Goal: Task Accomplishment & Management: Complete application form

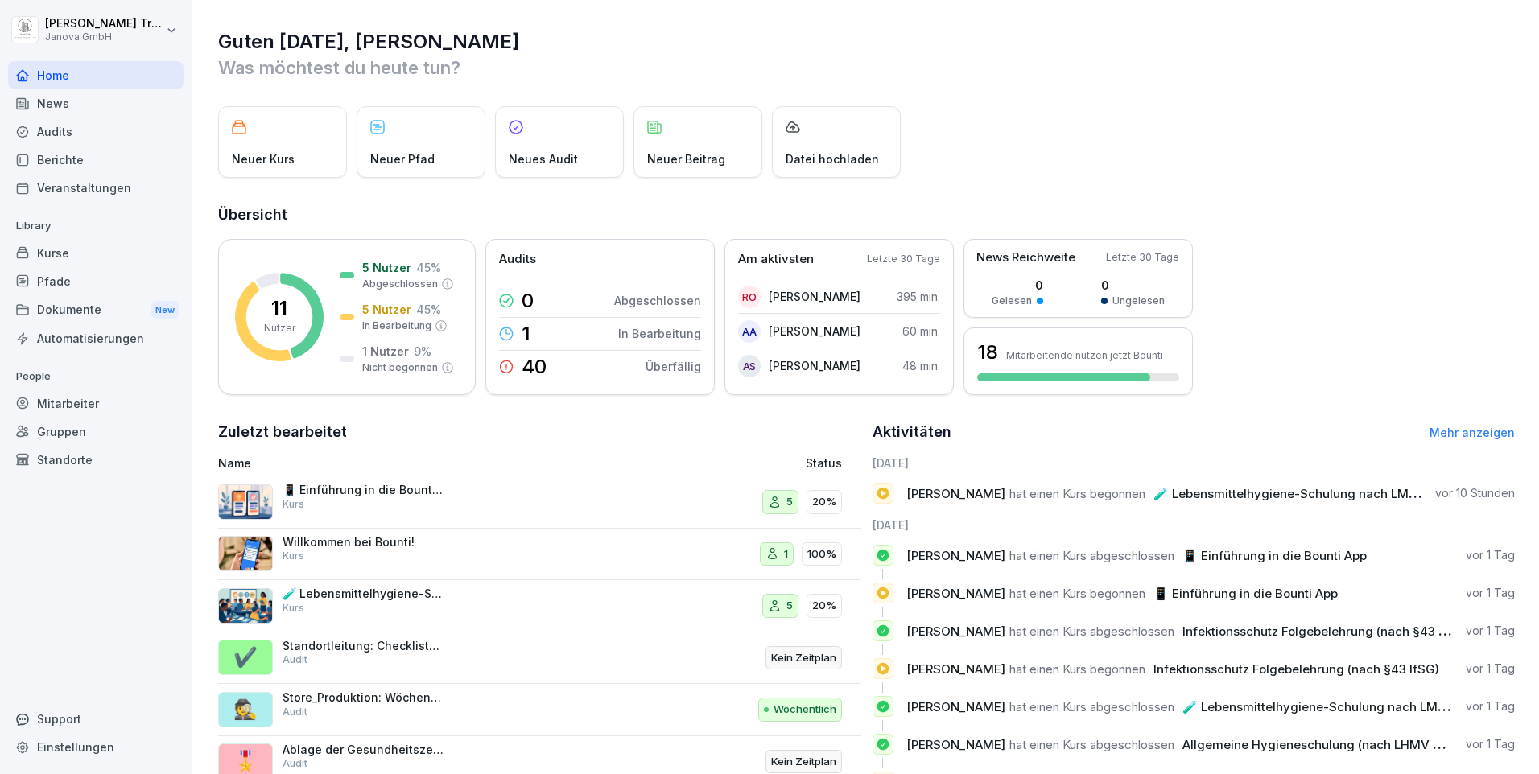
click at [51, 103] on div "News" at bounding box center [95, 103] width 175 height 28
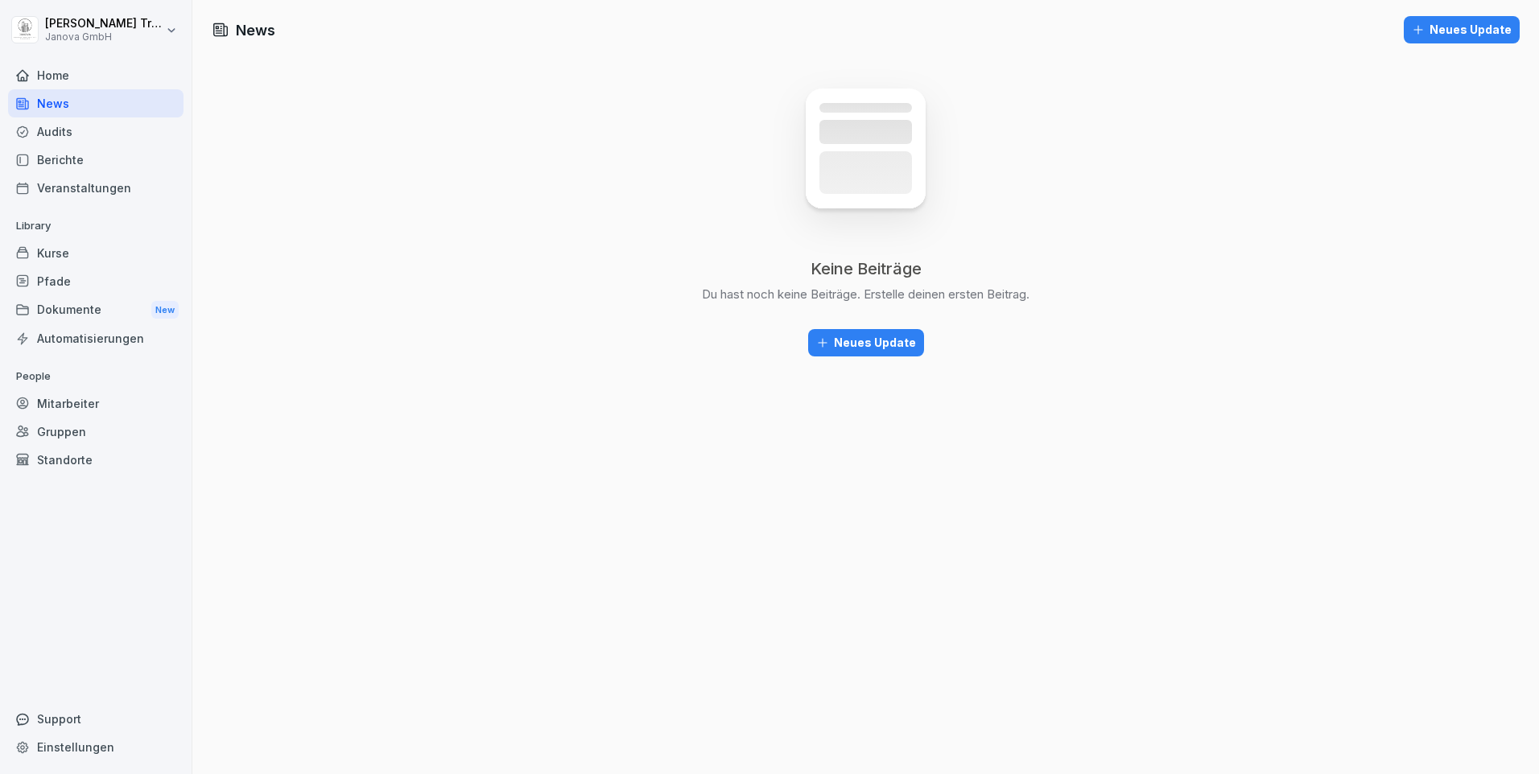
click at [60, 134] on div "Audits" at bounding box center [95, 132] width 175 height 28
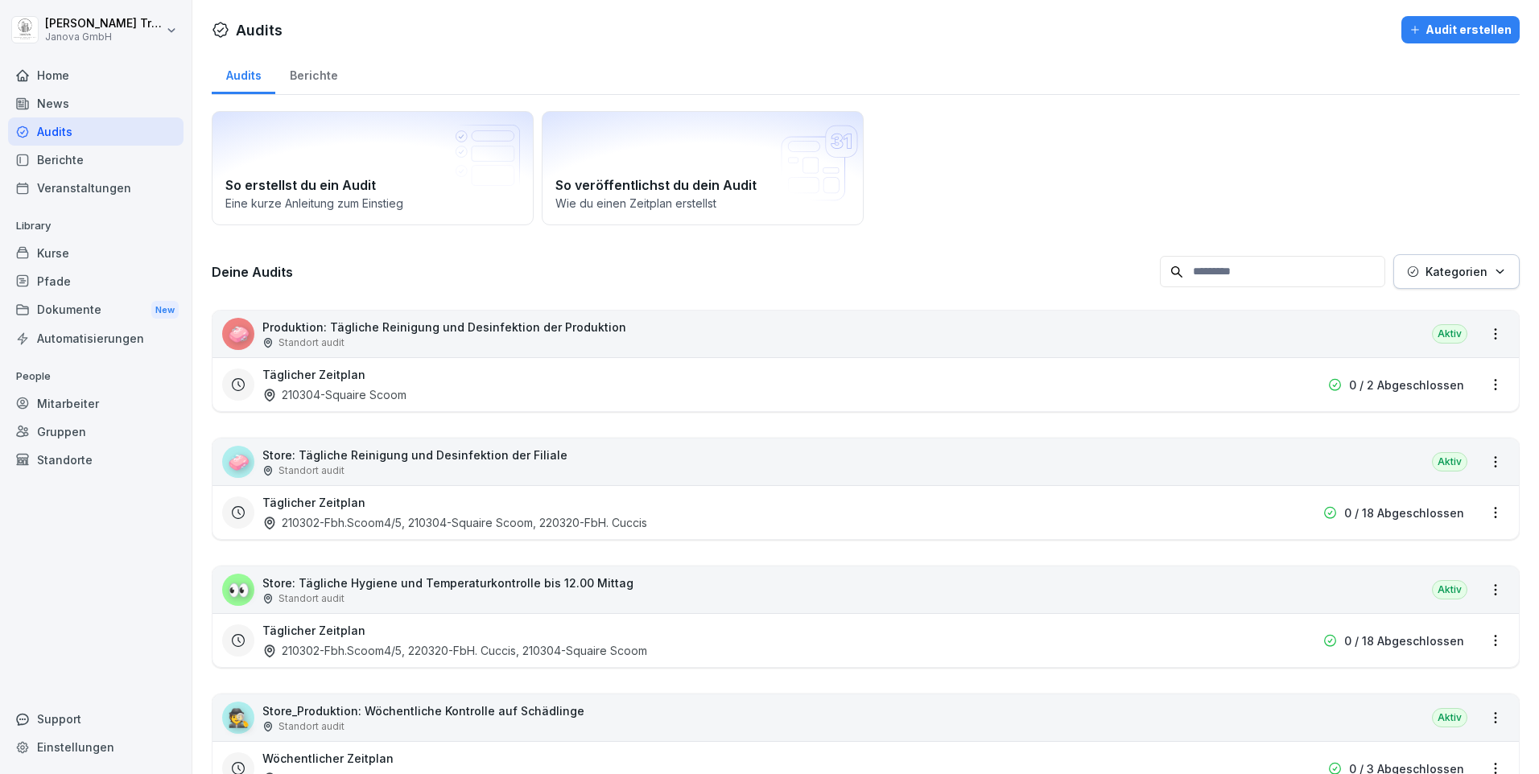
click at [68, 157] on div "Berichte" at bounding box center [95, 160] width 175 height 28
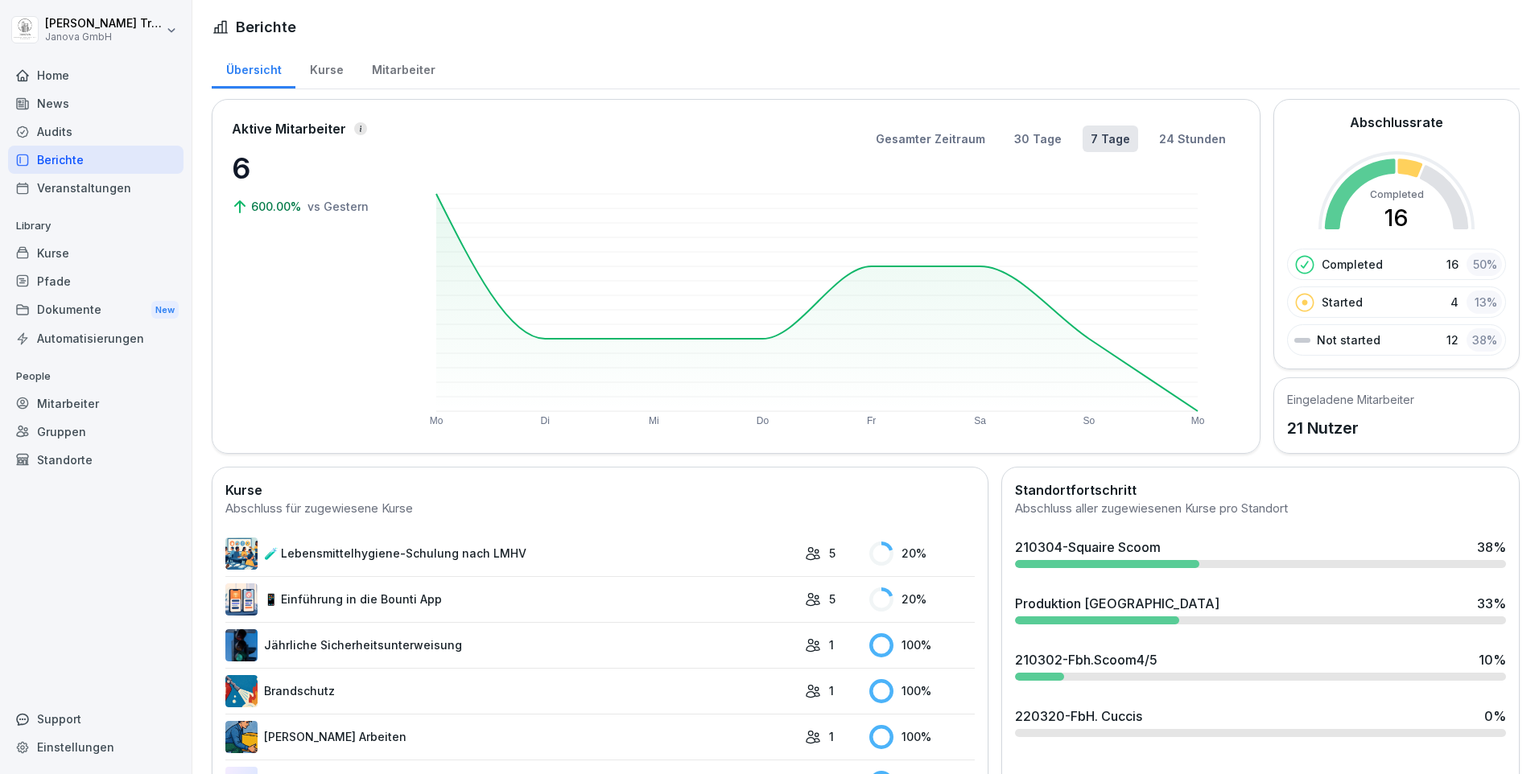
click at [320, 72] on div "Kurse" at bounding box center [326, 67] width 62 height 41
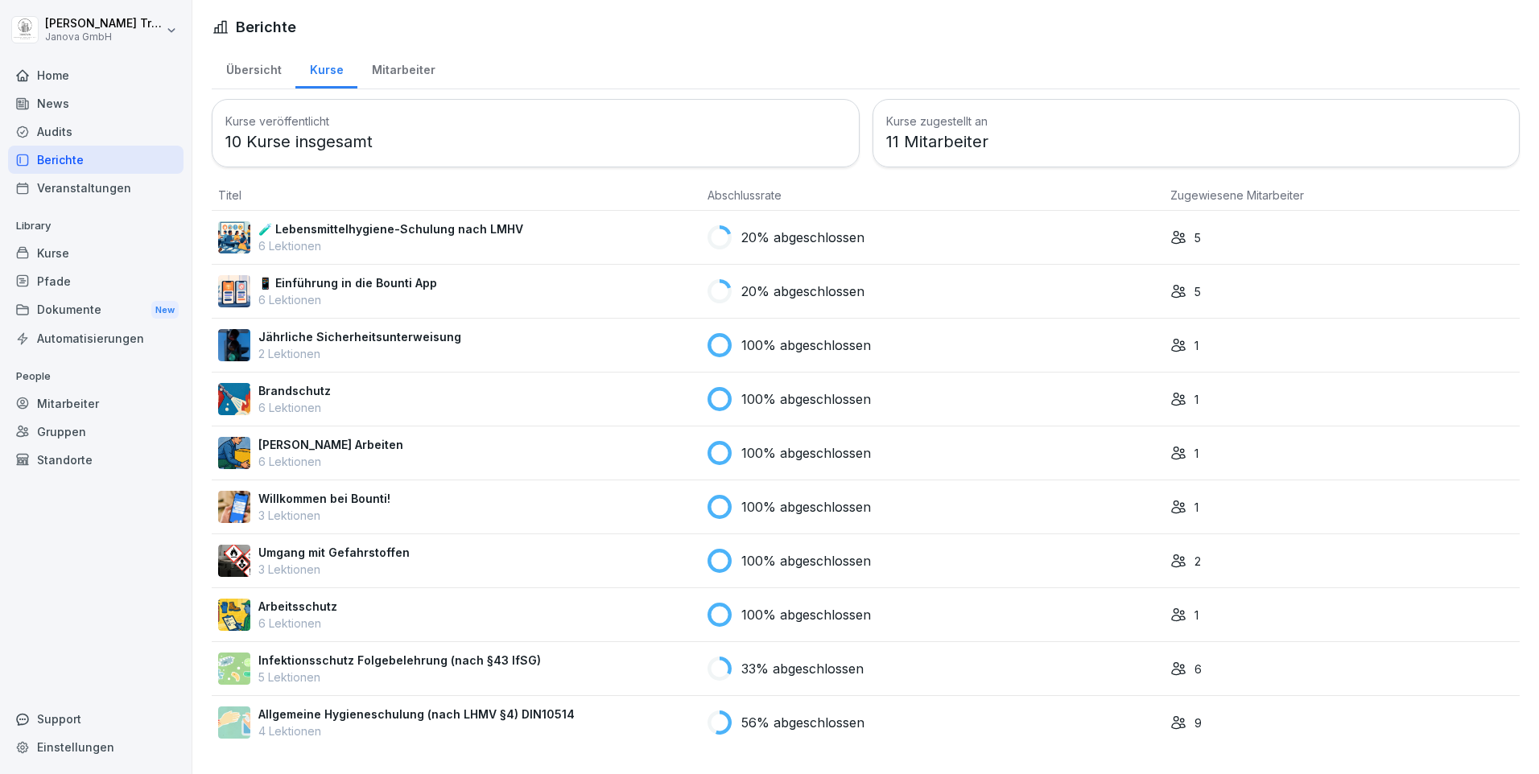
click at [488, 225] on p "🧪 Lebensmittelhygiene-Schulung nach LMHV" at bounding box center [390, 229] width 265 height 17
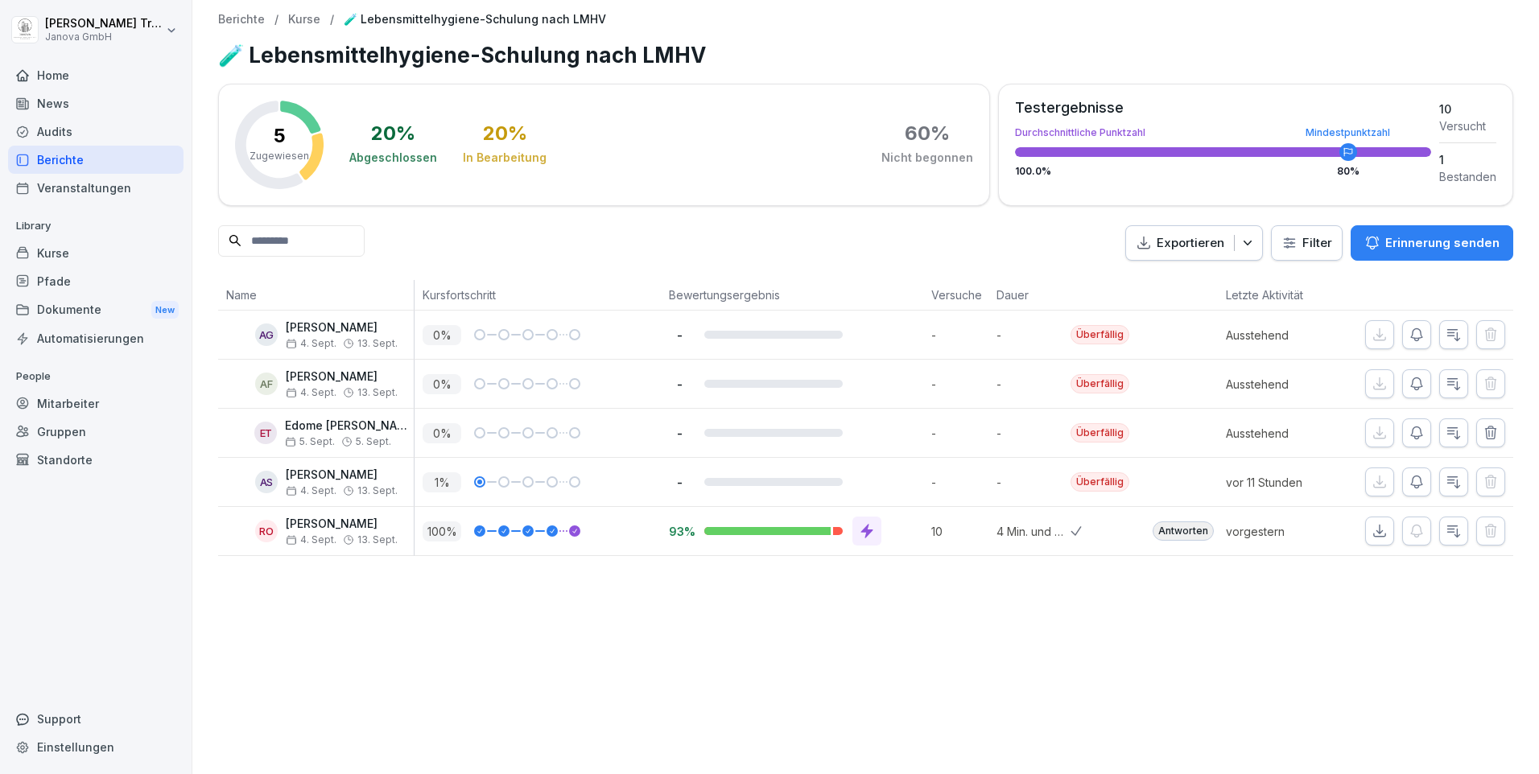
click at [54, 249] on div "Kurse" at bounding box center [95, 253] width 175 height 28
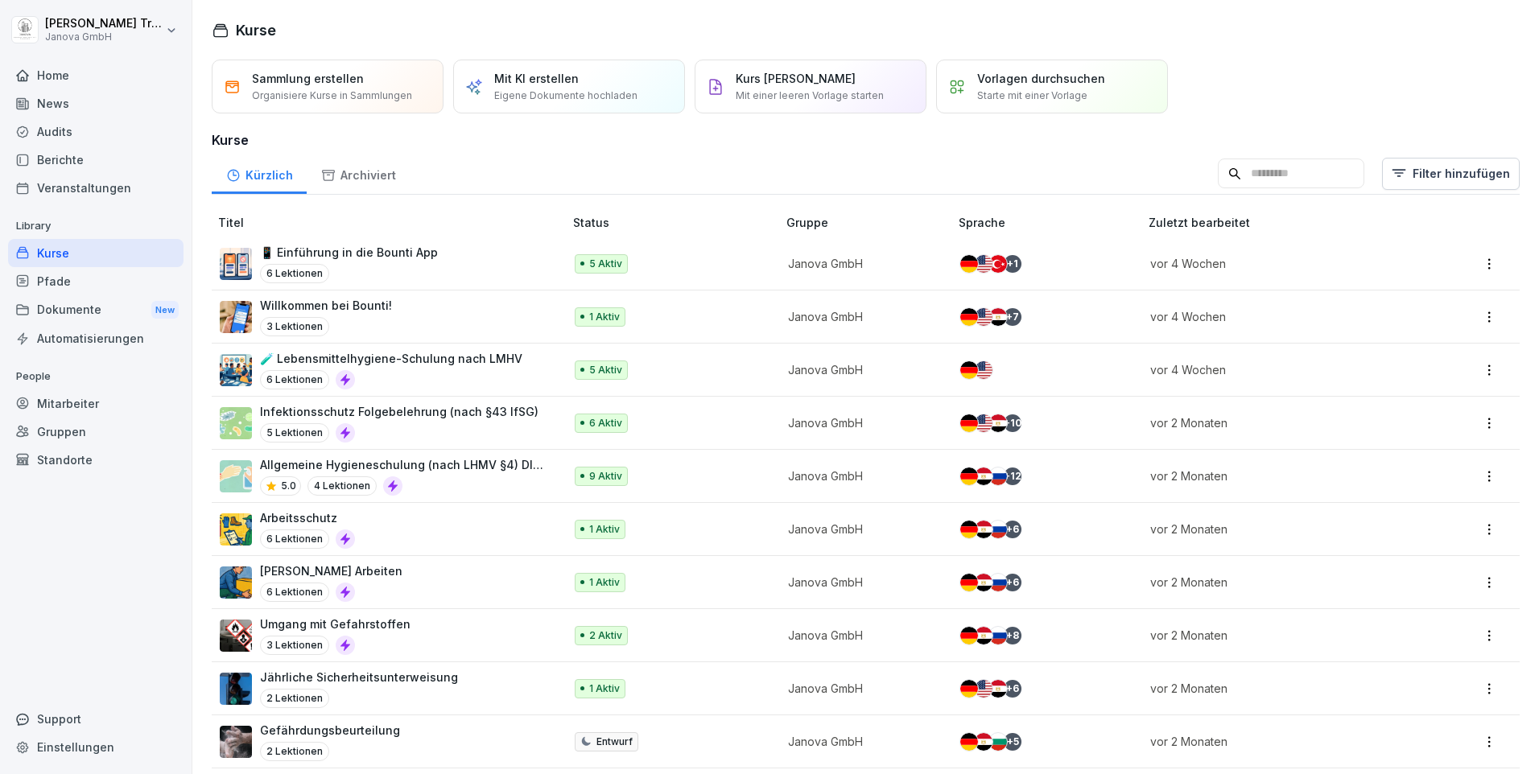
click at [57, 130] on div "Audits" at bounding box center [95, 132] width 175 height 28
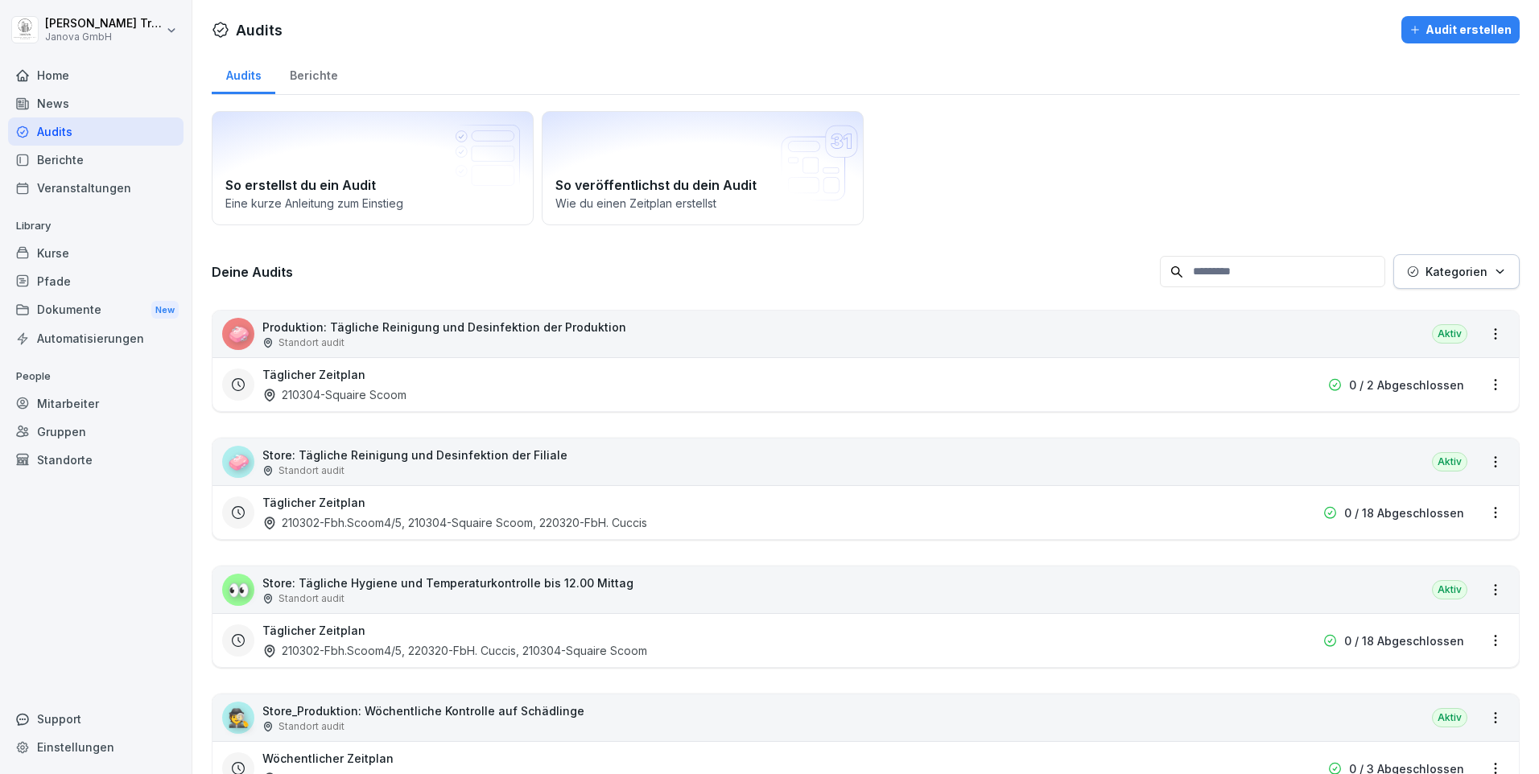
click at [318, 69] on div "Berichte" at bounding box center [313, 73] width 76 height 41
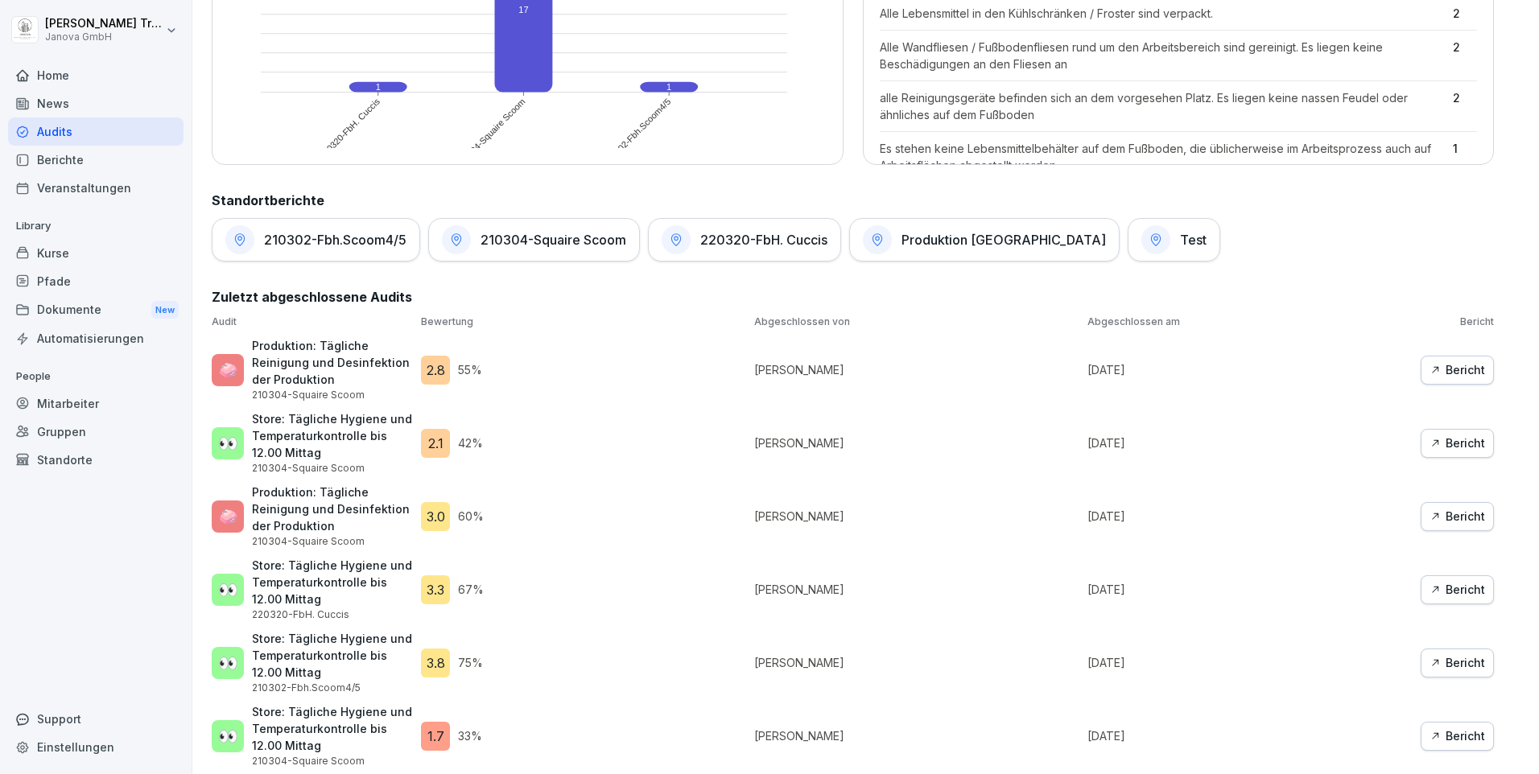
scroll to position [663, 0]
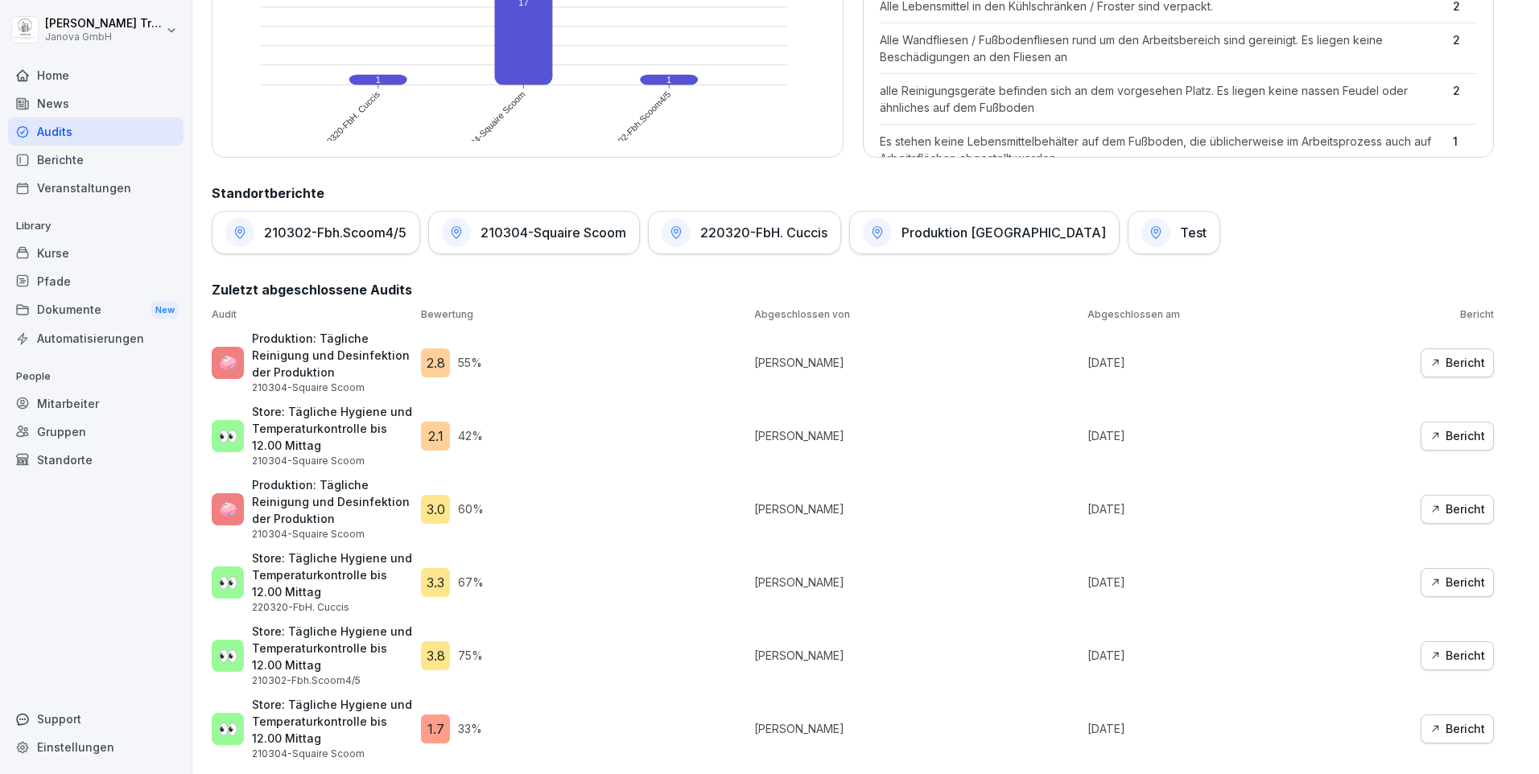
click at [64, 159] on div "Berichte" at bounding box center [95, 160] width 175 height 28
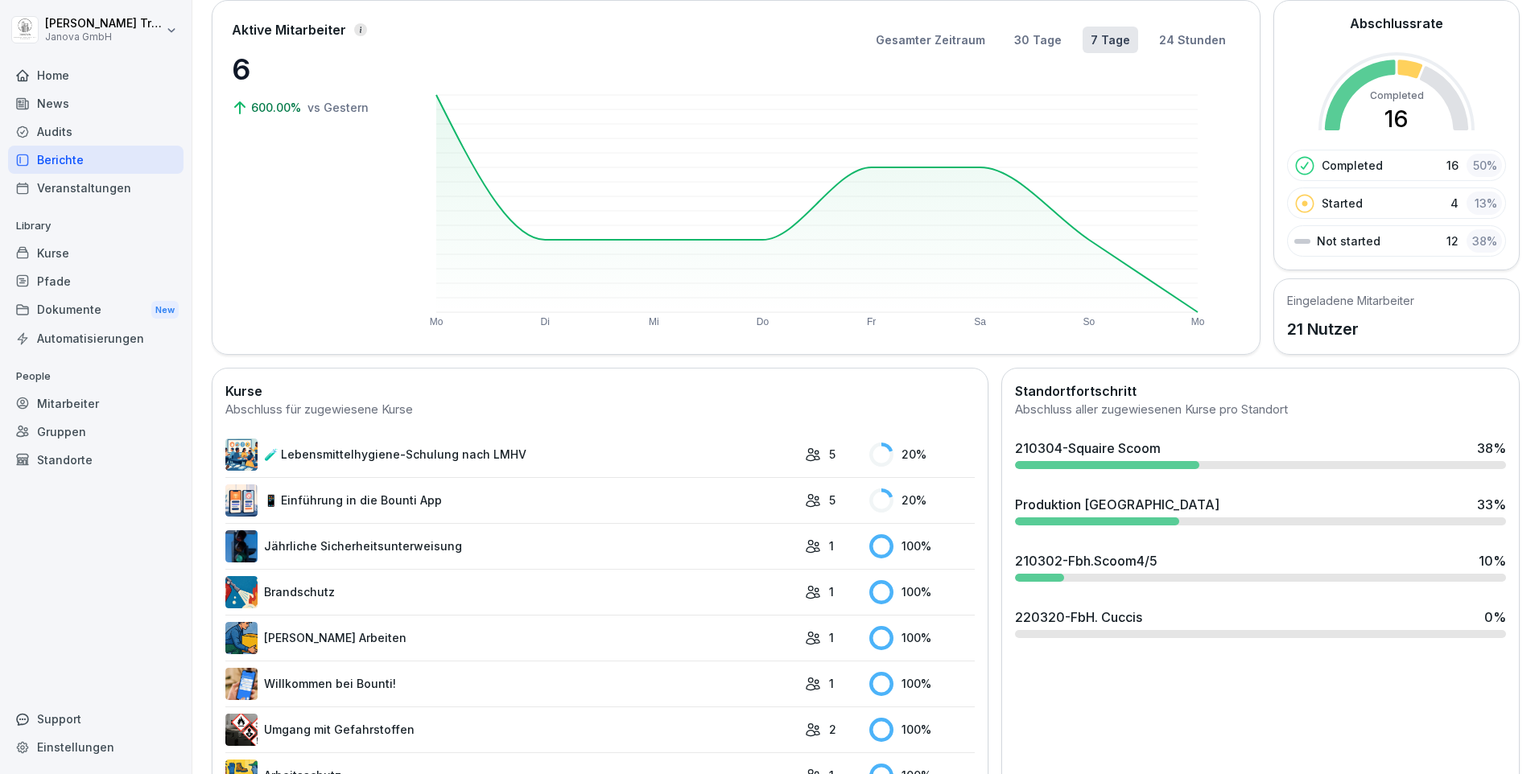
scroll to position [254, 0]
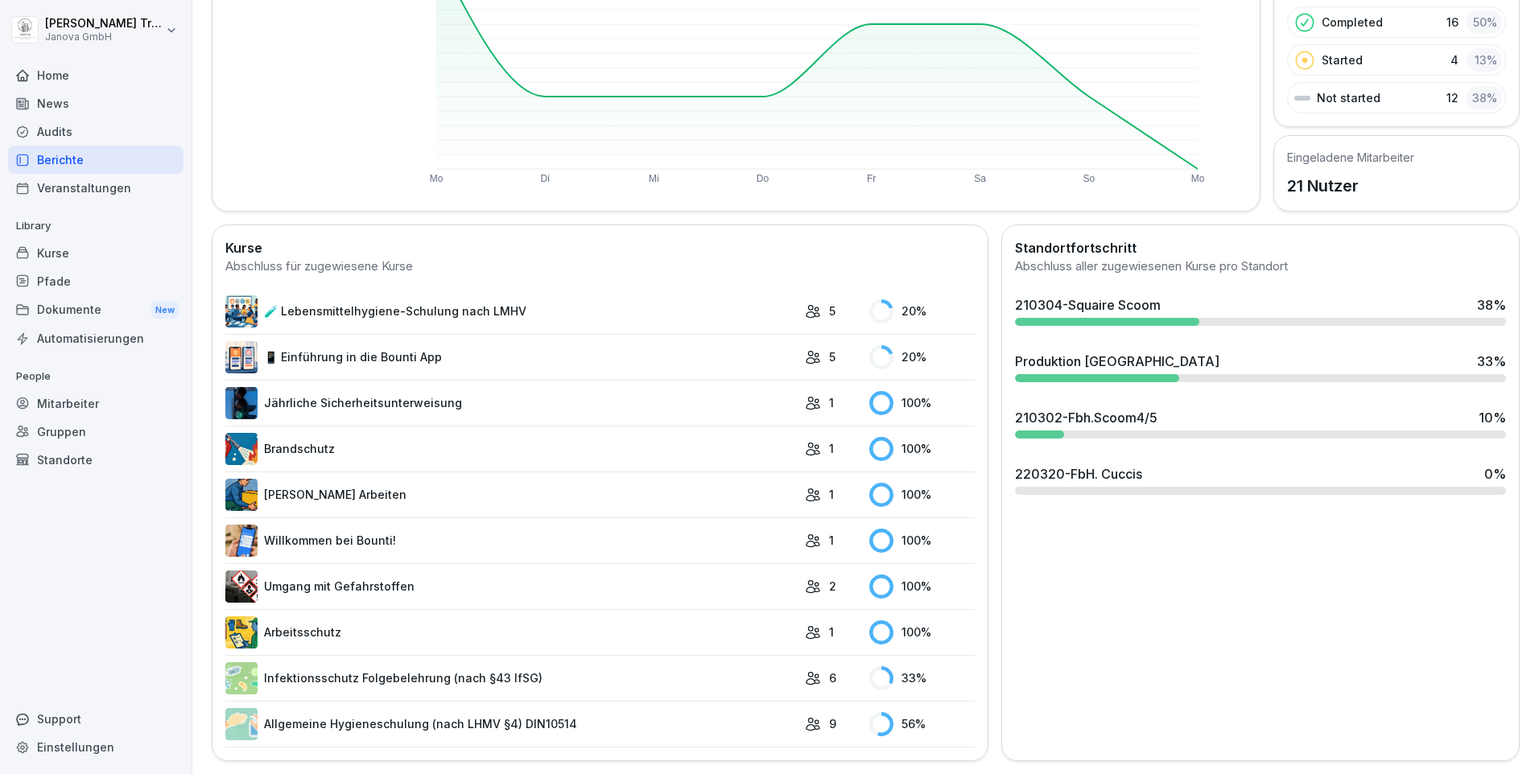
click at [461, 708] on link "Allgemeine Hygieneschulung (nach LHMV §4) DIN10514" at bounding box center [510, 724] width 571 height 32
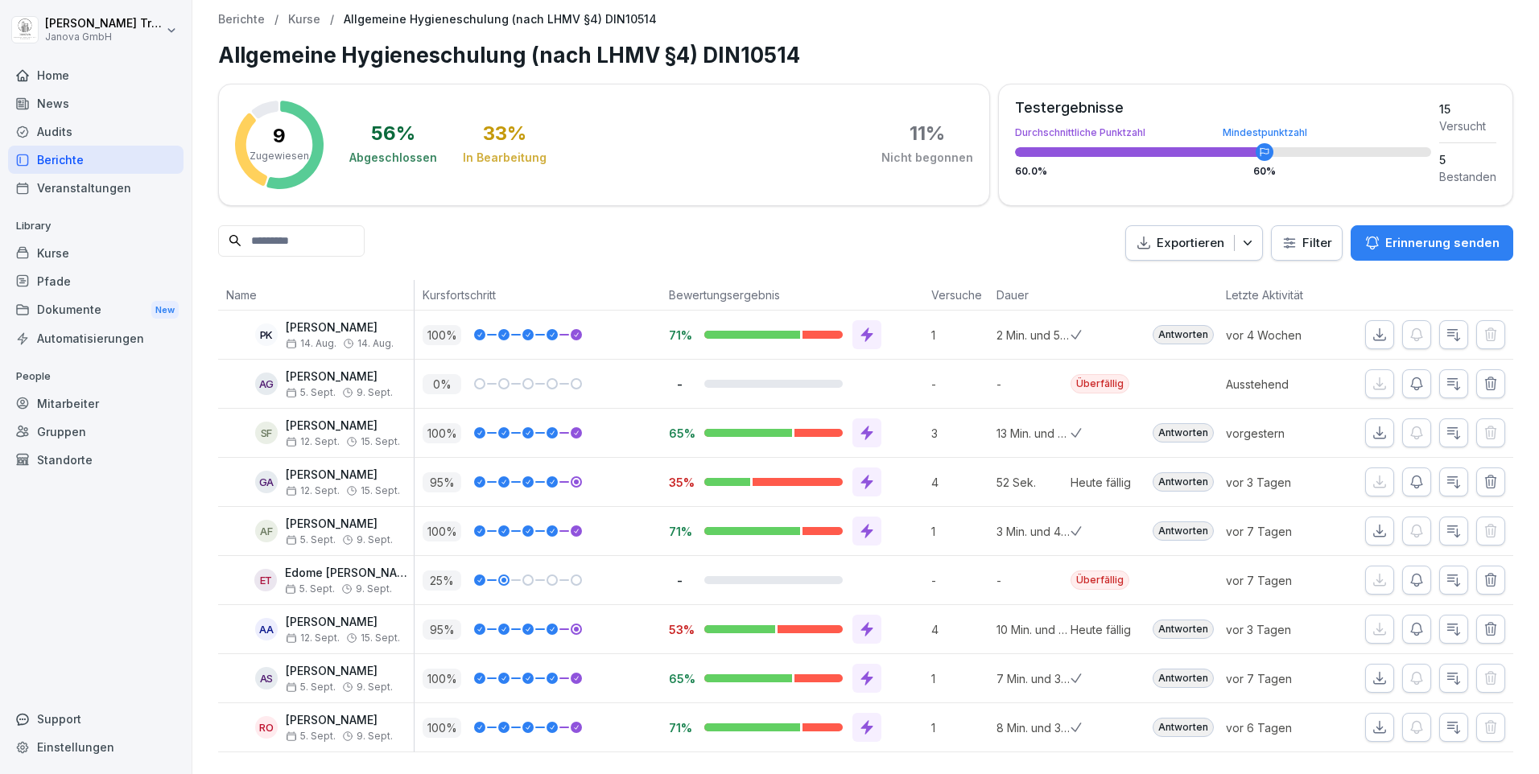
scroll to position [15, 0]
click at [85, 456] on div "Standorte" at bounding box center [95, 460] width 175 height 28
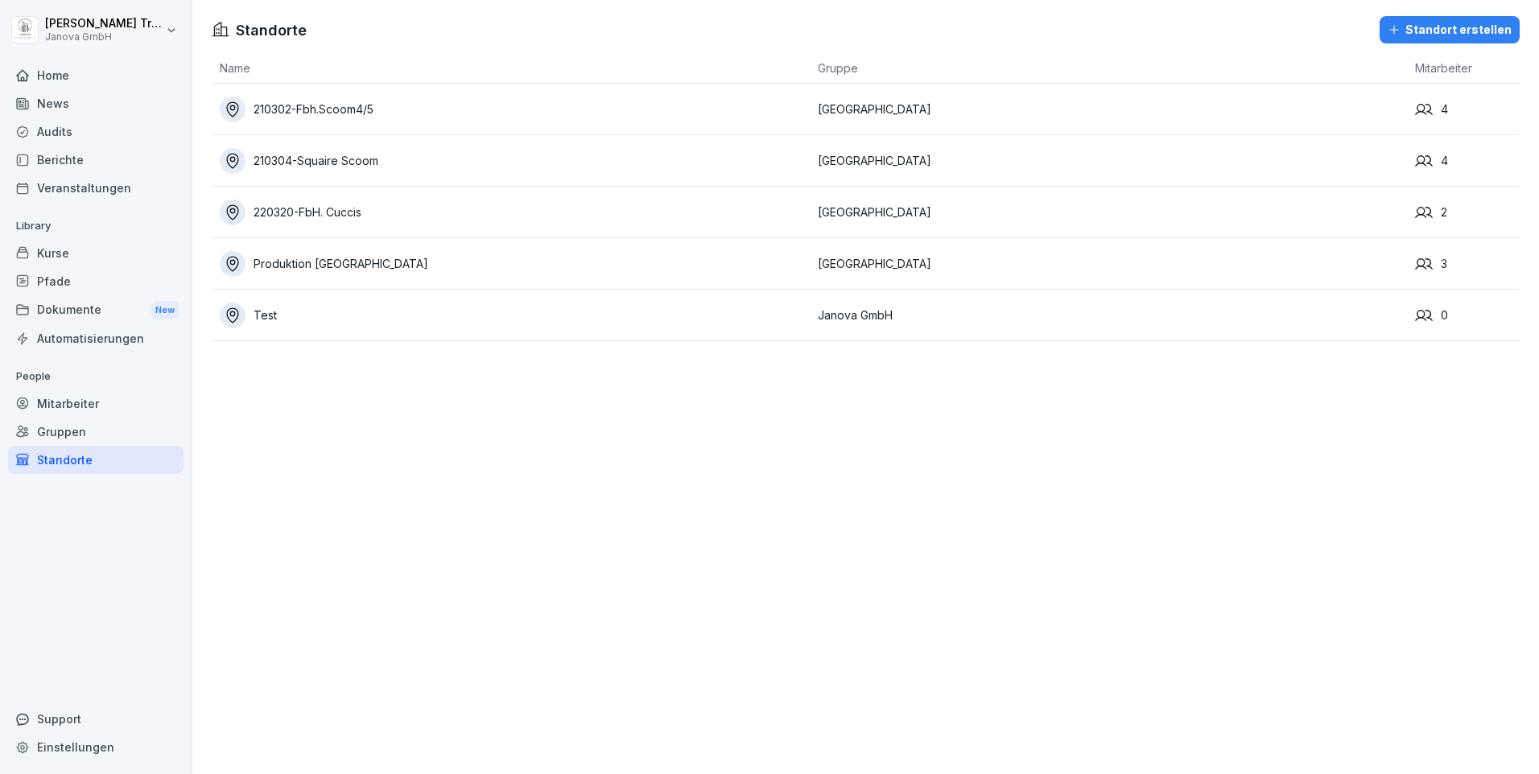
click at [87, 430] on div "Gruppen" at bounding box center [95, 432] width 175 height 28
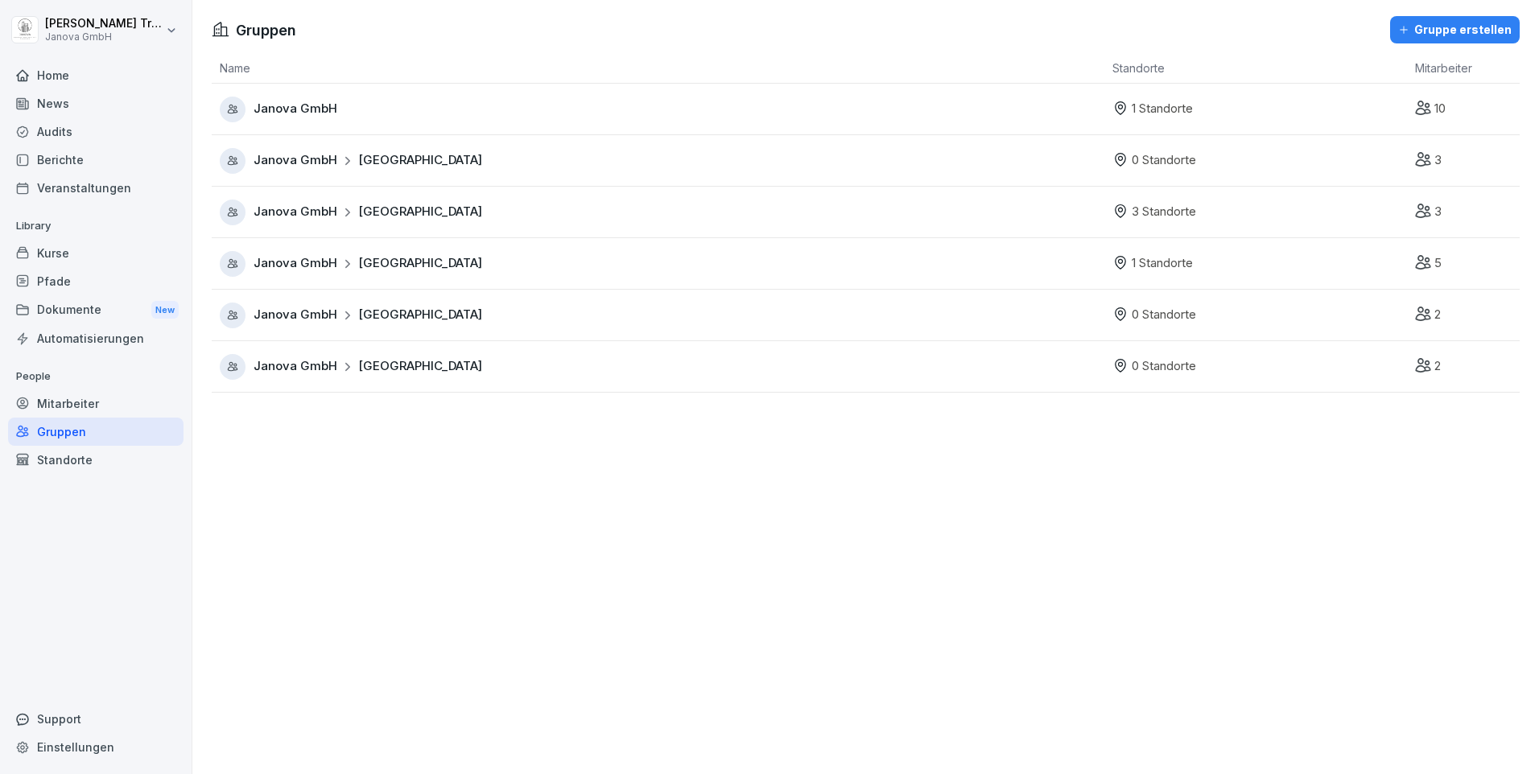
click at [358, 271] on span "Hamburg" at bounding box center [420, 263] width 124 height 19
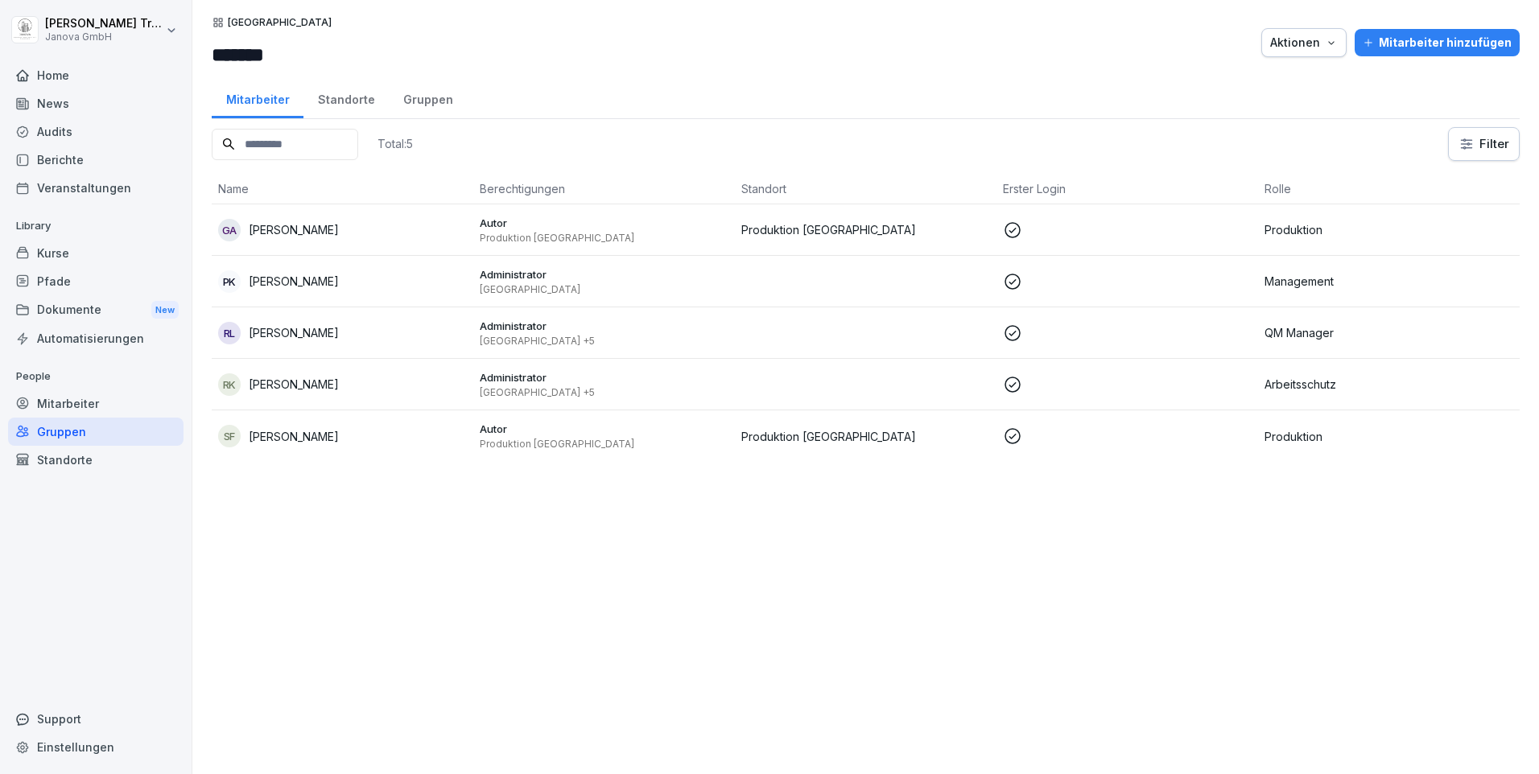
click at [340, 102] on div "Standorte" at bounding box center [345, 97] width 85 height 41
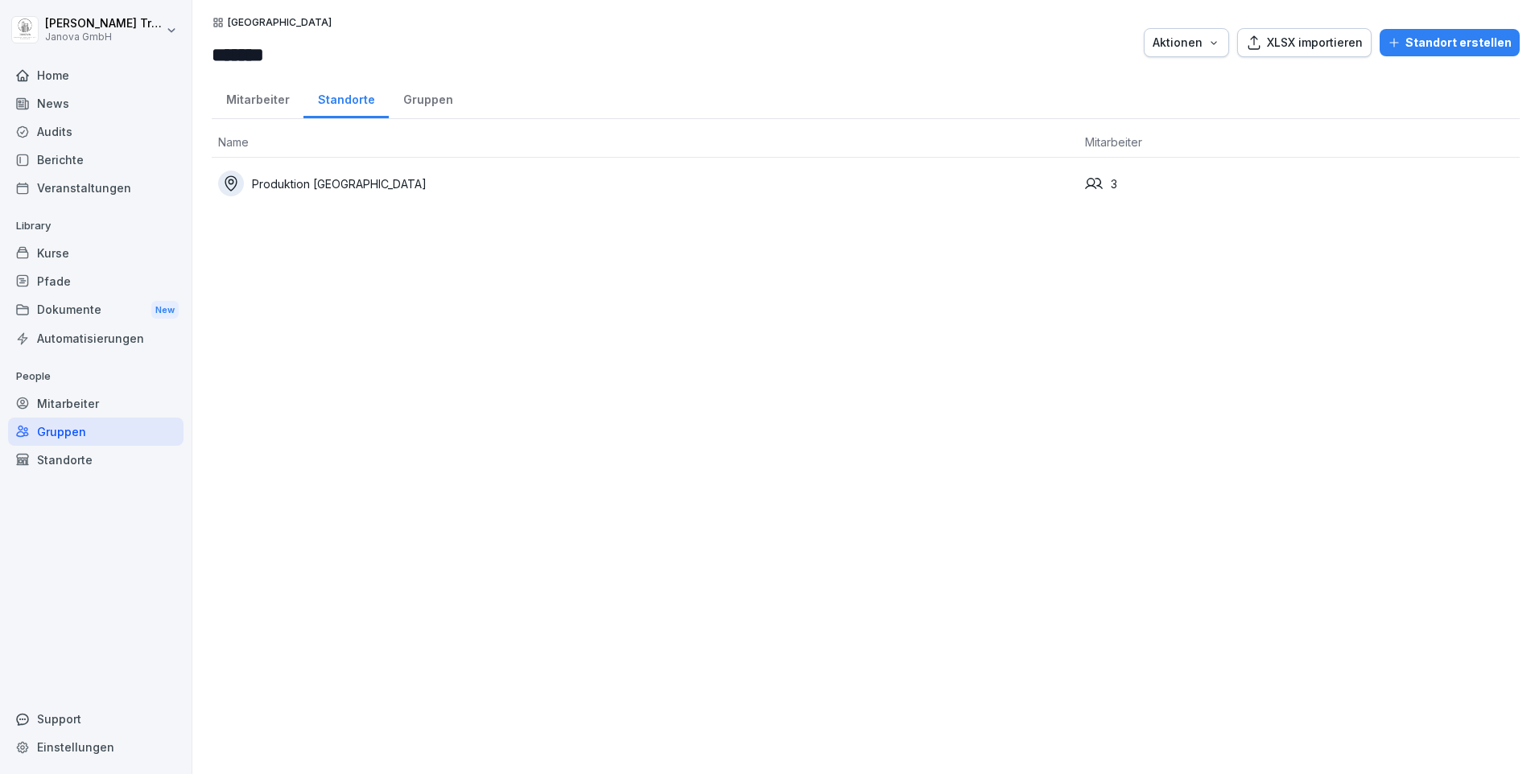
click at [351, 185] on div "Produktion [GEOGRAPHIC_DATA]" at bounding box center [645, 184] width 854 height 26
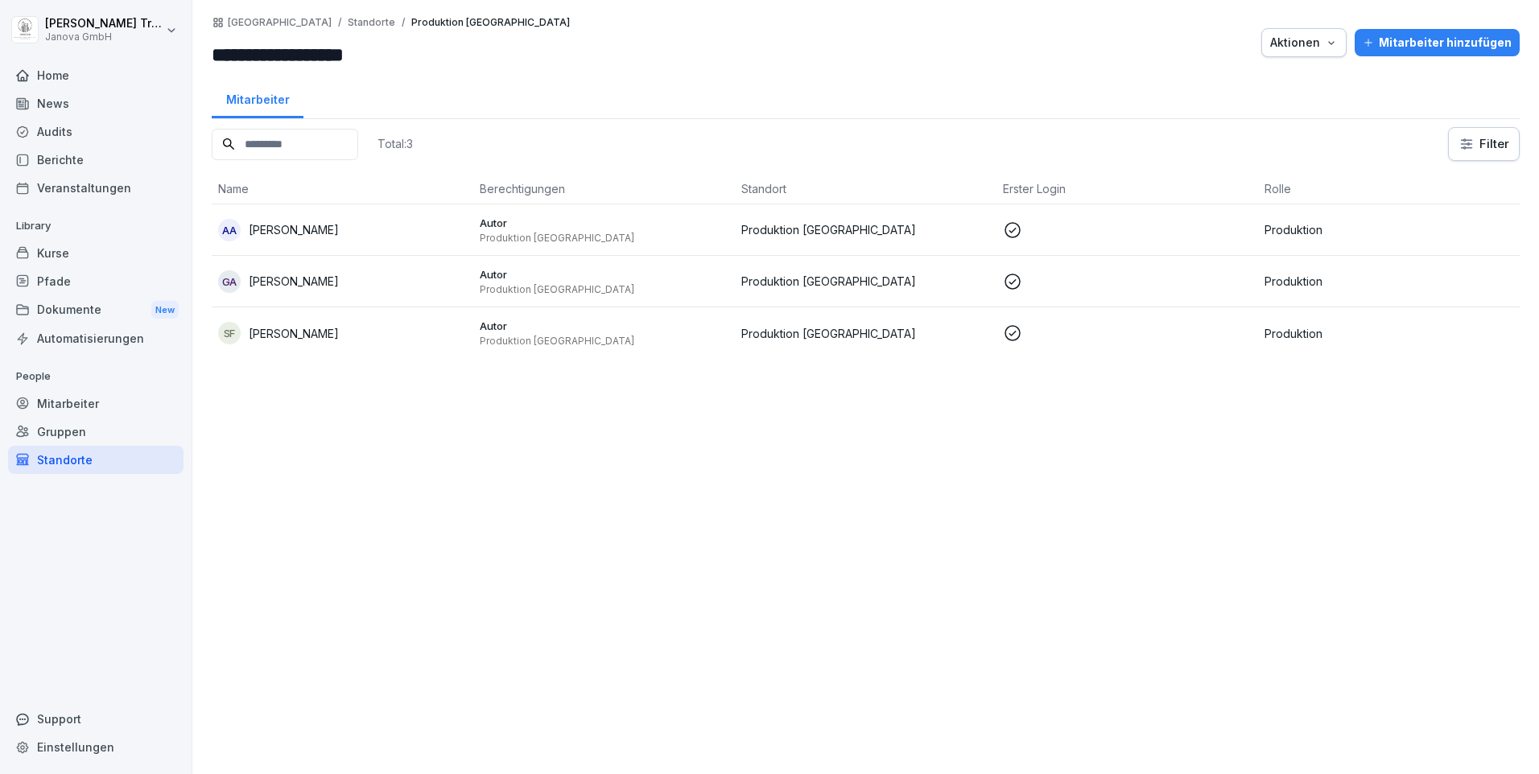
click at [1384, 47] on div "Mitarbeiter hinzufügen" at bounding box center [1437, 43] width 149 height 18
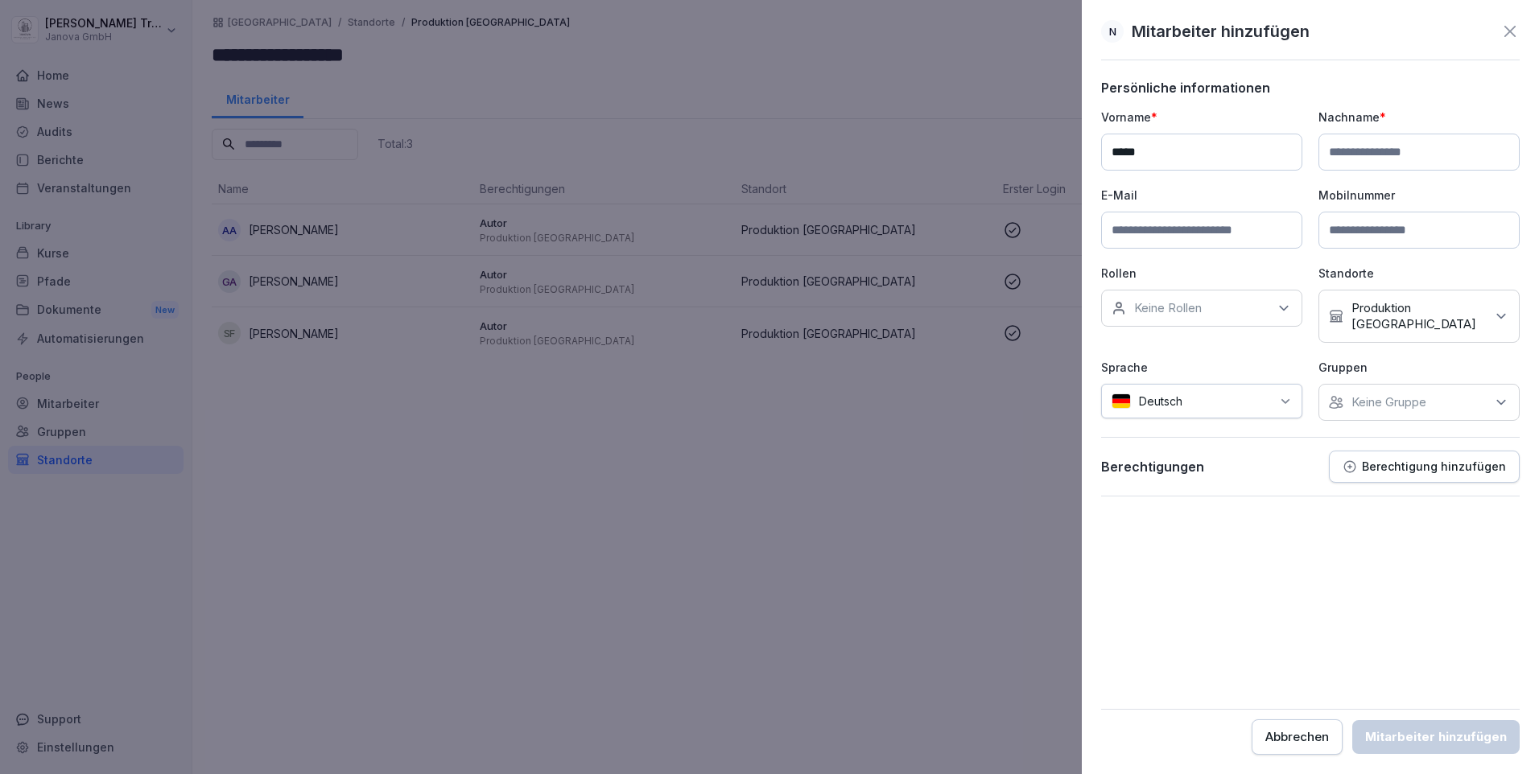
type input "*****"
type input "**********"
click at [1132, 231] on input at bounding box center [1201, 230] width 201 height 37
type input "**********"
click at [1500, 394] on icon at bounding box center [1501, 402] width 16 height 16
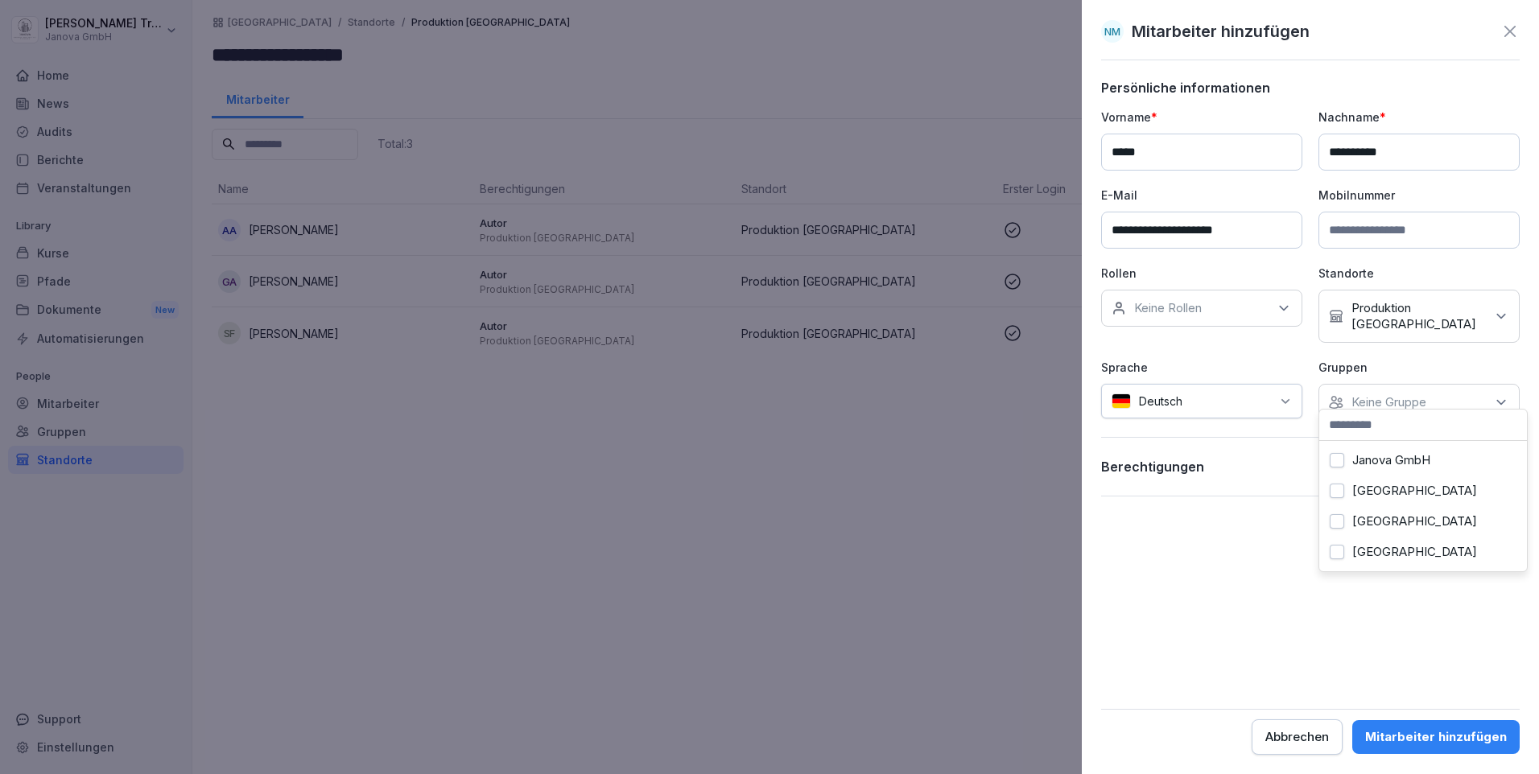
click at [1403, 547] on label "Hamburg" at bounding box center [1414, 552] width 125 height 14
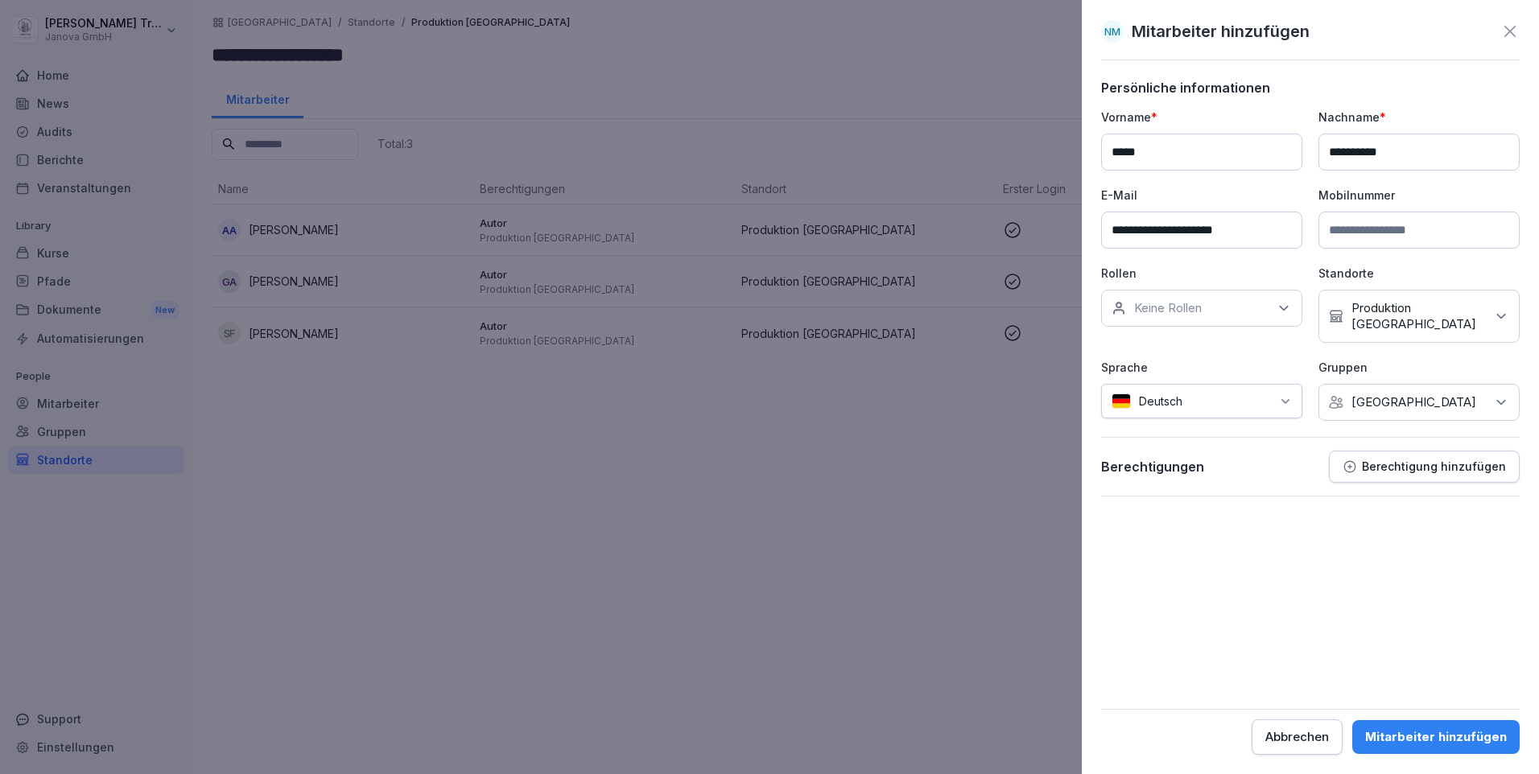
click at [1280, 305] on icon at bounding box center [1284, 308] width 16 height 16
click at [1169, 447] on label "Produktion" at bounding box center [1165, 443] width 60 height 14
click at [1329, 543] on form "**********" at bounding box center [1310, 417] width 419 height 675
click at [1450, 460] on p "Berechtigung hinzufügen" at bounding box center [1434, 466] width 144 height 13
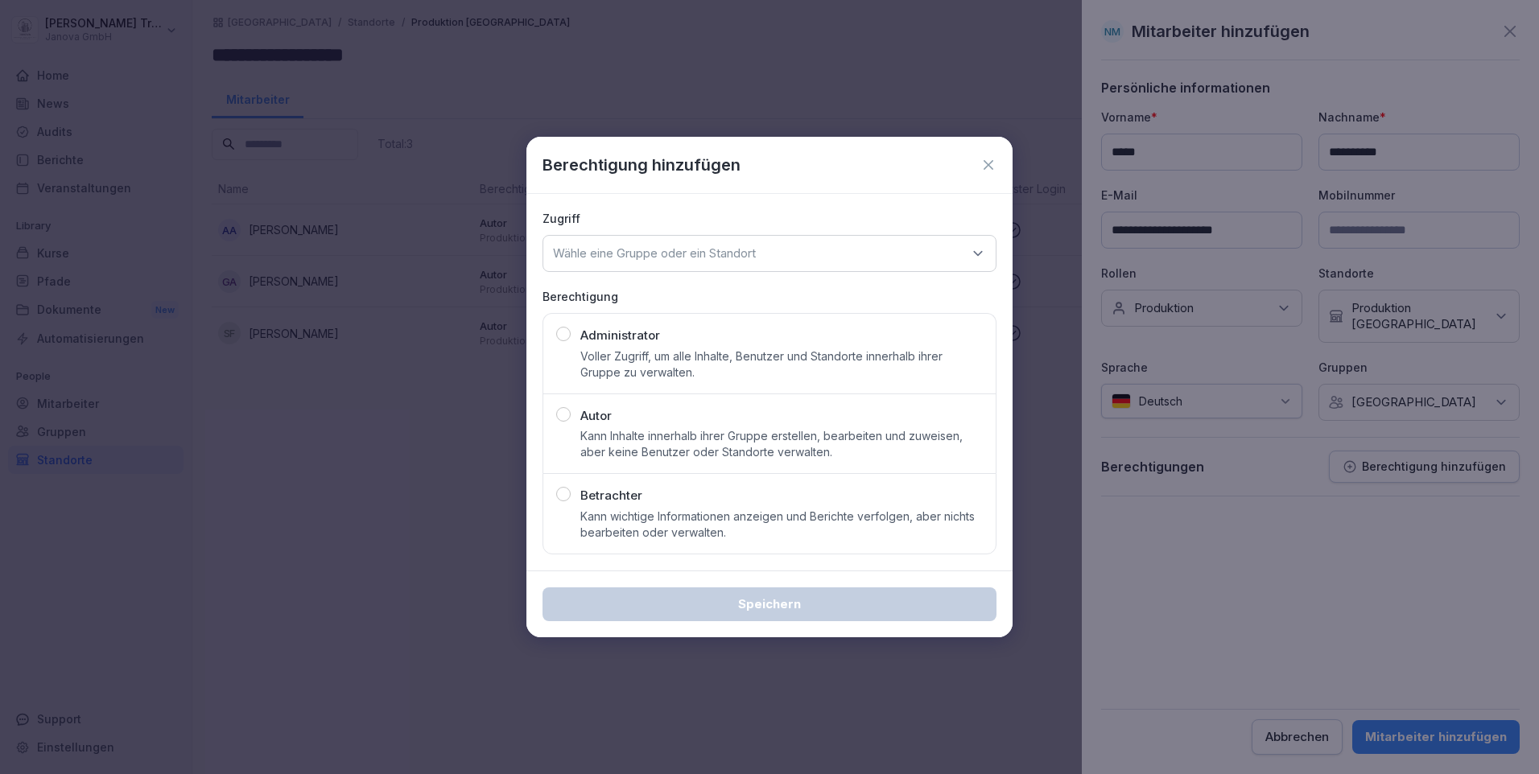
click at [728, 429] on p "Kann Inhalte innerhalb ihrer Gruppe erstellen, bearbeiten und zuweisen, aber ke…" at bounding box center [781, 444] width 402 height 32
click at [986, 254] on div "Wähle eine Gruppe oder ein Standort" at bounding box center [769, 253] width 454 height 37
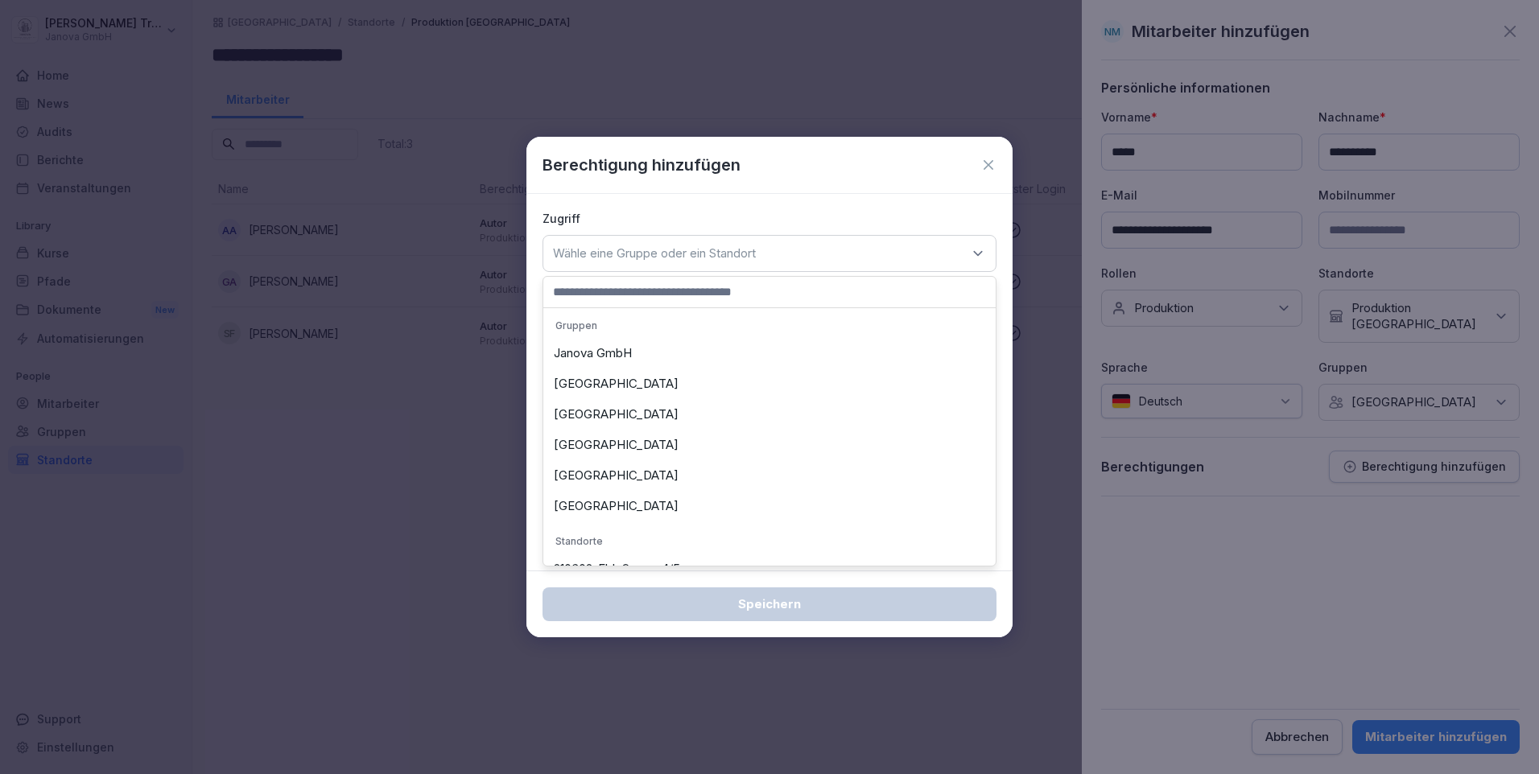
scroll to position [151, 0]
click at [599, 507] on div "Produktion [GEOGRAPHIC_DATA]" at bounding box center [769, 509] width 444 height 31
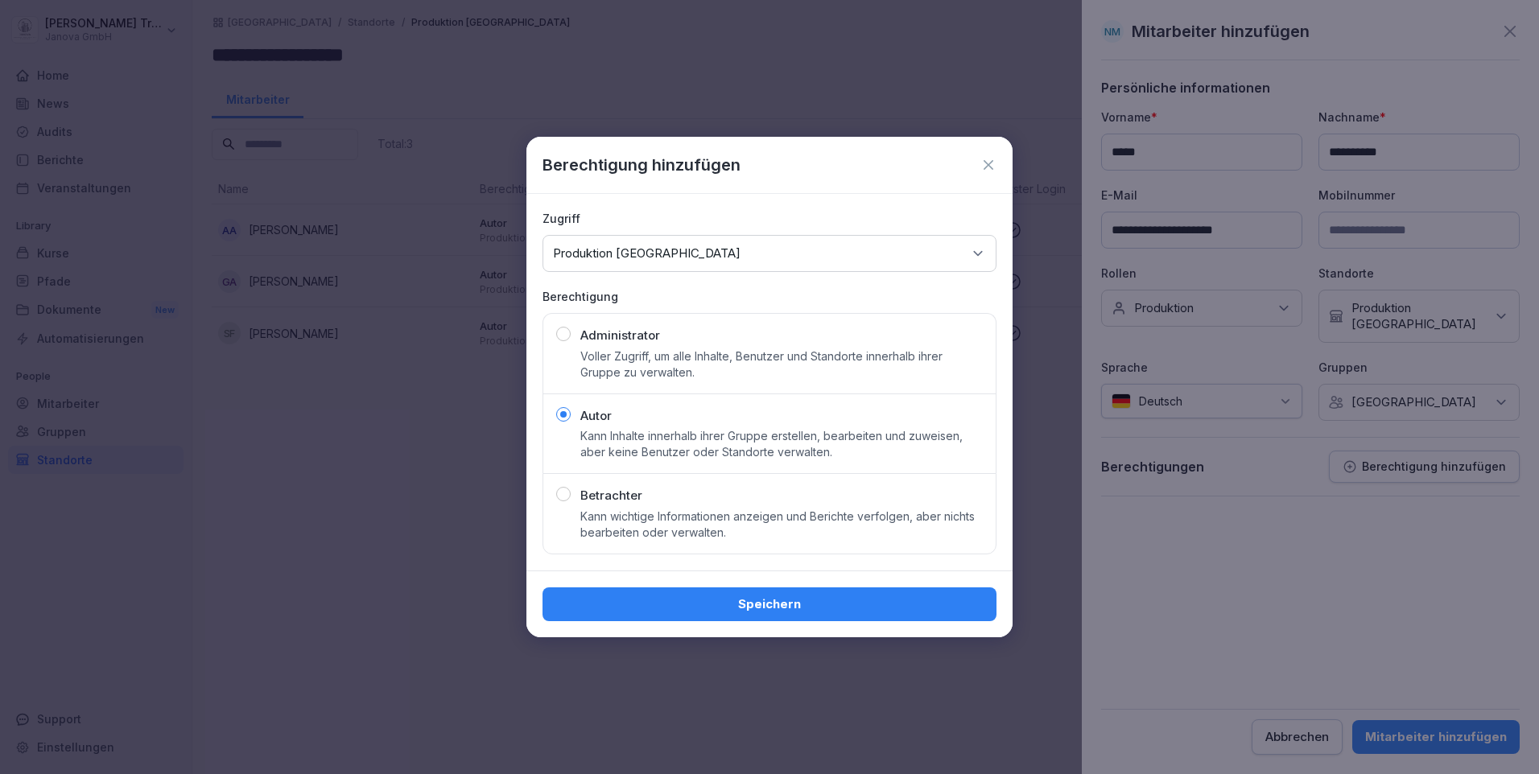
click at [753, 597] on div "Speichern" at bounding box center [769, 605] width 428 height 18
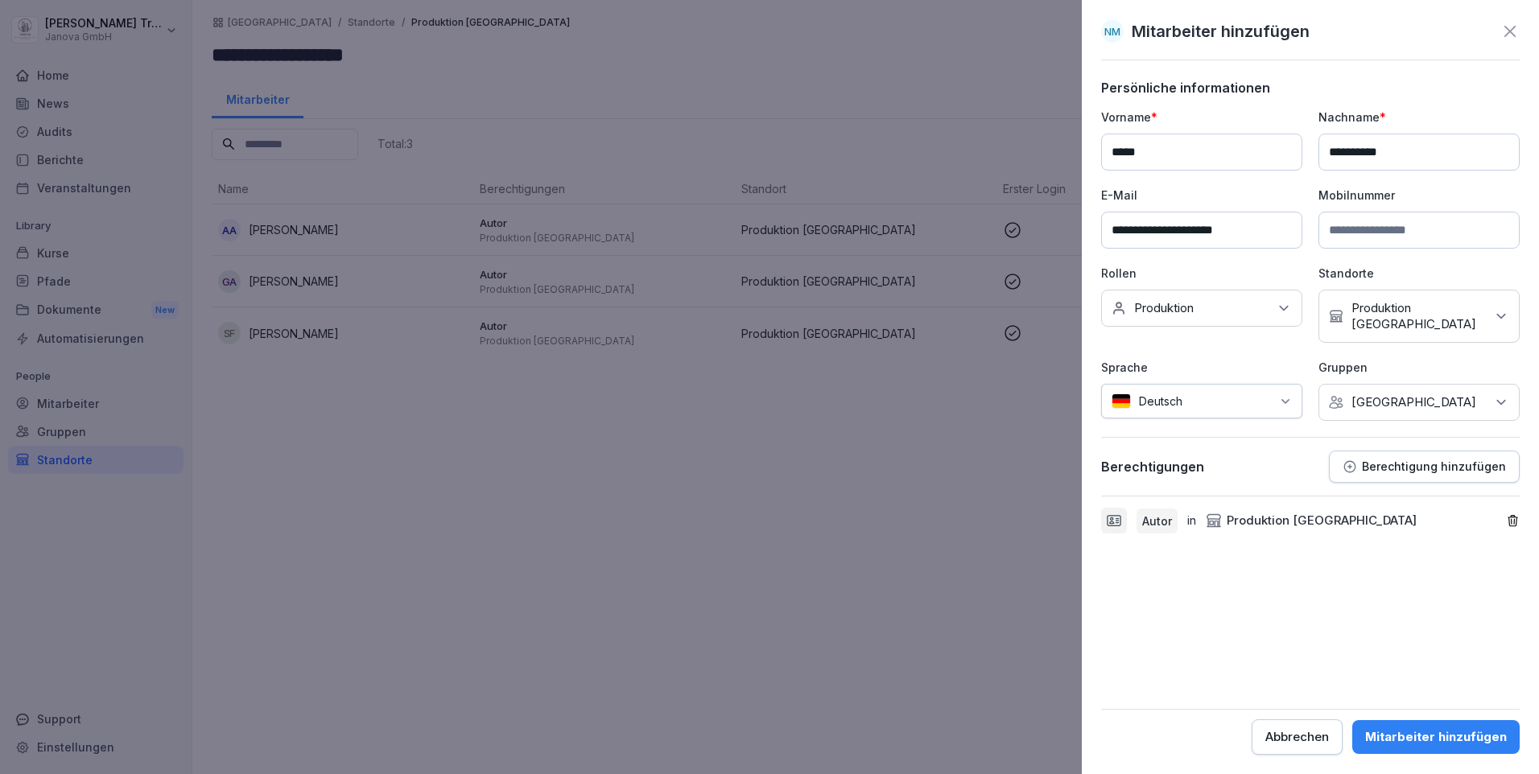
click at [1443, 732] on div "Mitarbeiter hinzufügen" at bounding box center [1436, 737] width 142 height 18
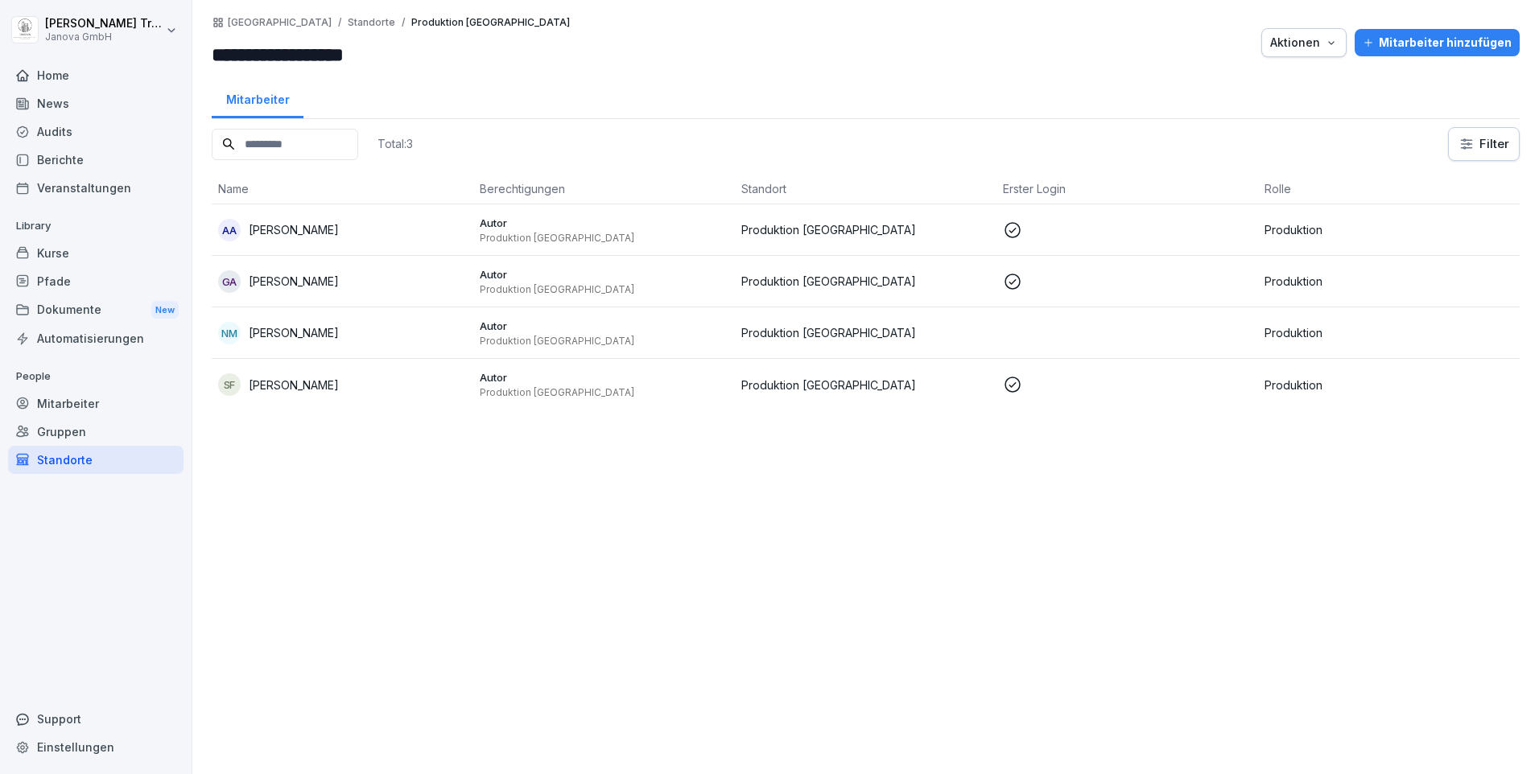
click at [1391, 40] on div "Mitarbeiter hinzufügen" at bounding box center [1437, 43] width 149 height 18
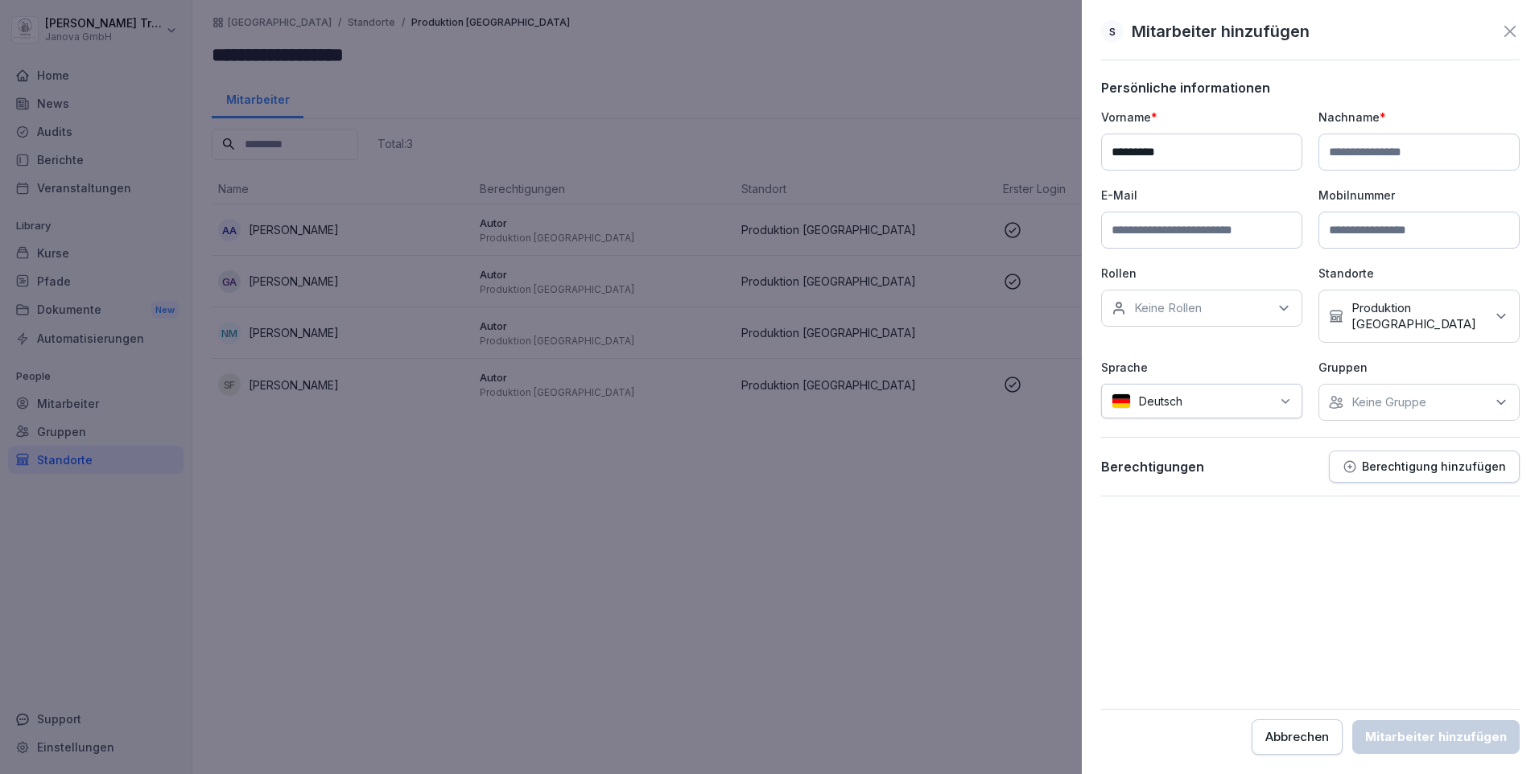
type input "*********"
type input "*******"
click at [1161, 231] on input at bounding box center [1201, 230] width 201 height 37
type input "**********"
click at [1286, 303] on icon at bounding box center [1284, 308] width 16 height 16
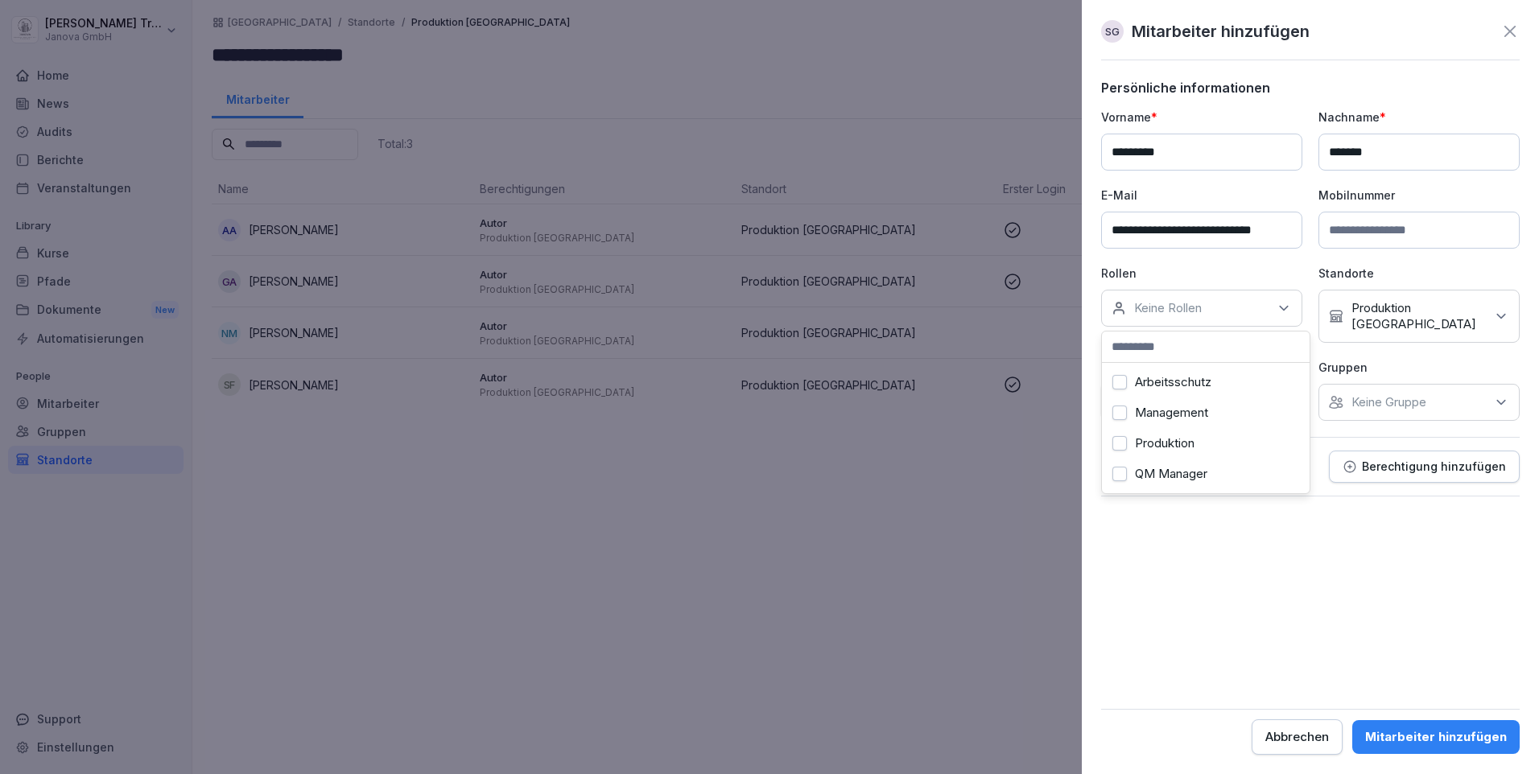
click at [1198, 436] on div "Produktion" at bounding box center [1206, 443] width 200 height 31
drag, startPoint x: 1419, startPoint y: 519, endPoint x: 1431, endPoint y: 490, distance: 31.4
click at [1421, 513] on form "**********" at bounding box center [1310, 417] width 419 height 675
click at [1499, 401] on icon at bounding box center [1501, 403] width 8 height 4
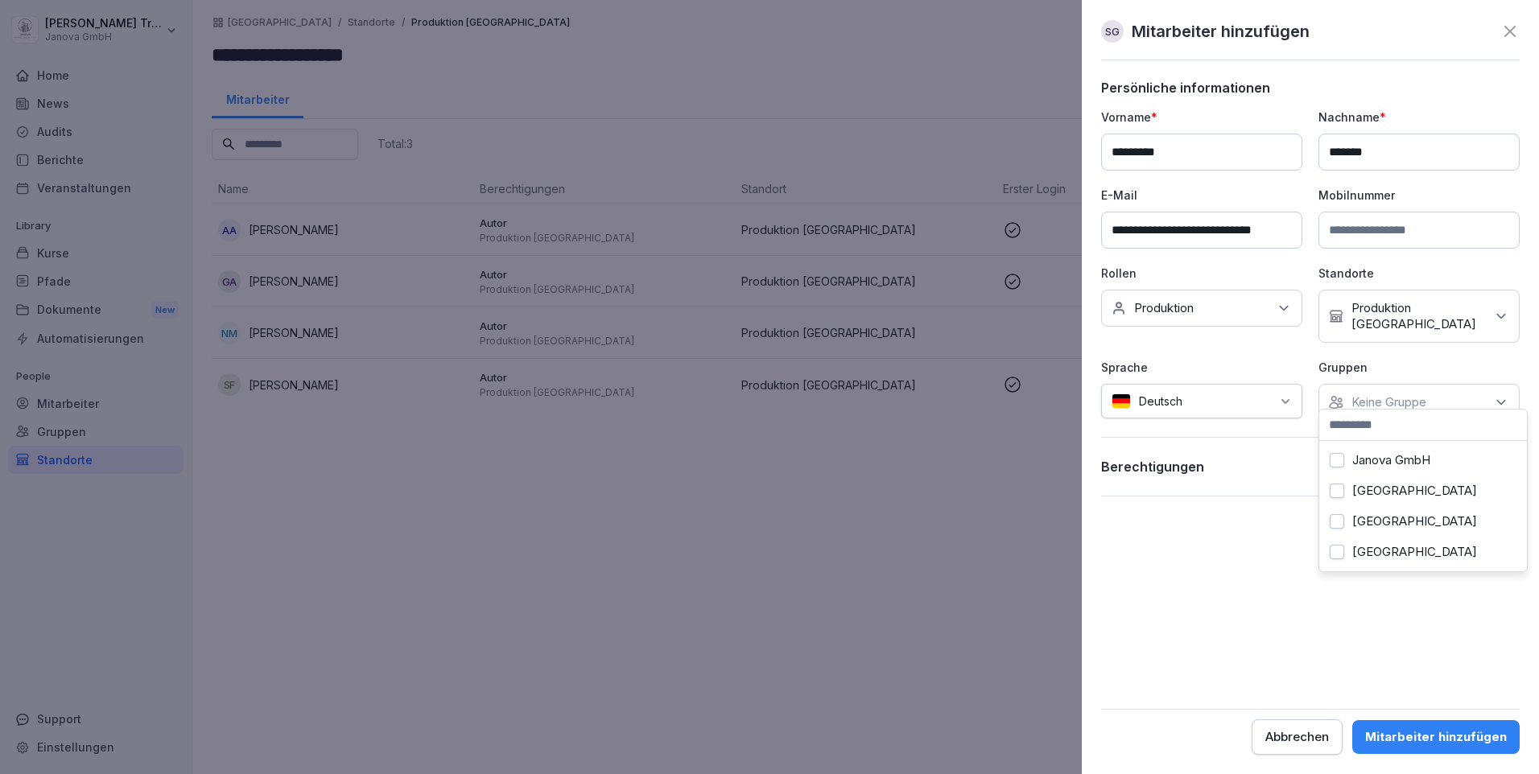
scroll to position [73, 0]
click at [1363, 484] on label "Hamburg" at bounding box center [1414, 491] width 125 height 14
click at [1276, 538] on form "**********" at bounding box center [1310, 417] width 419 height 675
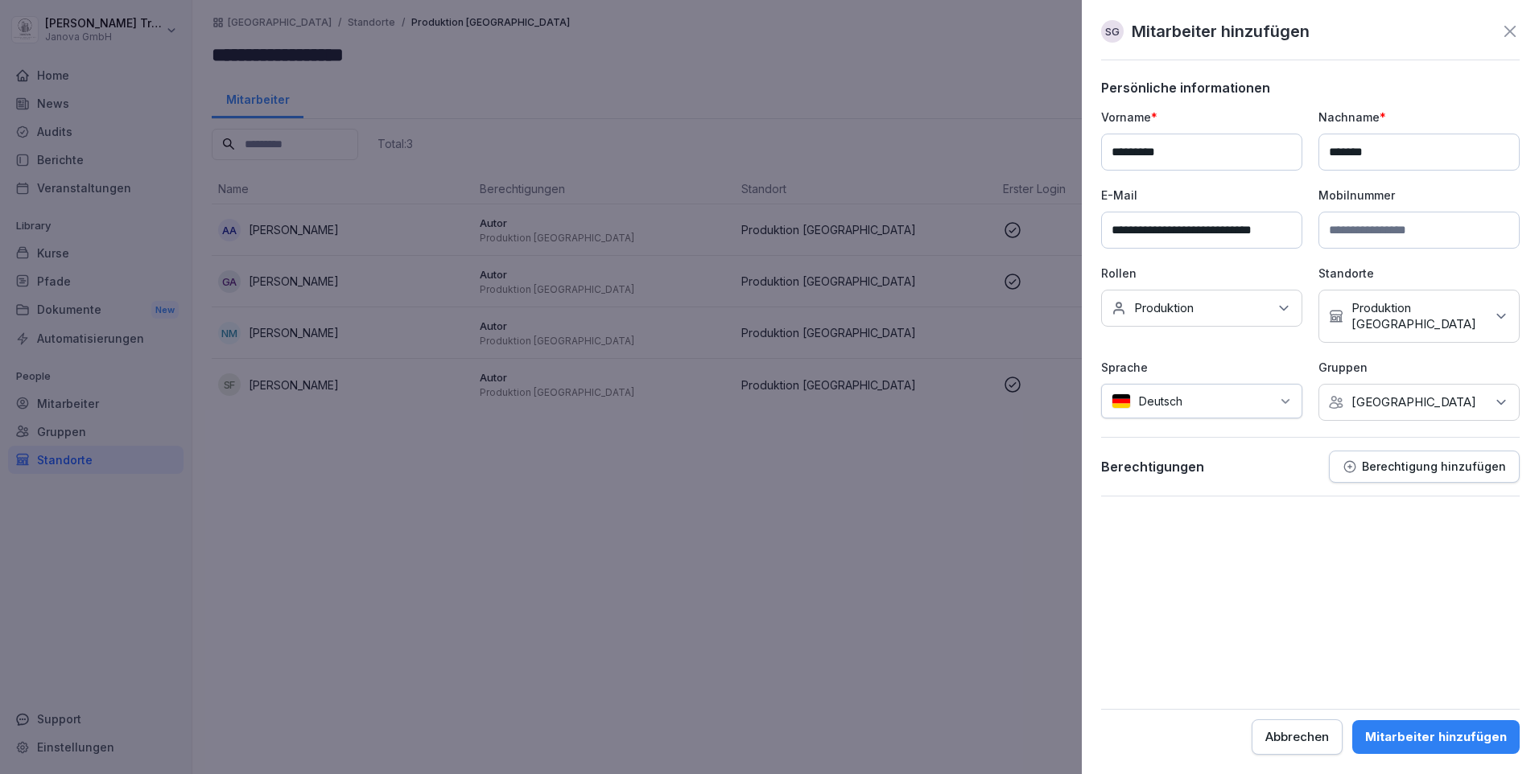
click at [1442, 460] on p "Berechtigung hinzufügen" at bounding box center [1434, 466] width 144 height 13
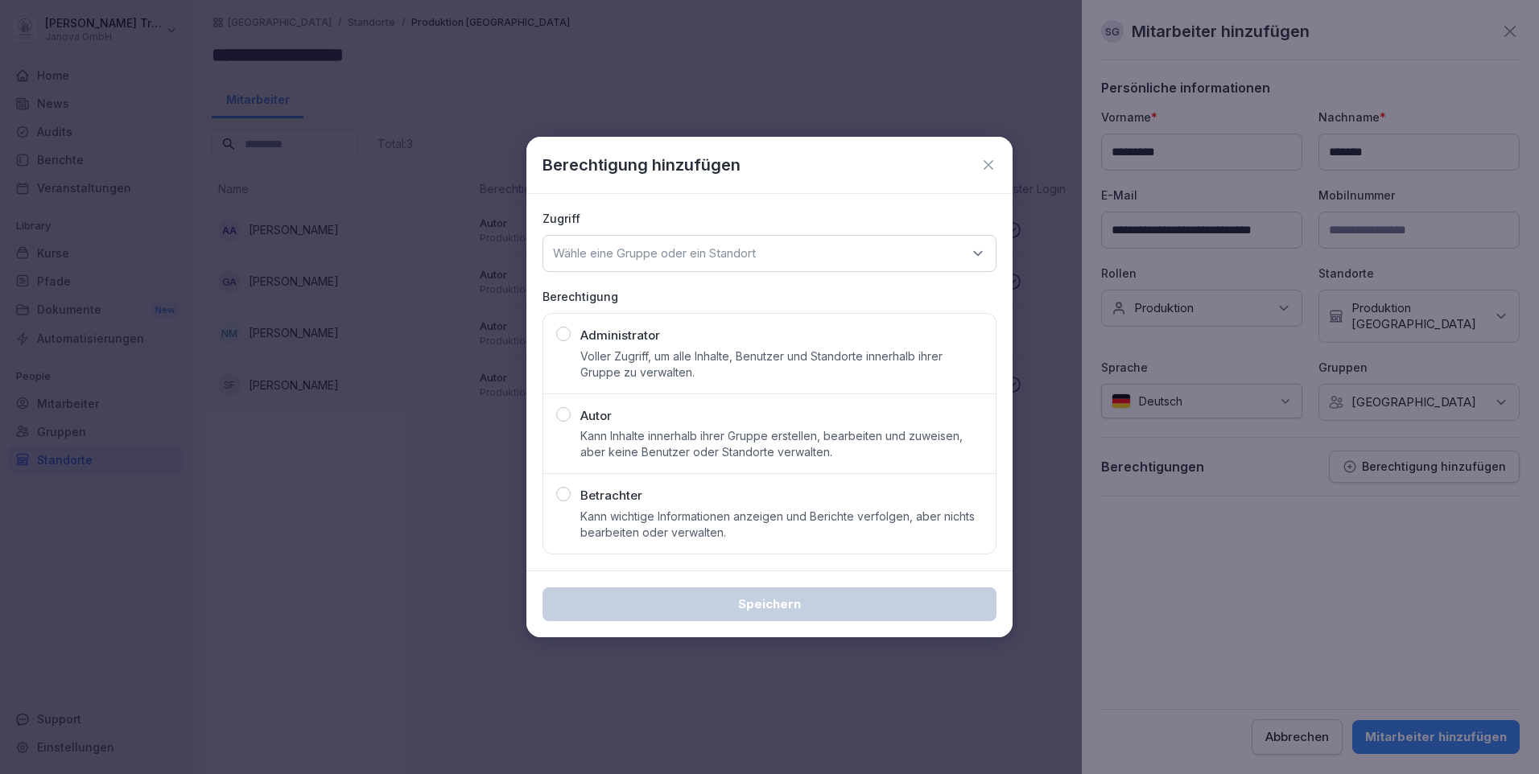
click at [596, 435] on p "Kann Inhalte innerhalb ihrer Gruppe erstellen, bearbeiten und zuweisen, aber ke…" at bounding box center [781, 444] width 402 height 32
click at [968, 250] on div "Wähle eine Gruppe oder ein Standort" at bounding box center [769, 253] width 454 height 37
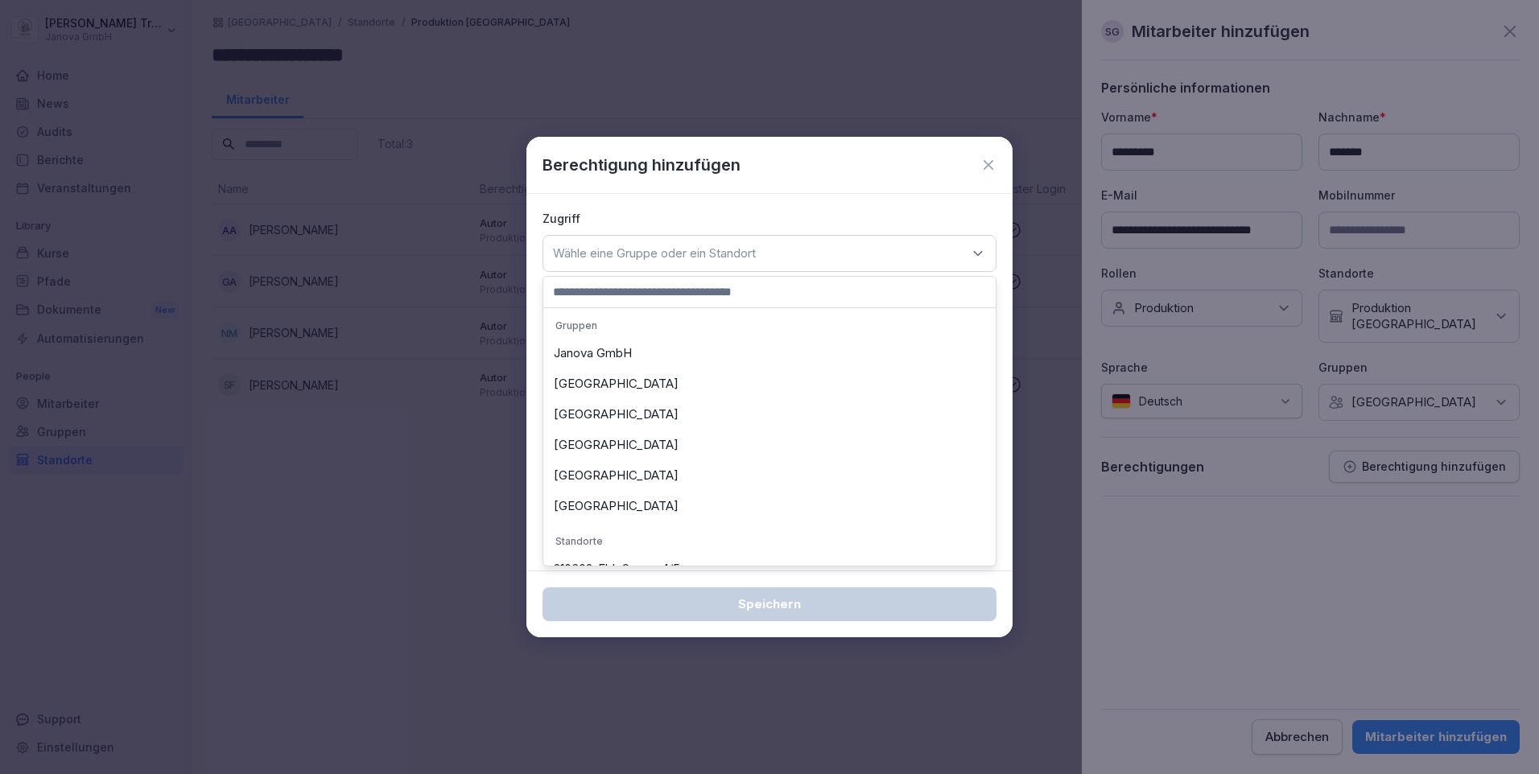
scroll to position [151, 0]
click at [609, 506] on div "Produktion [GEOGRAPHIC_DATA]" at bounding box center [769, 509] width 444 height 31
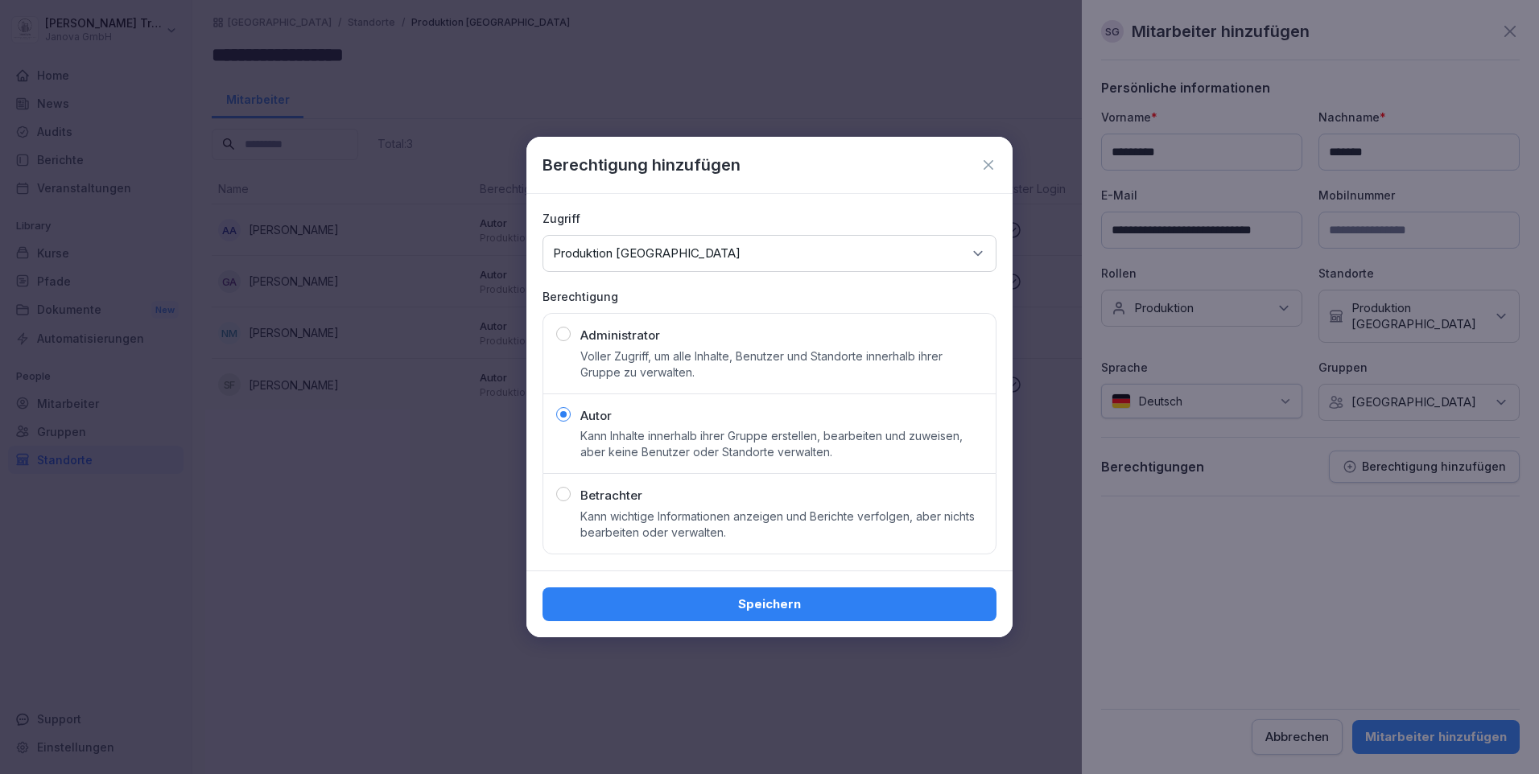
click at [781, 603] on div "Speichern" at bounding box center [769, 605] width 428 height 18
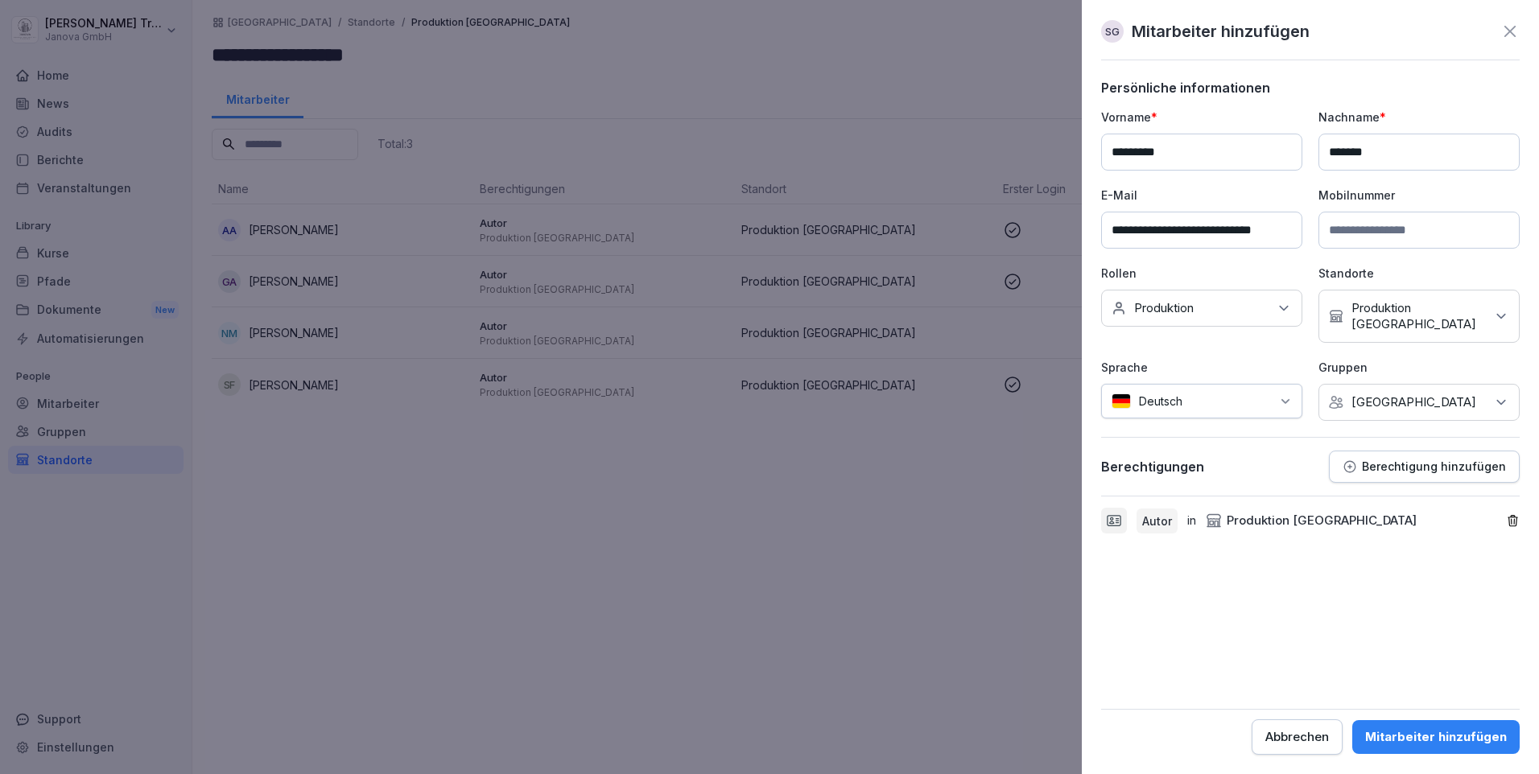
click at [1435, 736] on div "Mitarbeiter hinzufügen" at bounding box center [1436, 737] width 142 height 18
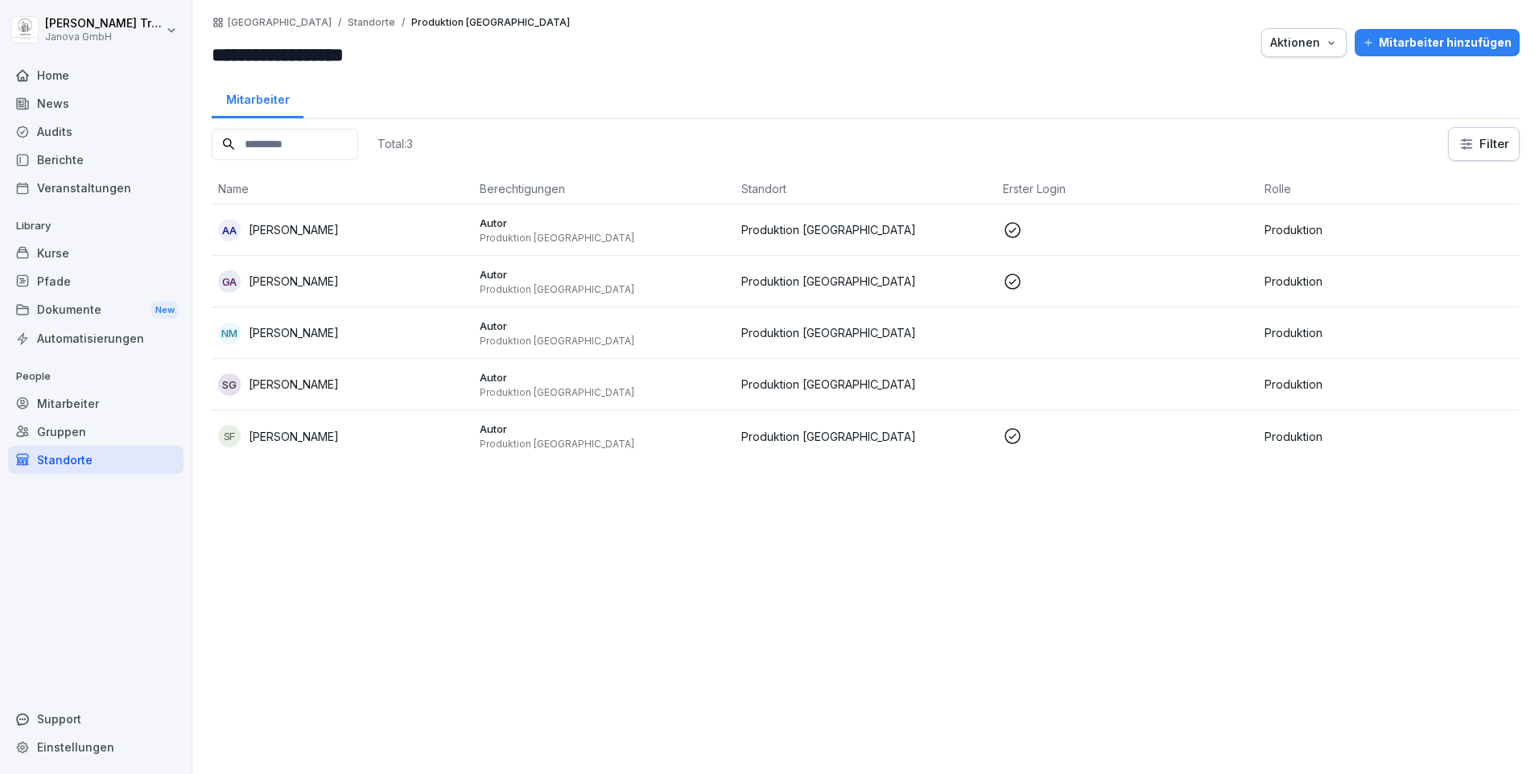
click at [43, 254] on div "Kurse" at bounding box center [95, 253] width 175 height 28
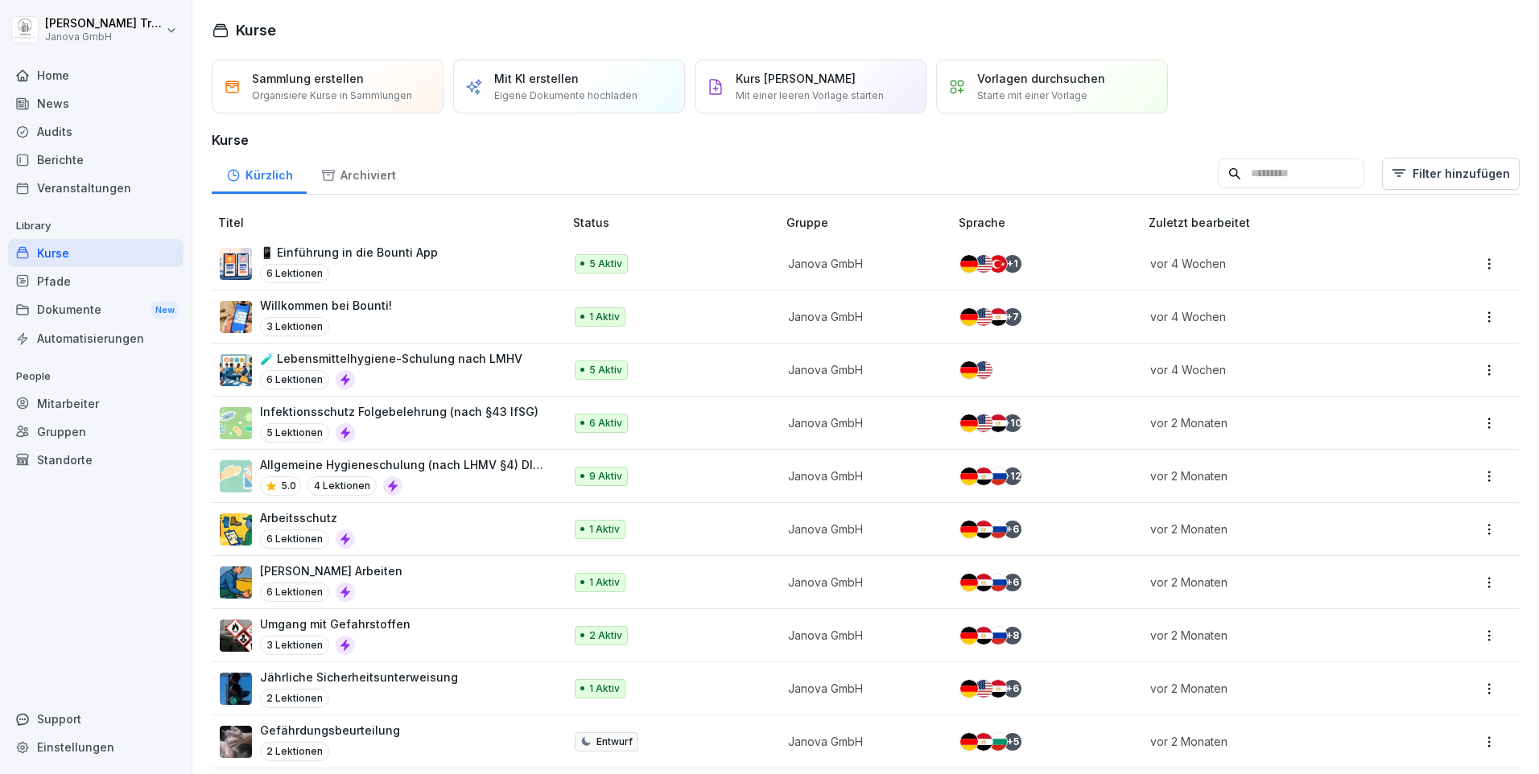
click at [423, 356] on p "🧪 Lebensmittelhygiene-Schulung nach LMHV" at bounding box center [391, 358] width 262 height 17
click at [414, 460] on p "Allgemeine Hygieneschulung (nach LHMV §4) DIN10514" at bounding box center [403, 464] width 287 height 17
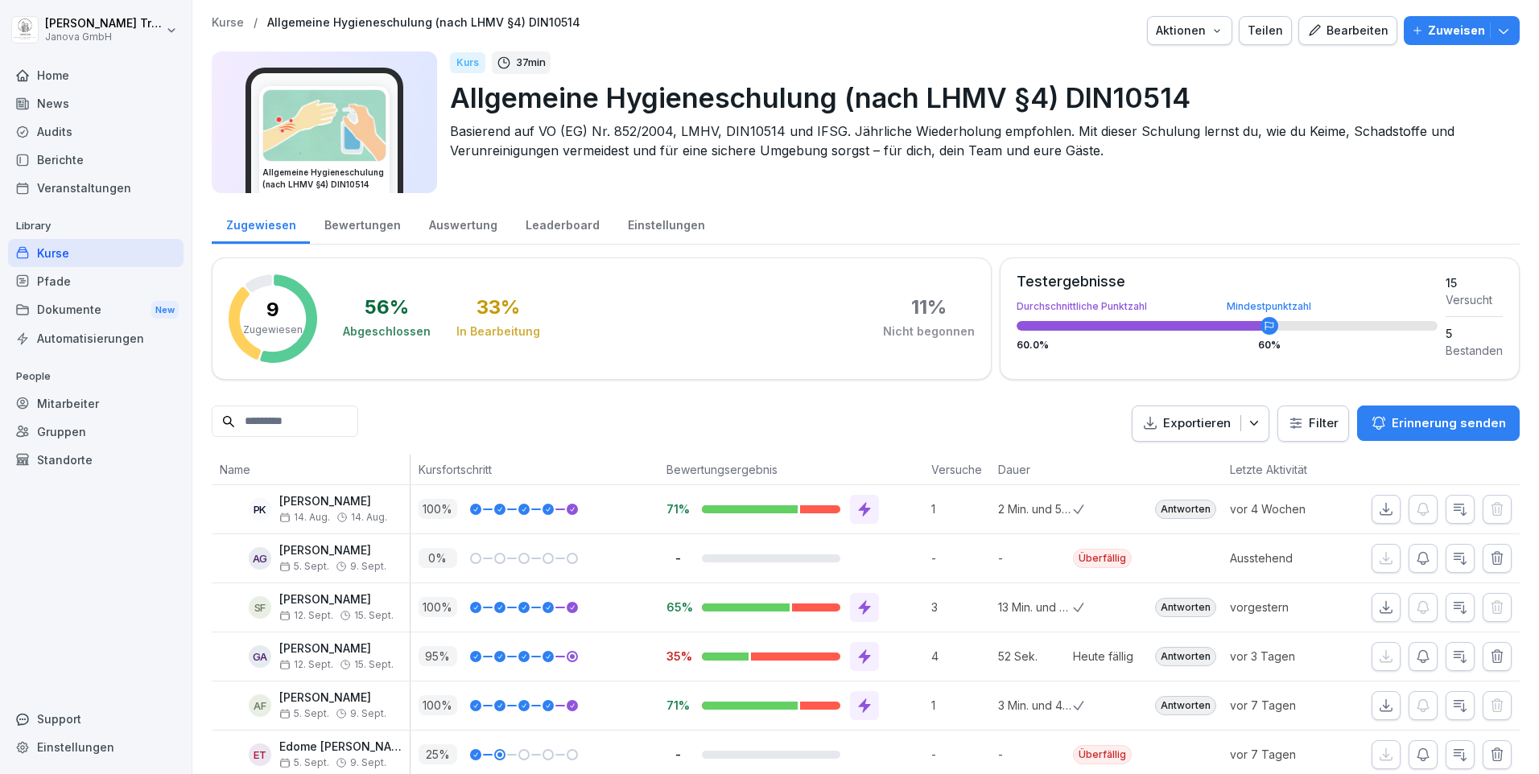
click at [1445, 32] on p "Zuweisen" at bounding box center [1456, 31] width 57 height 18
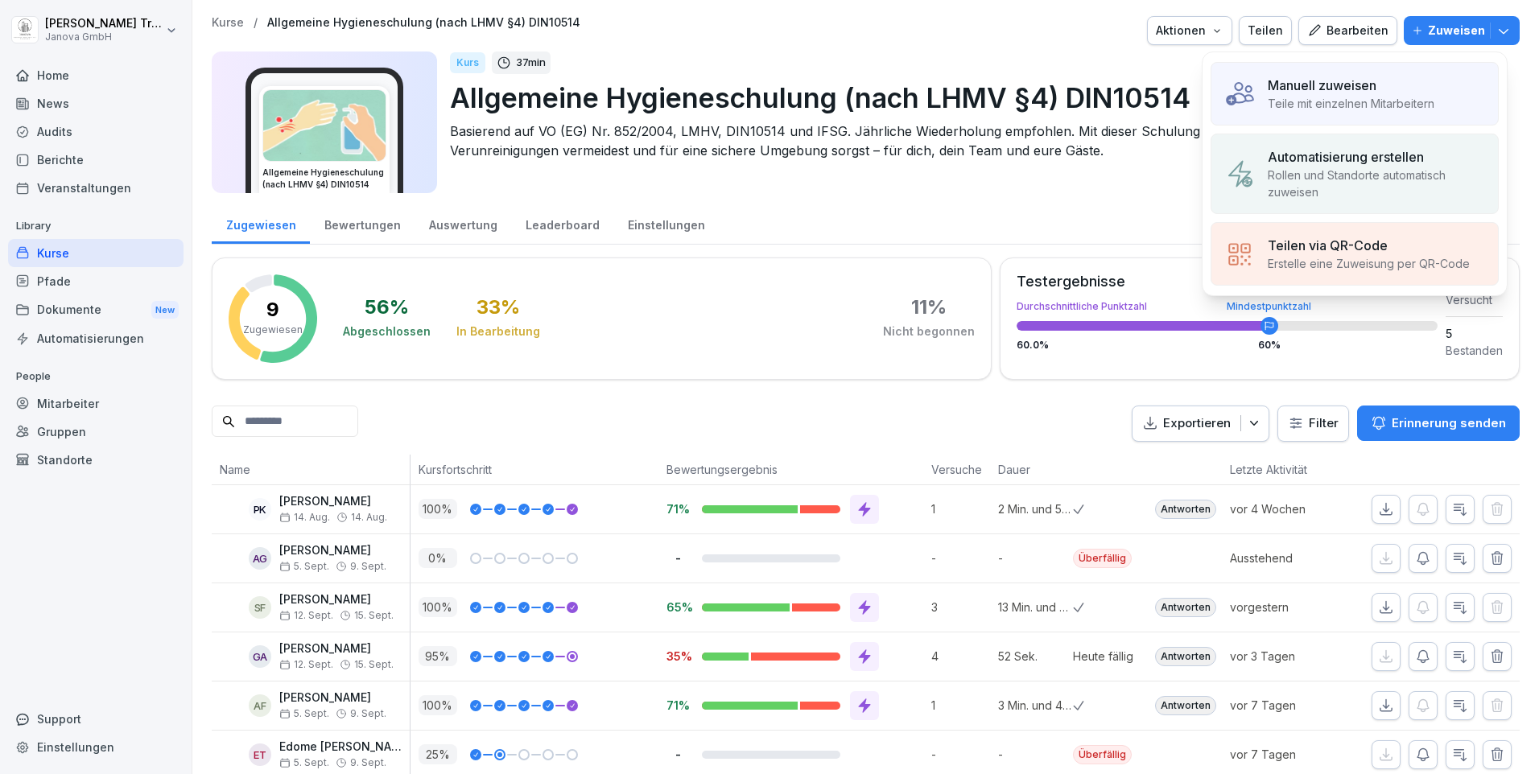
click at [1347, 98] on p "Teile mit einzelnen Mitarbeitern" at bounding box center [1351, 103] width 167 height 17
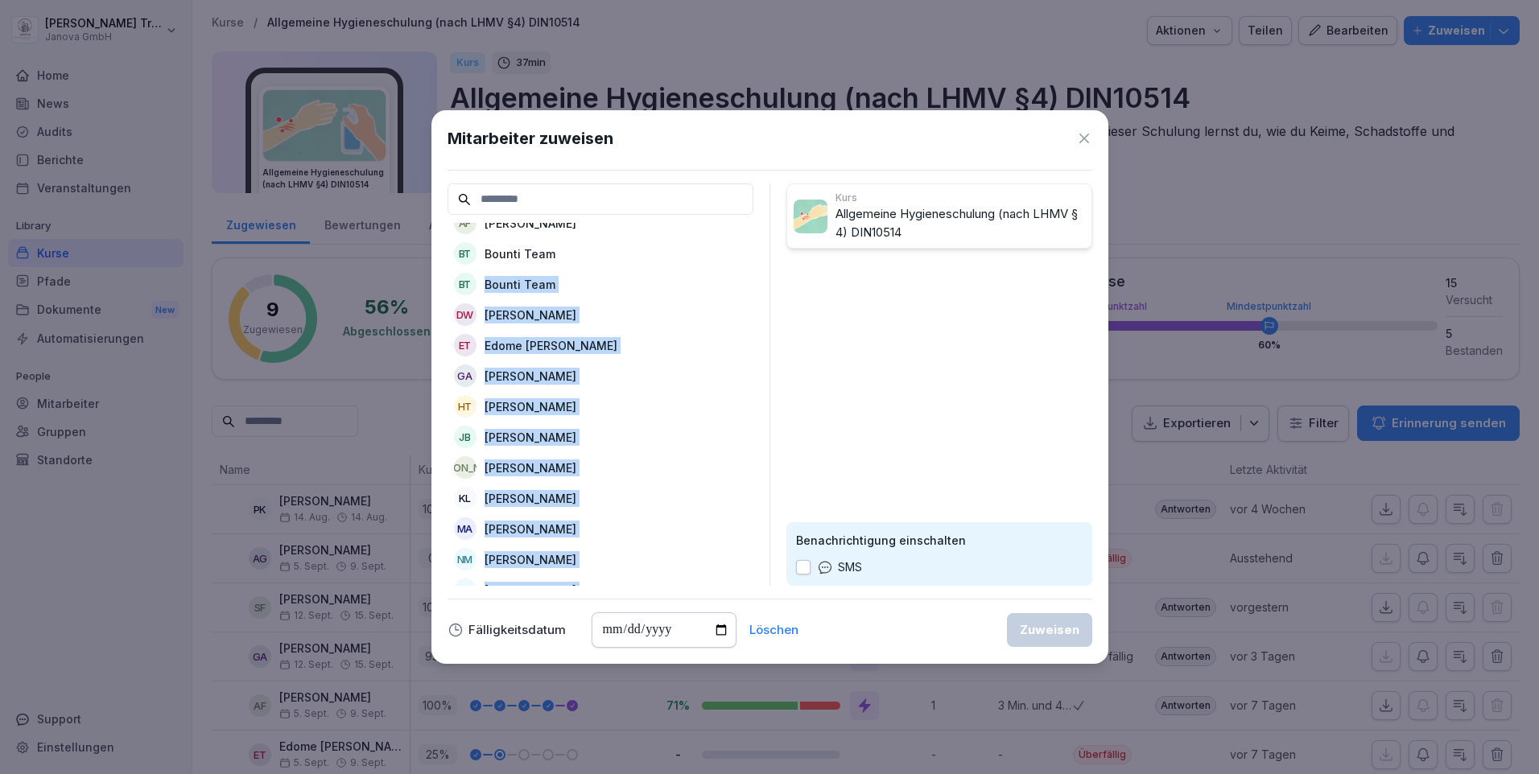
scroll to position [112, 0]
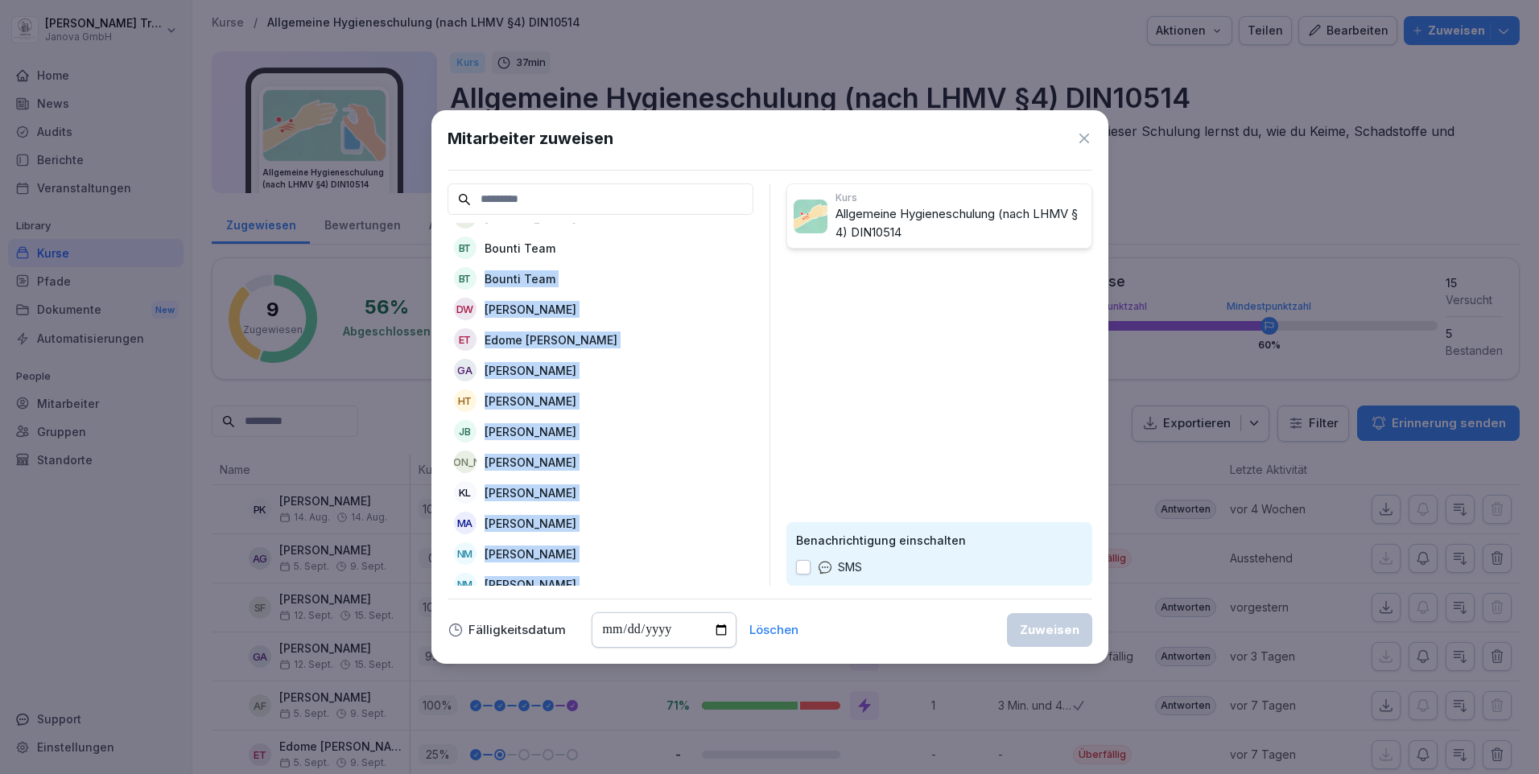
drag, startPoint x: 753, startPoint y: 374, endPoint x: 770, endPoint y: 424, distance: 52.7
click at [770, 424] on div "AS Ahmet Sesen AG Ana Grama AA Arifi Said Abdullah AF Arzu Feyzullova BT Bounti…" at bounding box center [769, 385] width 645 height 402
drag, startPoint x: 770, startPoint y: 424, endPoint x: 758, endPoint y: 407, distance: 20.8
click at [758, 407] on div "AS Ahmet Sesen AG Ana Grama AA Arifi Said Abdullah AF Arzu Feyzullova BT Bounti…" at bounding box center [769, 385] width 645 height 402
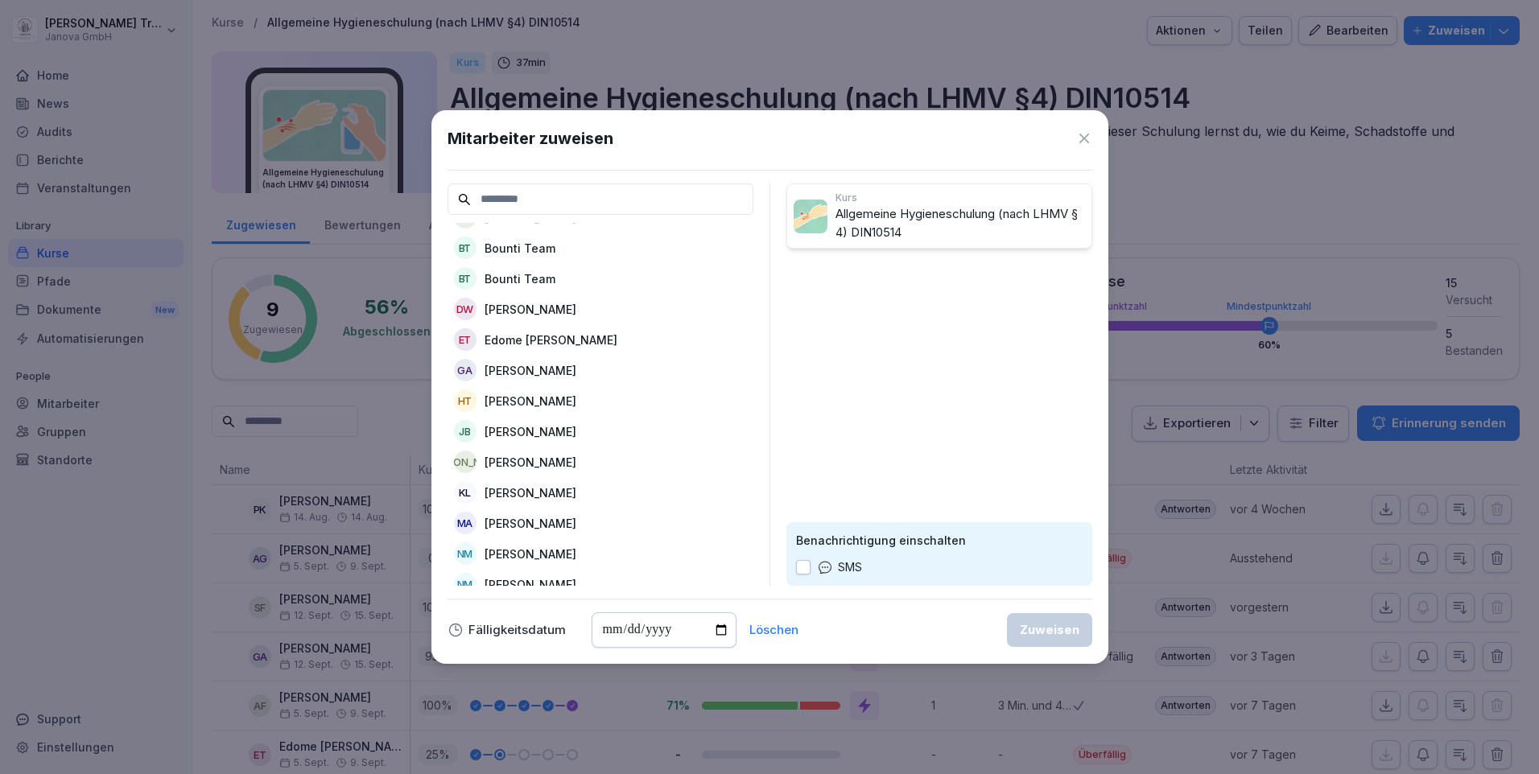
click at [740, 384] on div "AS Ahmet Sesen AG Ana Grama AA Arifi Said Abdullah AF Arzu Feyzullova BT Bounti…" at bounding box center [600, 404] width 306 height 363
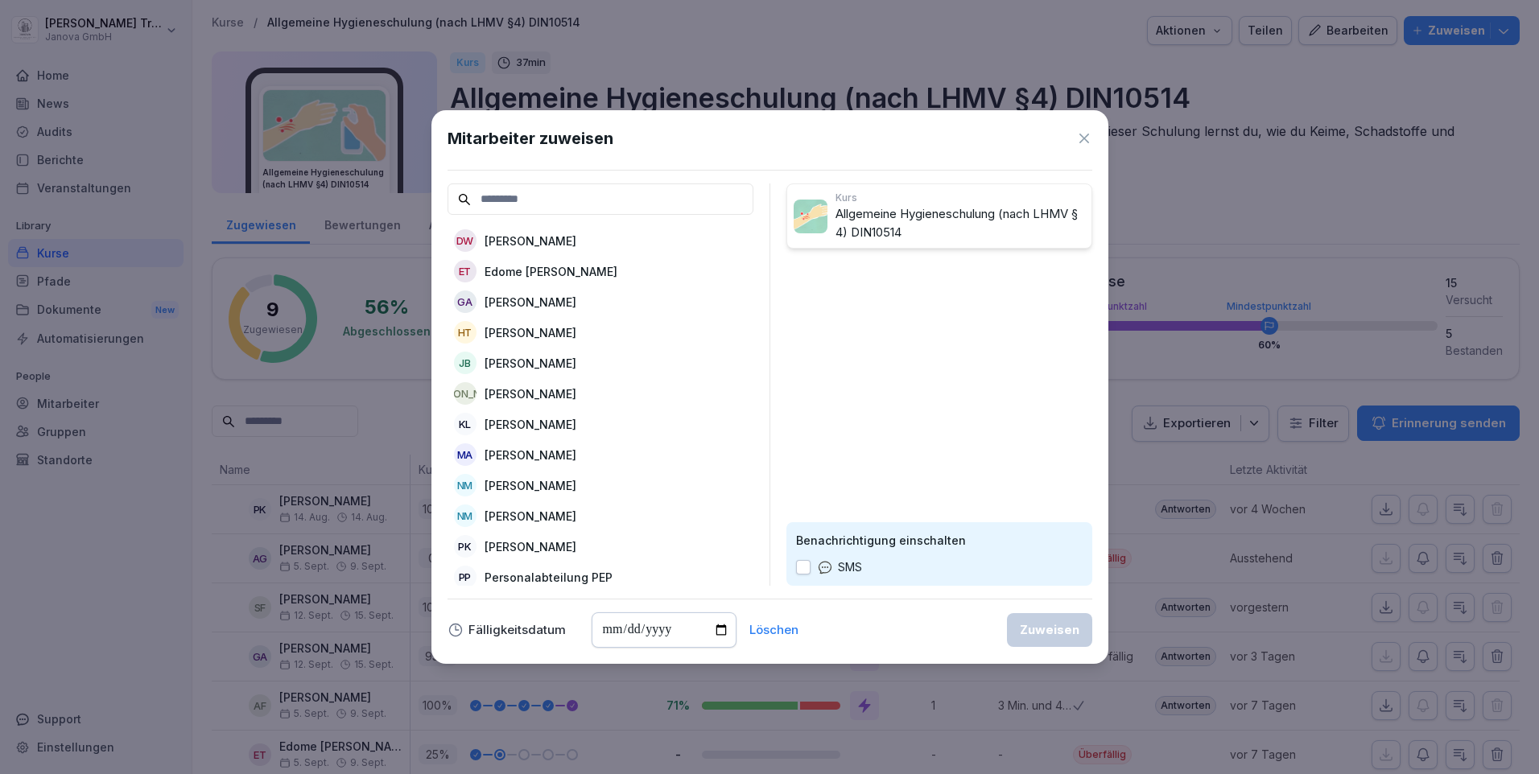
click at [569, 511] on p "Noori Mohebullah" at bounding box center [531, 516] width 92 height 17
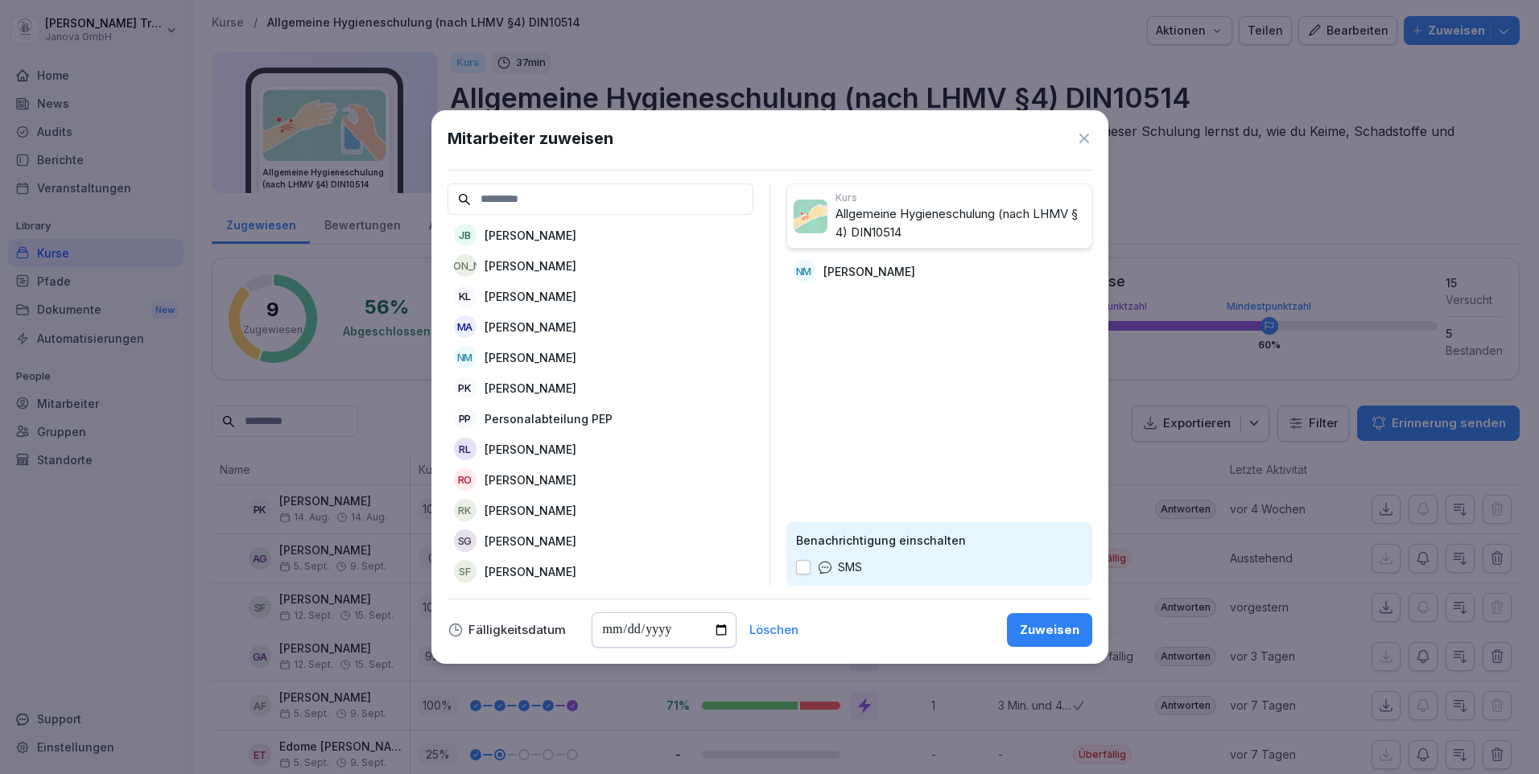
scroll to position [320, 0]
click at [567, 533] on p "Saifullah Ghafuri" at bounding box center [531, 541] width 92 height 17
click at [726, 632] on input "date" at bounding box center [664, 629] width 145 height 35
click at [716, 628] on input "date" at bounding box center [664, 629] width 145 height 35
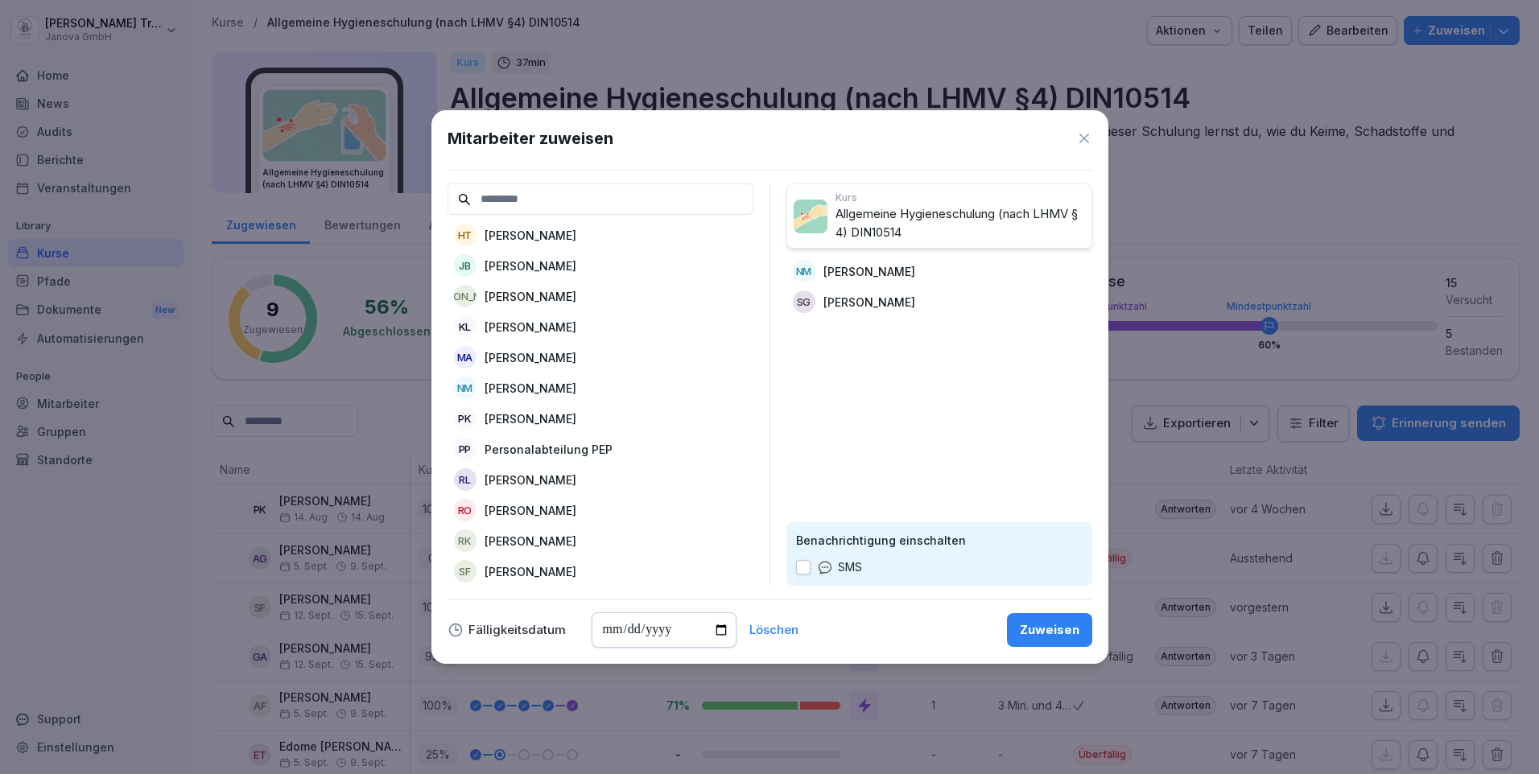
type input "**********"
click at [1054, 625] on div "Zuweisen" at bounding box center [1050, 630] width 60 height 18
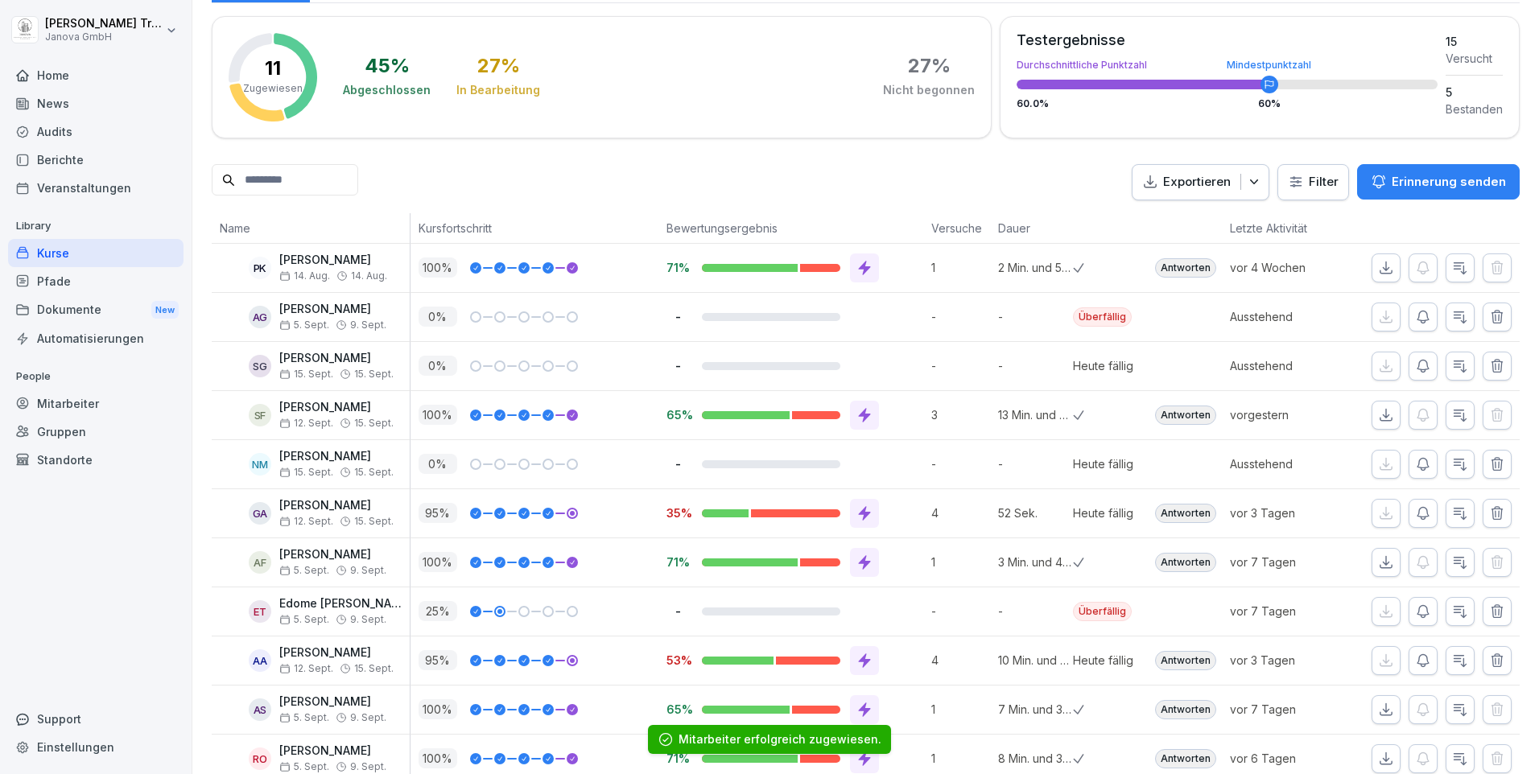
scroll to position [291, 0]
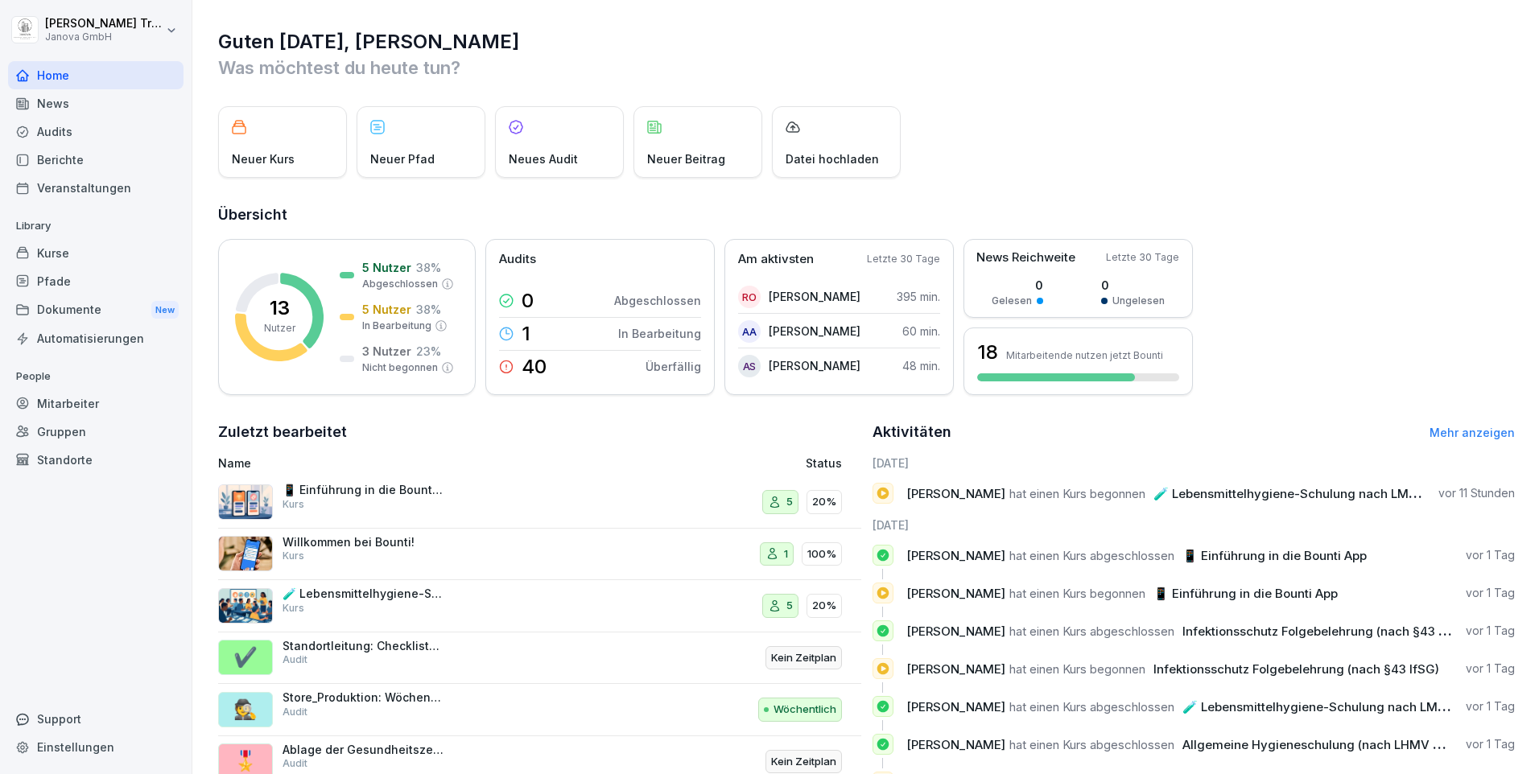
click at [51, 128] on div "Audits" at bounding box center [95, 132] width 175 height 28
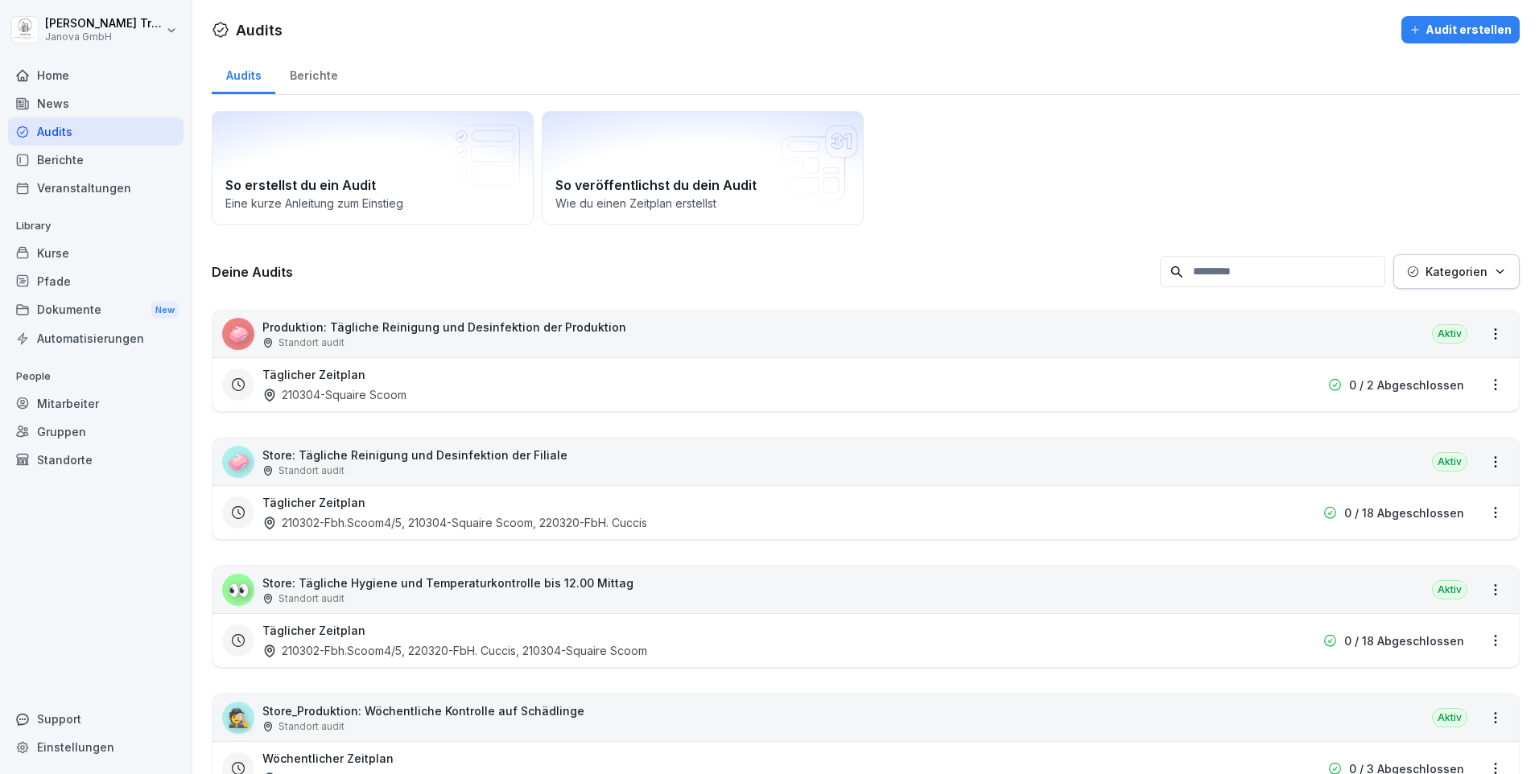
click at [312, 76] on div "Berichte" at bounding box center [313, 73] width 76 height 41
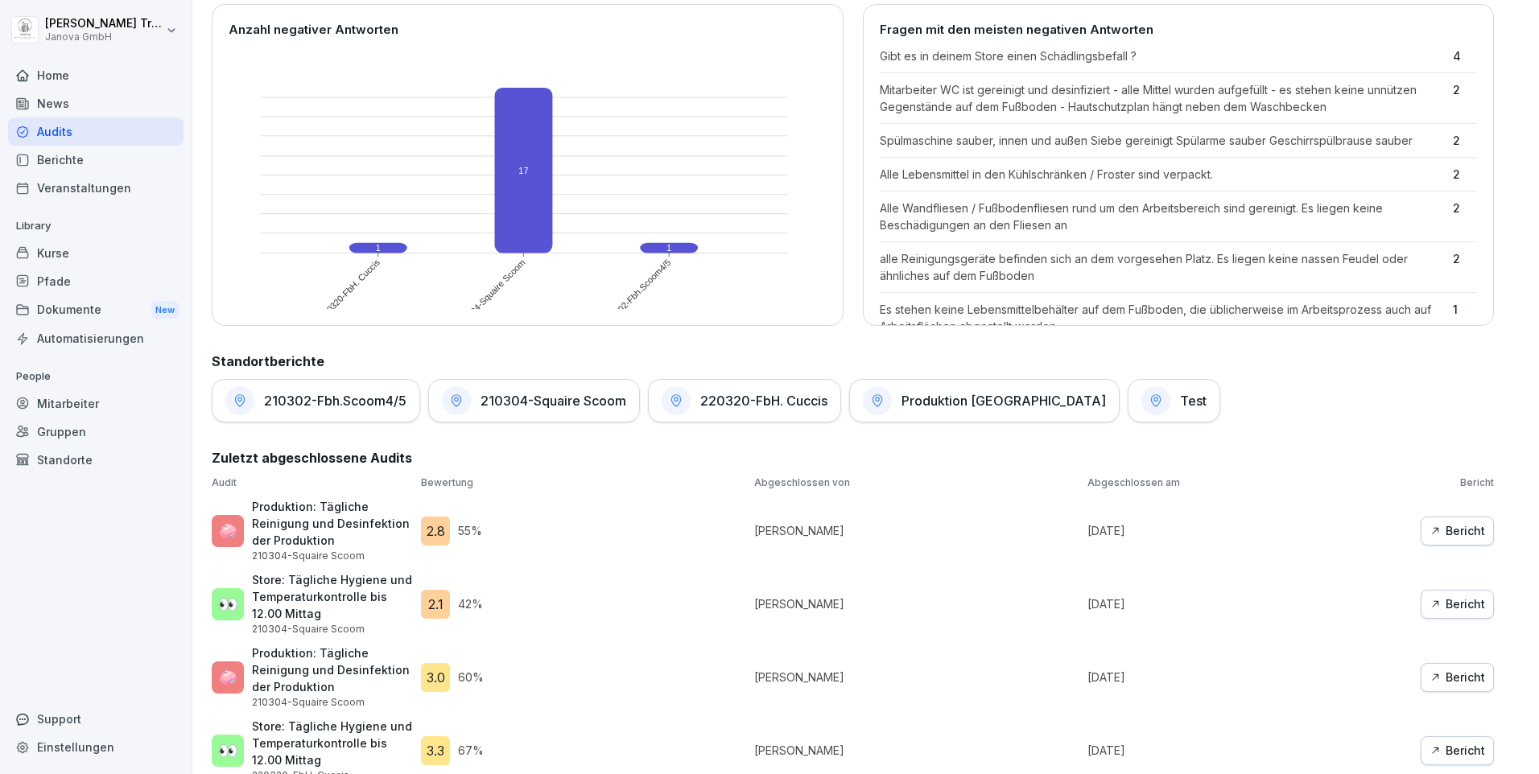
scroll to position [663, 0]
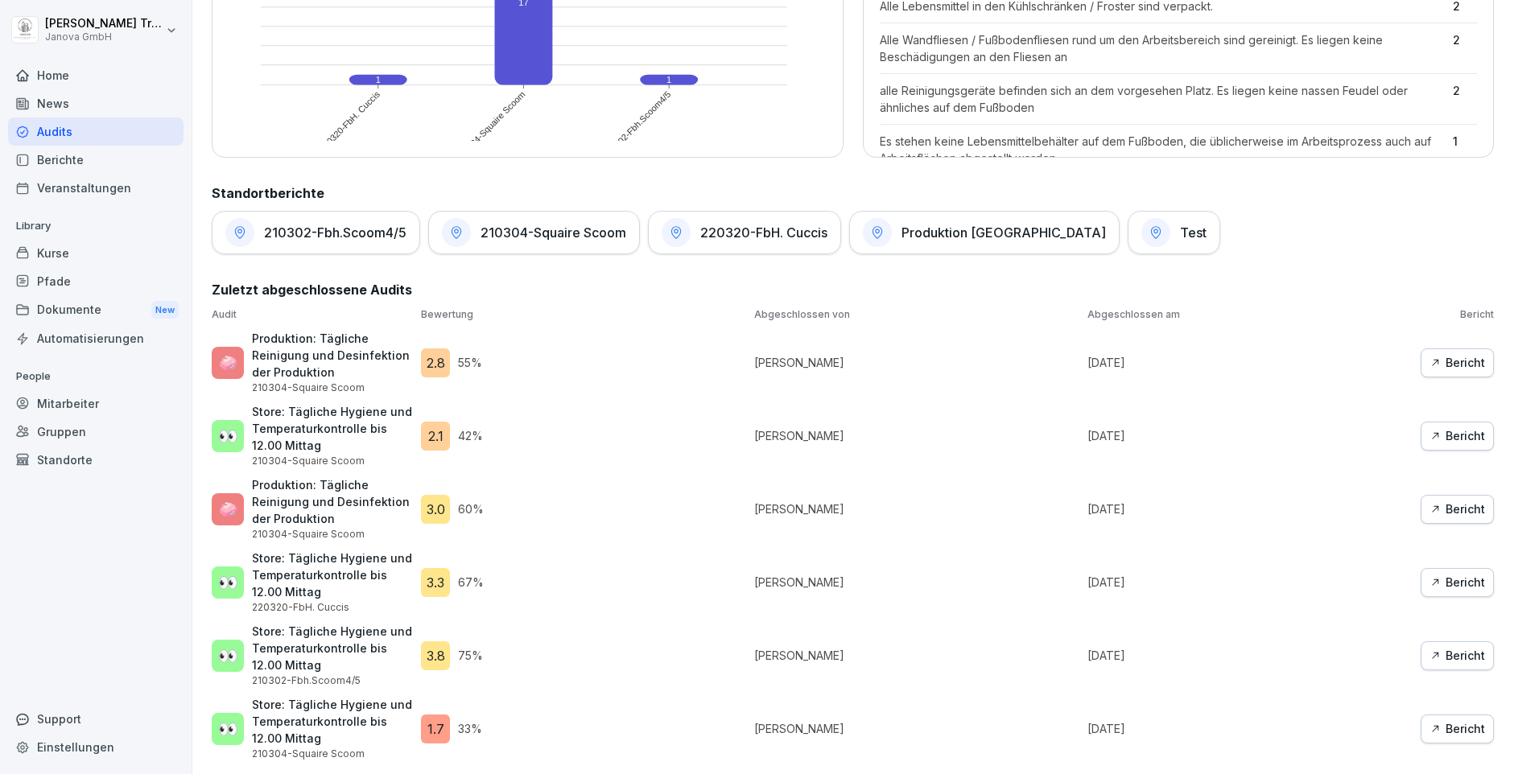
click at [68, 249] on div "Kurse" at bounding box center [95, 253] width 175 height 28
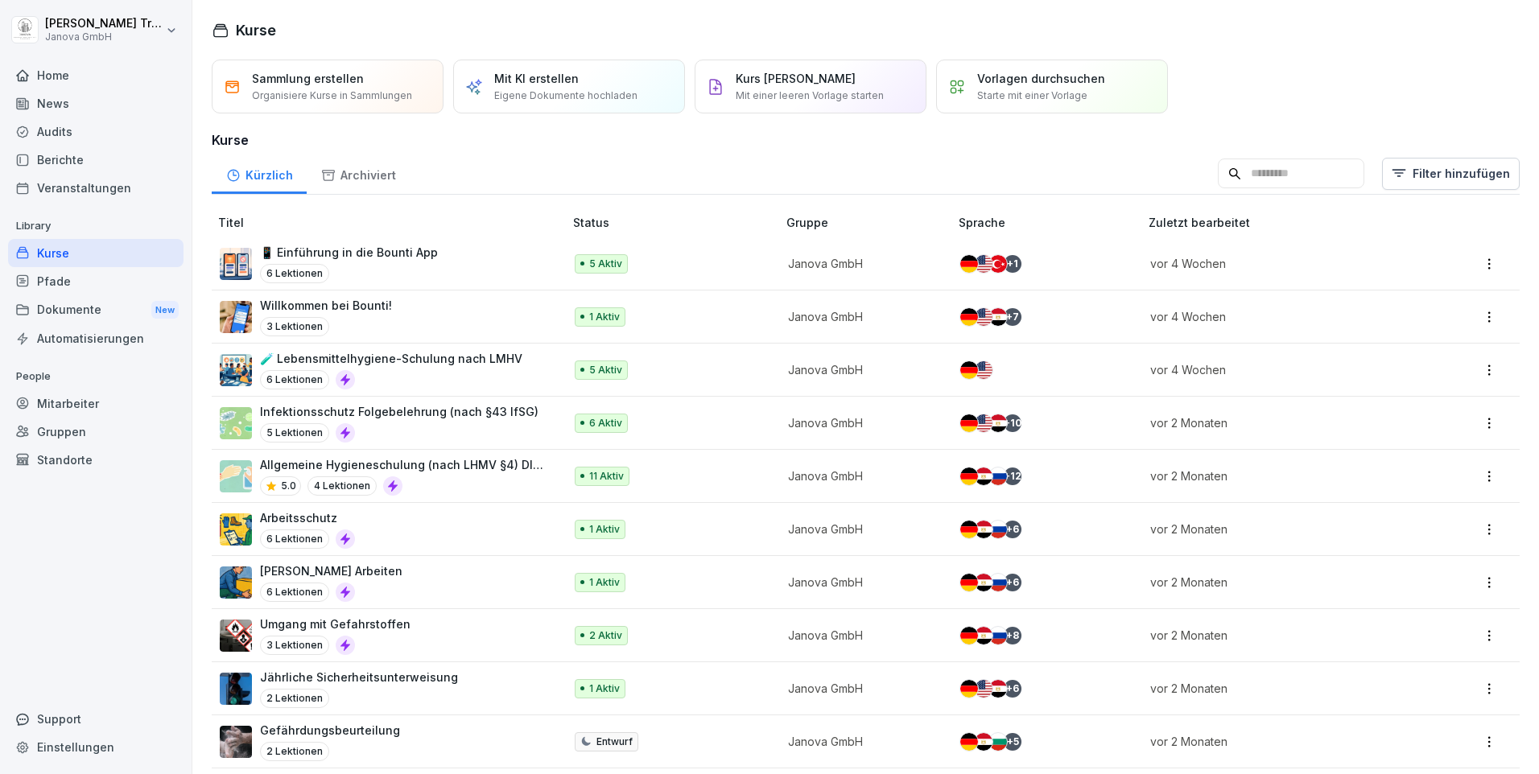
click at [41, 74] on div "Home" at bounding box center [95, 75] width 175 height 28
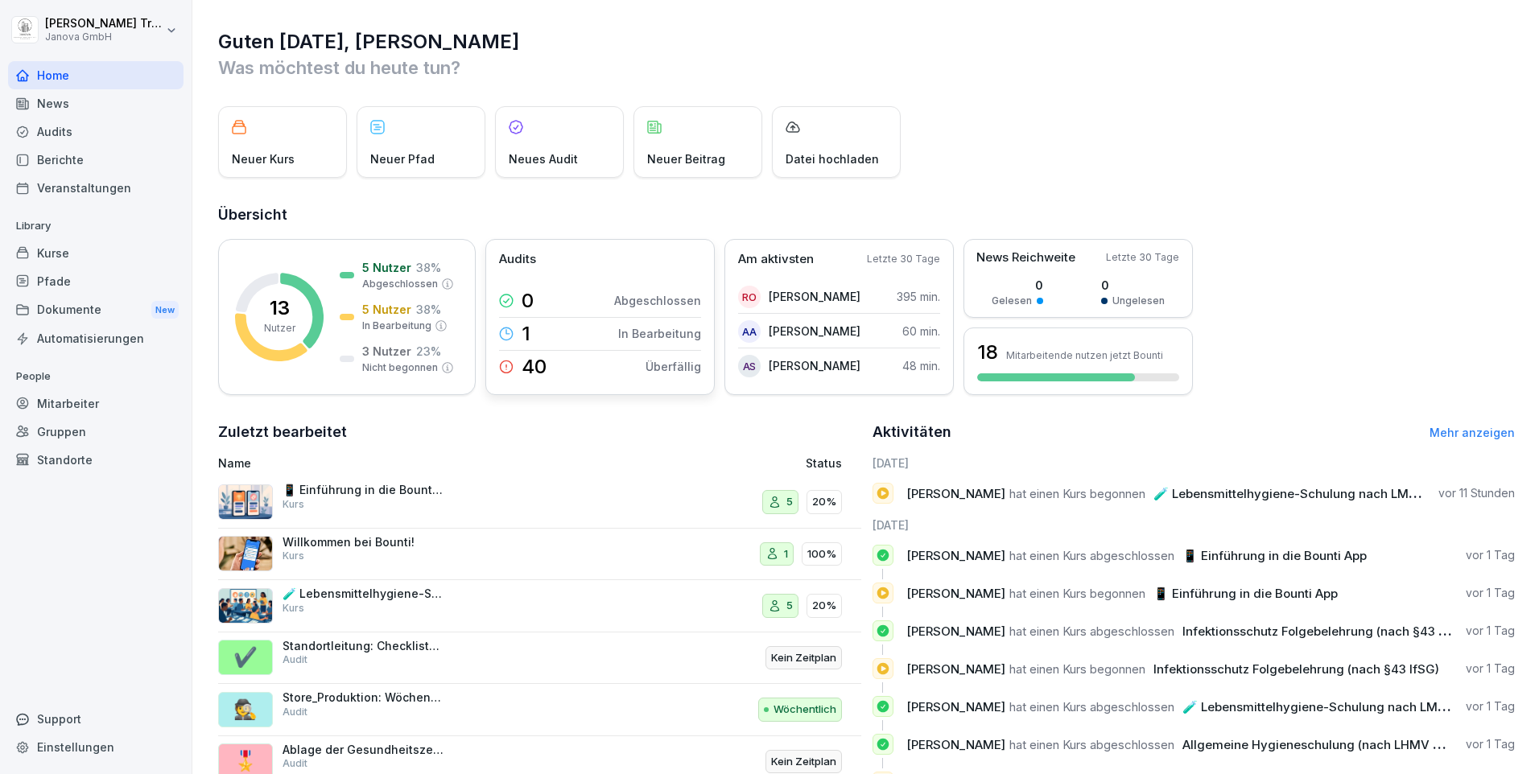
click at [674, 332] on p "In Bearbeitung" at bounding box center [659, 333] width 83 height 17
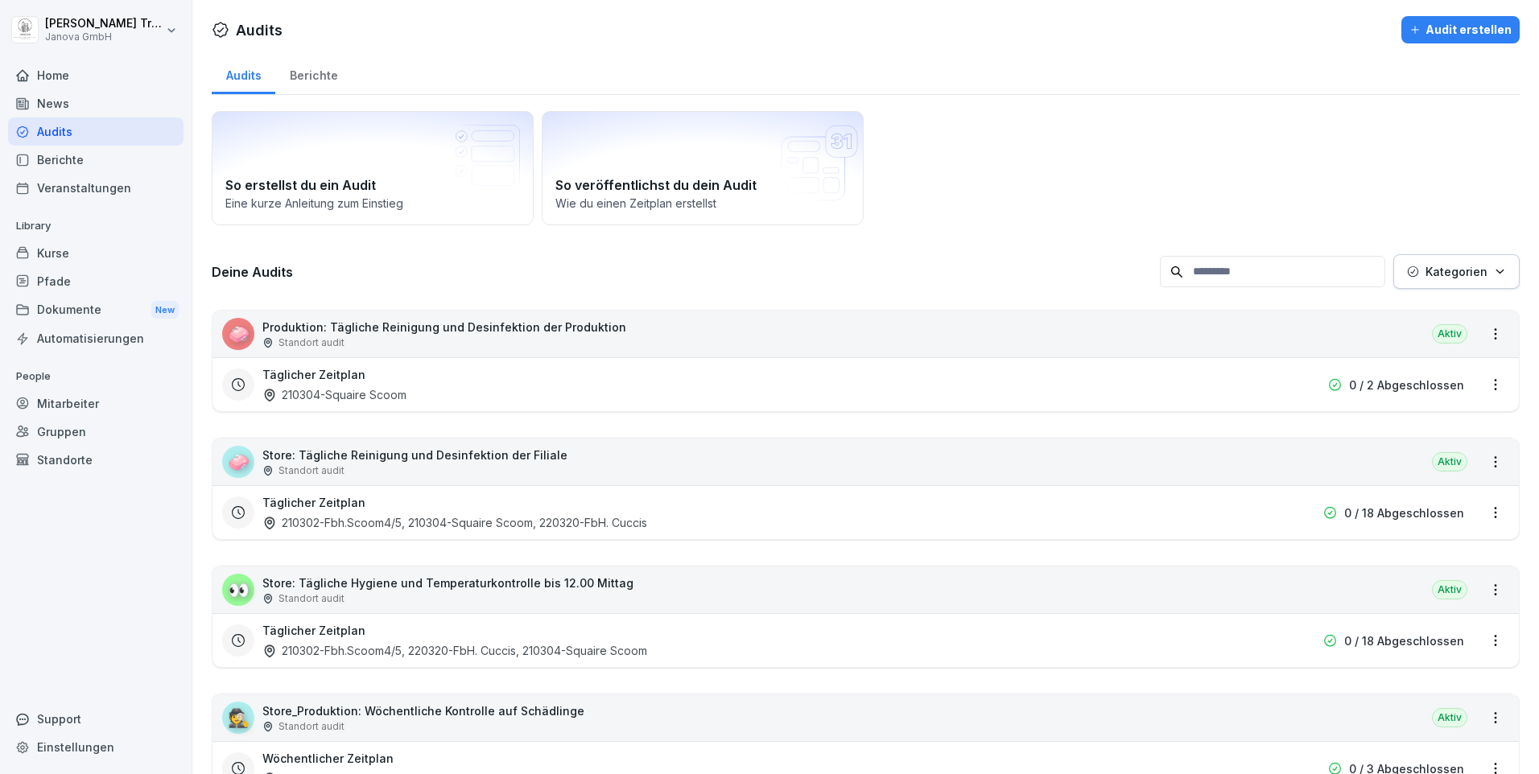
click at [309, 69] on div "Berichte" at bounding box center [313, 73] width 76 height 41
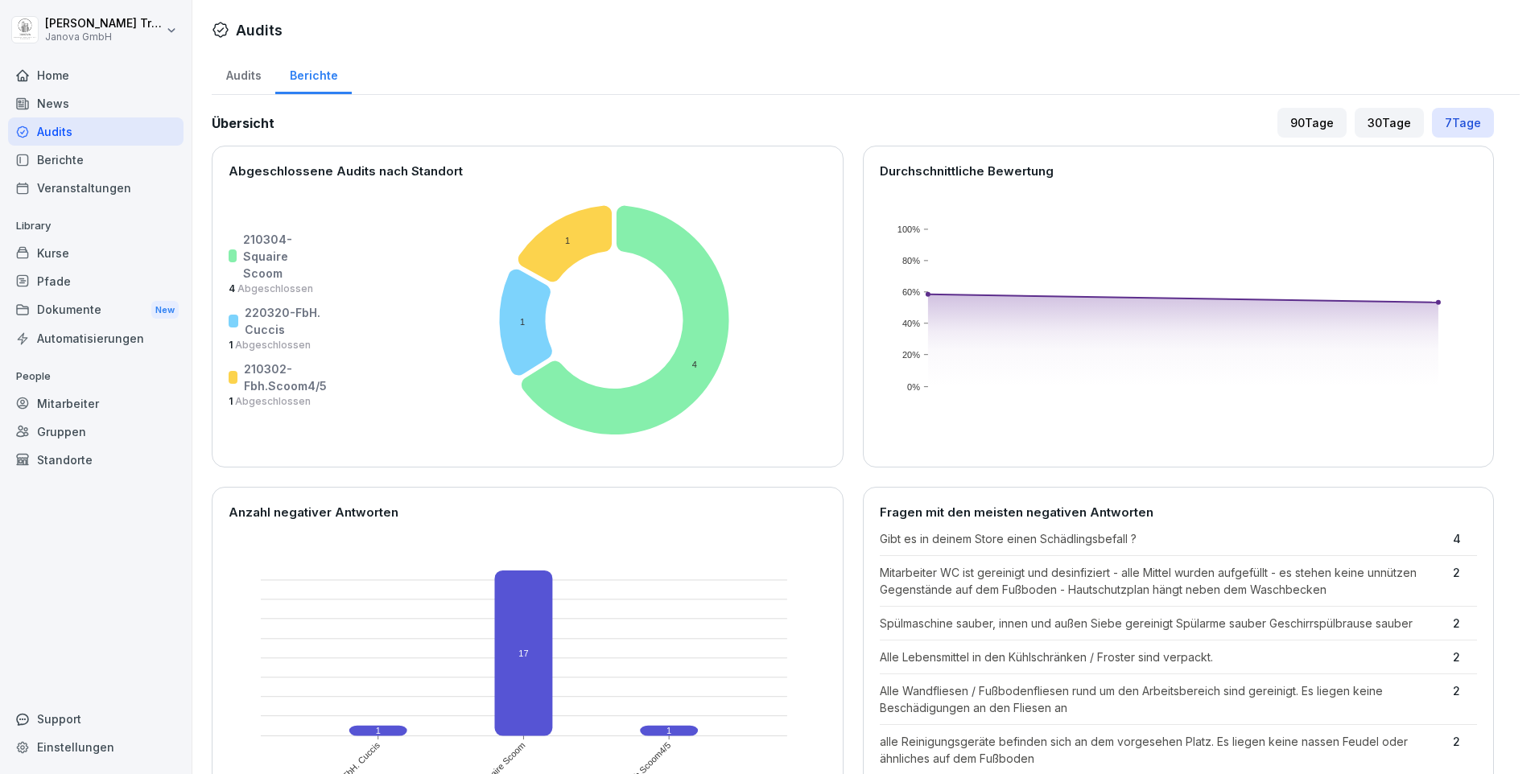
click at [50, 76] on div "Home" at bounding box center [95, 75] width 175 height 28
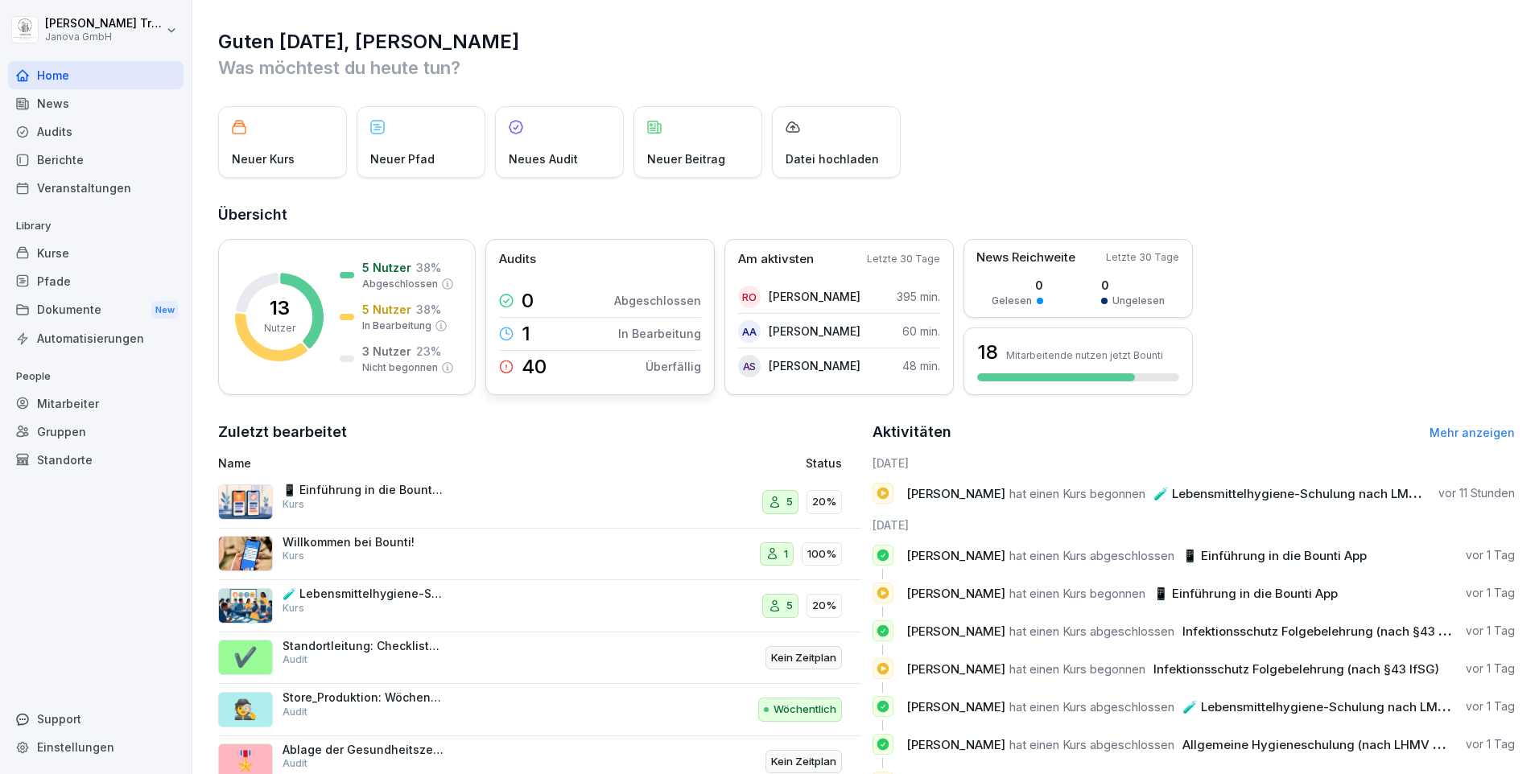
click at [687, 366] on p "Überfällig" at bounding box center [673, 366] width 56 height 17
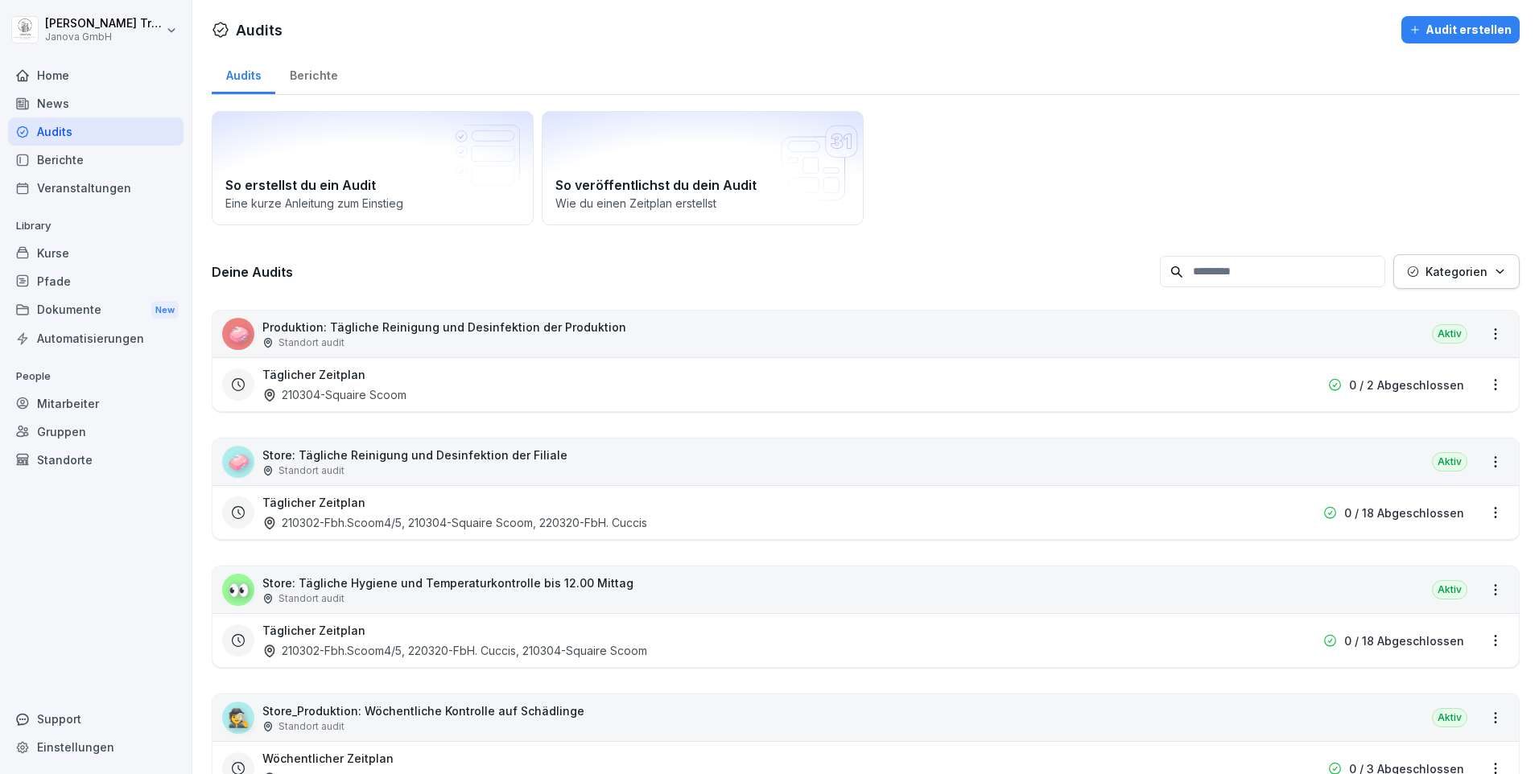
click at [312, 73] on div "Berichte" at bounding box center [313, 73] width 76 height 41
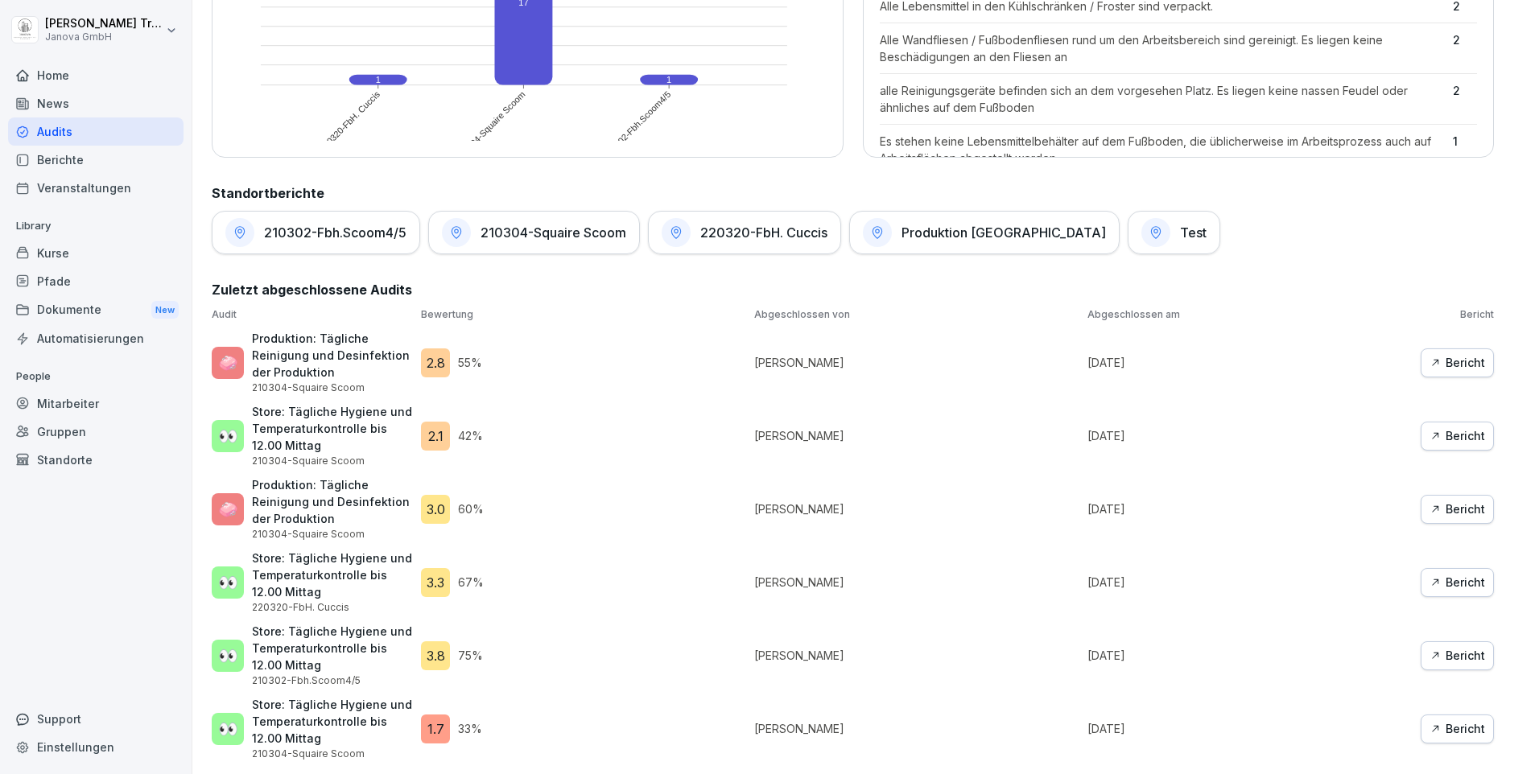
scroll to position [19, 0]
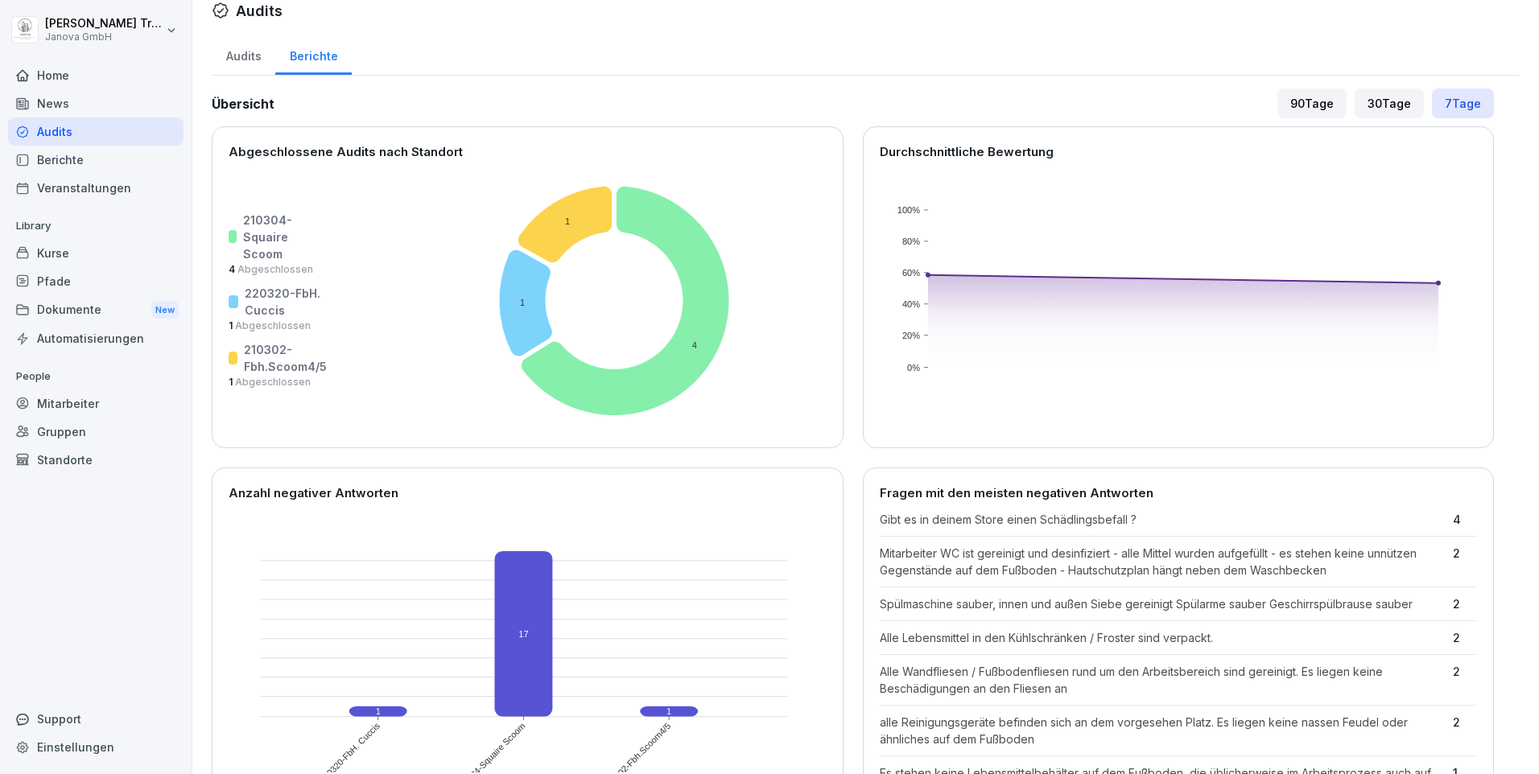
click at [64, 161] on div "Berichte" at bounding box center [95, 160] width 175 height 28
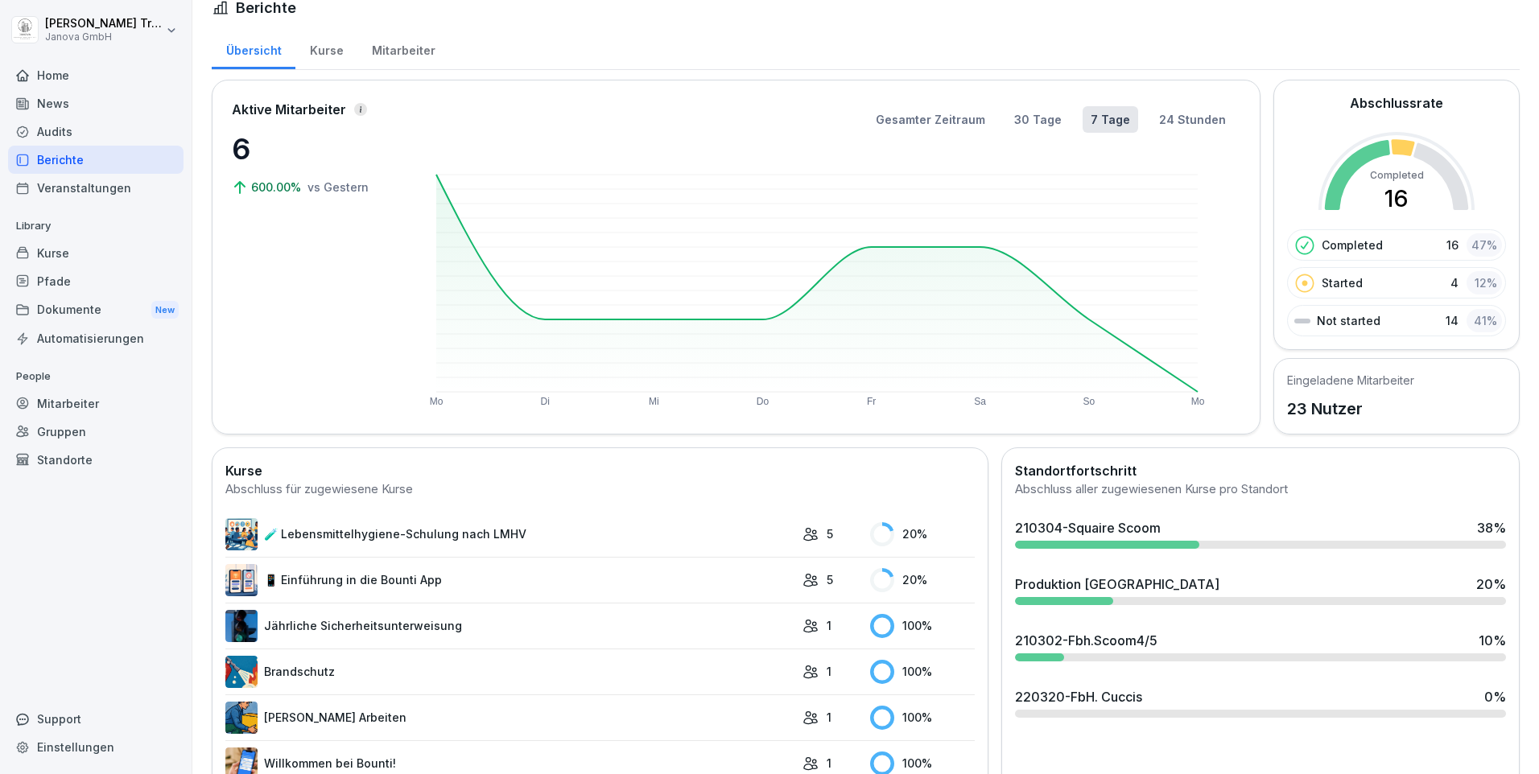
click at [326, 47] on div "Kurse" at bounding box center [326, 48] width 62 height 41
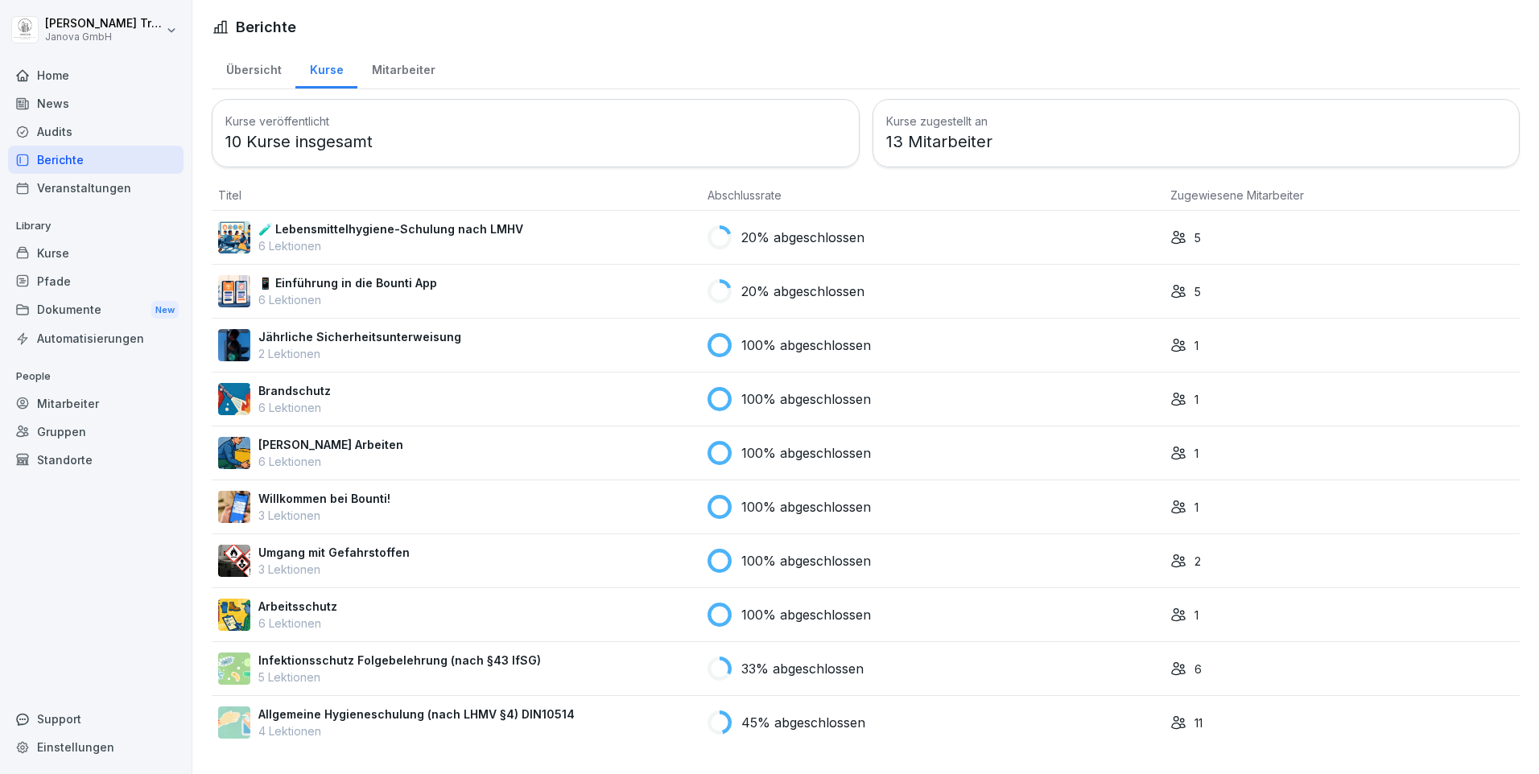
click at [383, 276] on p "📱 Einführung in die Bounti App" at bounding box center [347, 282] width 179 height 17
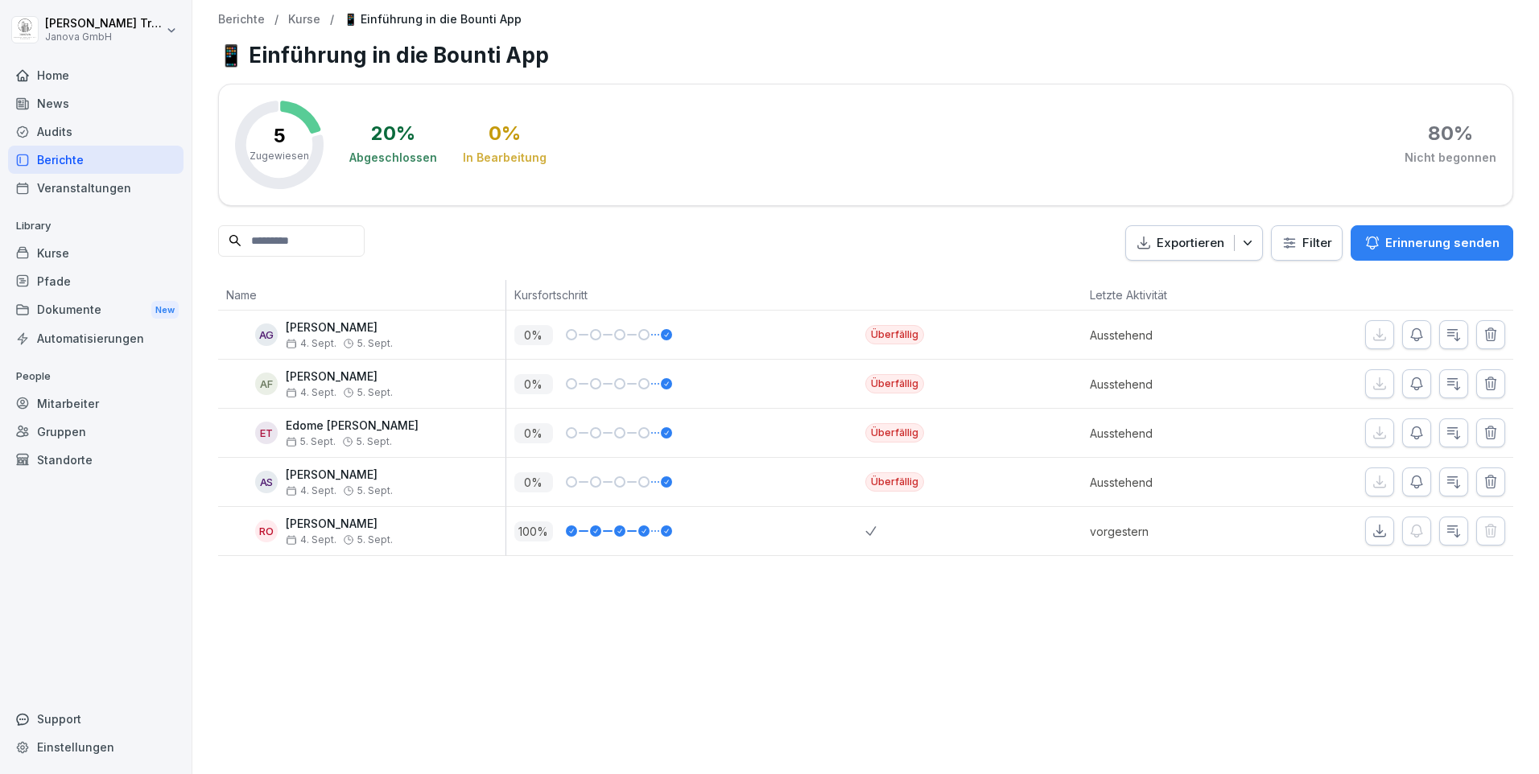
click at [84, 251] on div "Kurse" at bounding box center [95, 253] width 175 height 28
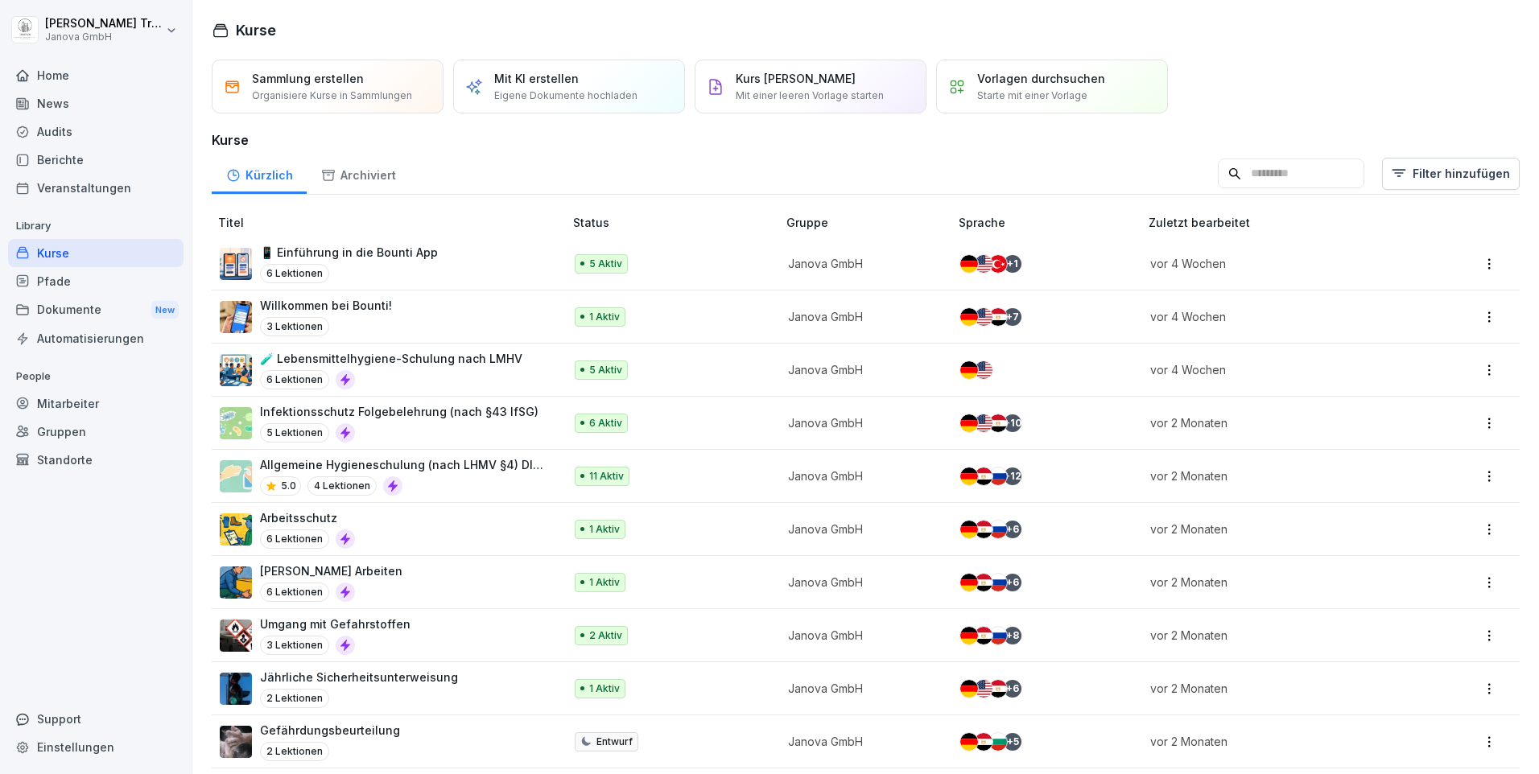
click at [383, 254] on p "📱 Einführung in die Bounti App" at bounding box center [349, 252] width 178 height 17
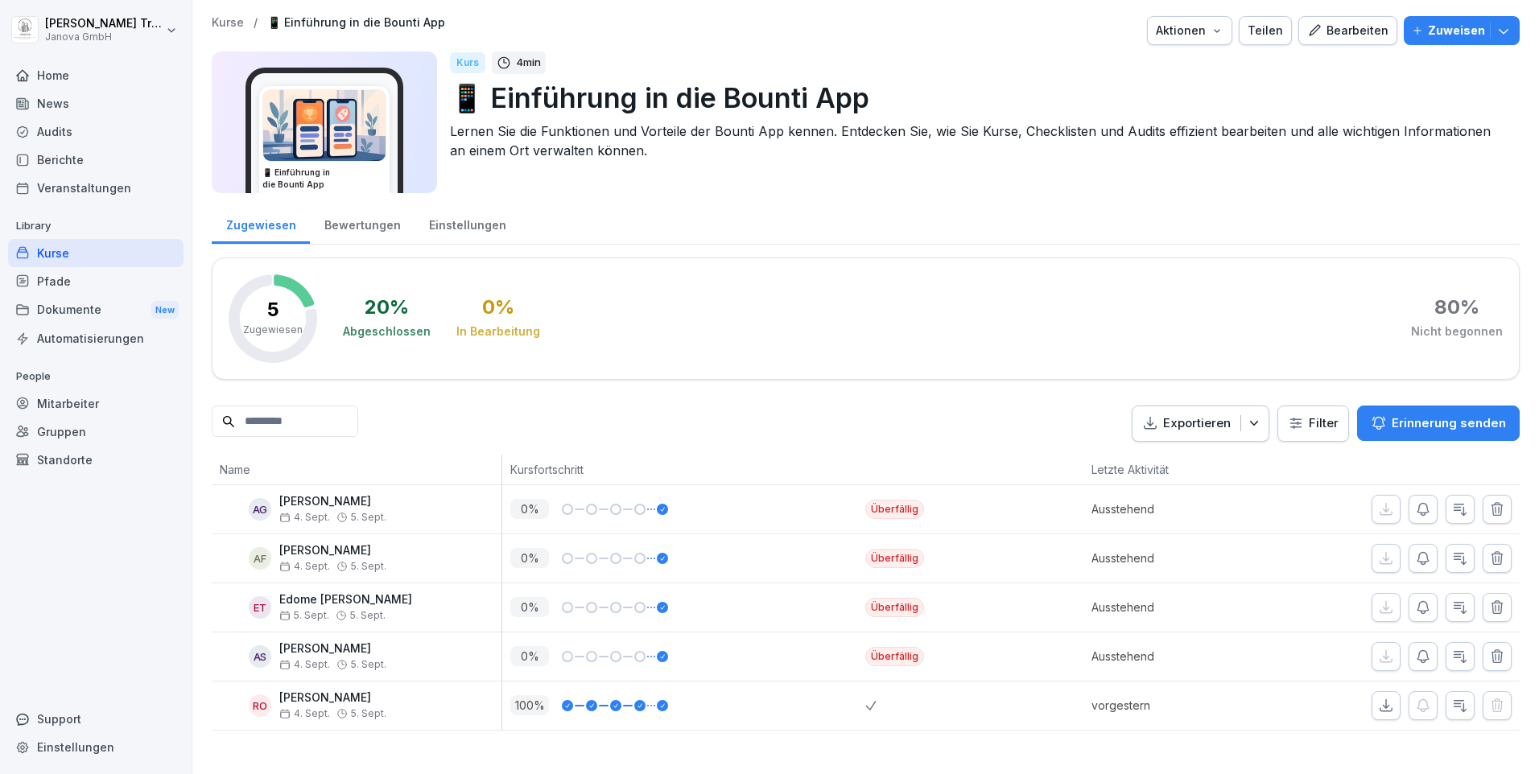
click at [60, 130] on div "Audits" at bounding box center [95, 132] width 175 height 28
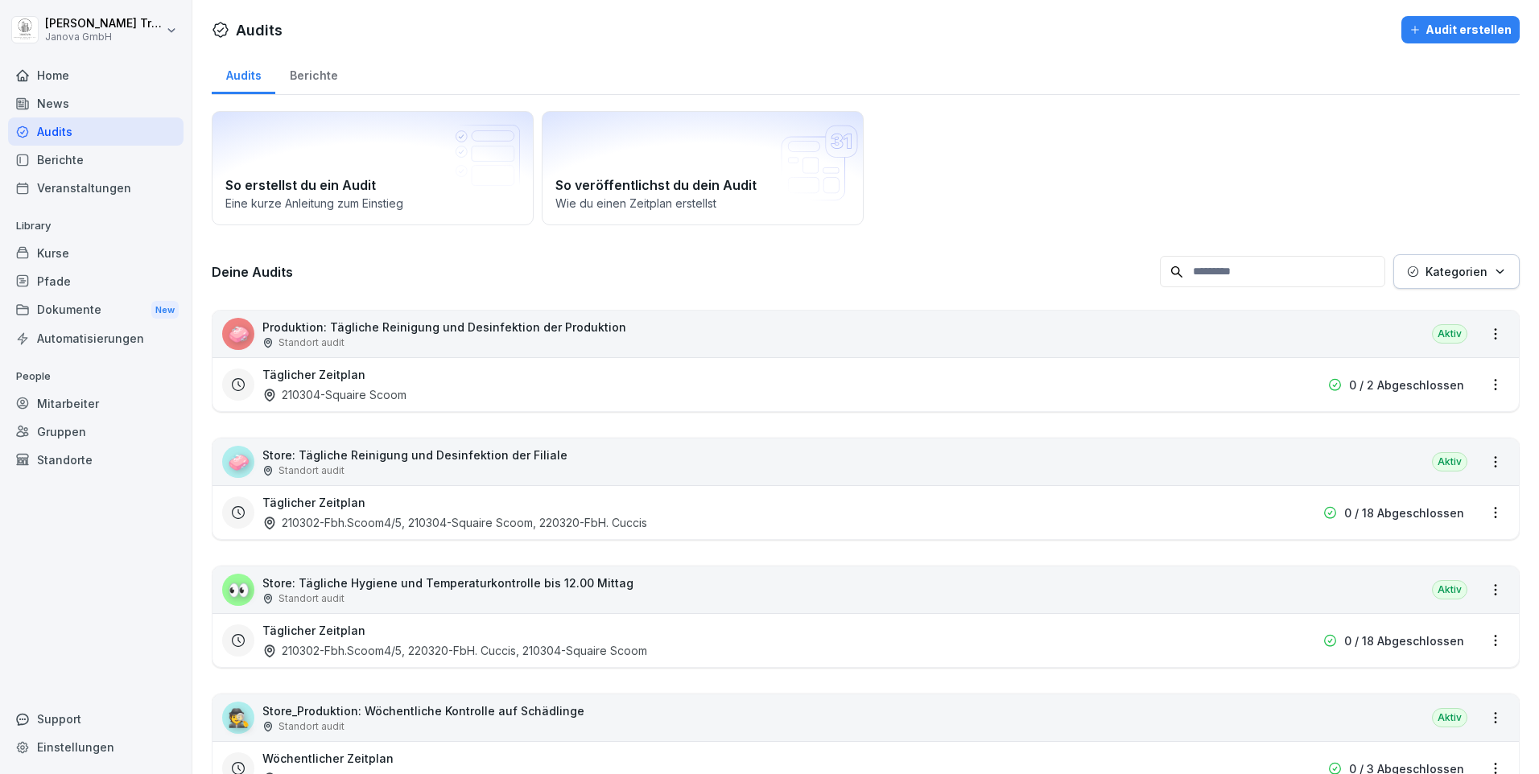
click at [311, 80] on div "Berichte" at bounding box center [313, 73] width 76 height 41
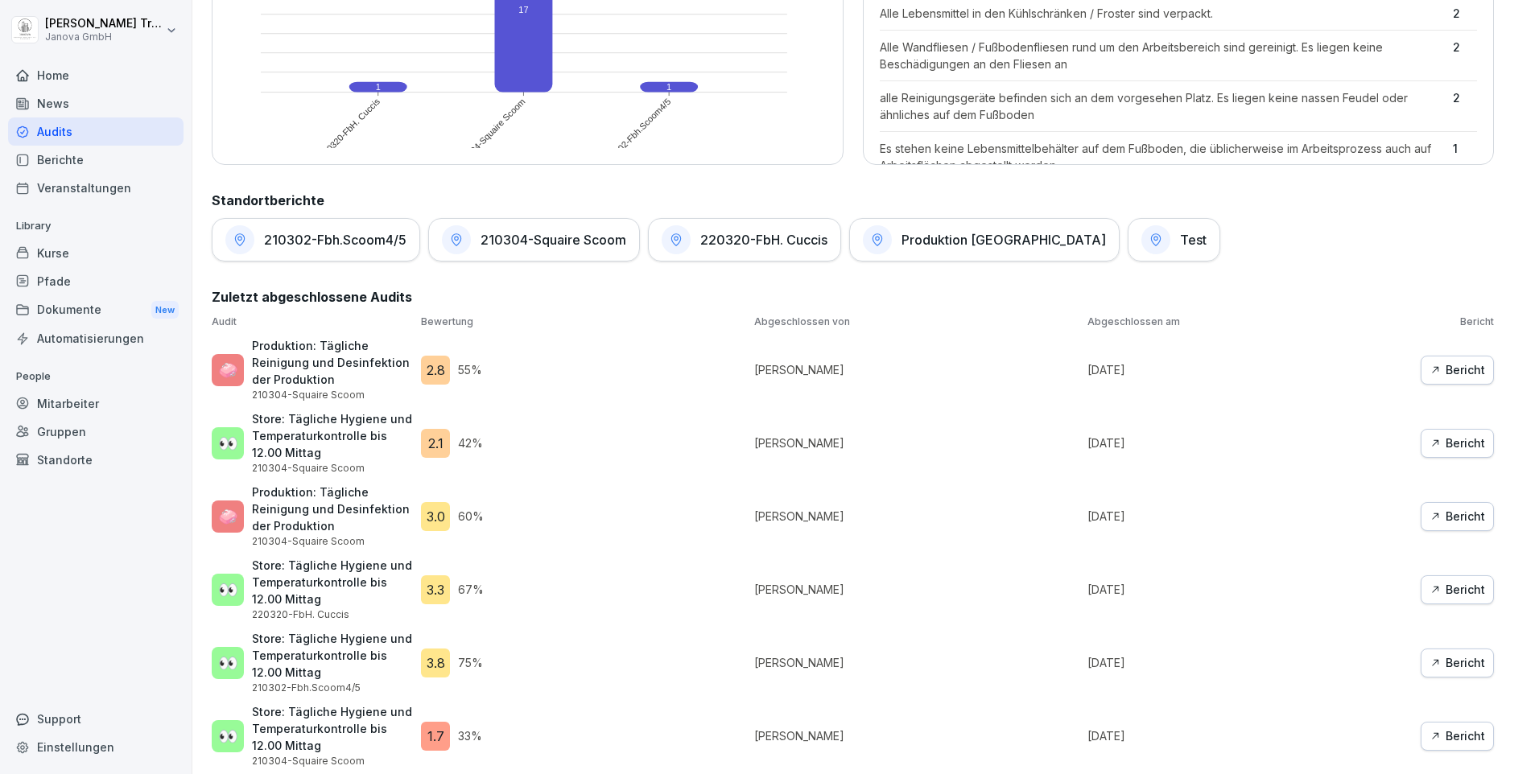
scroll to position [663, 0]
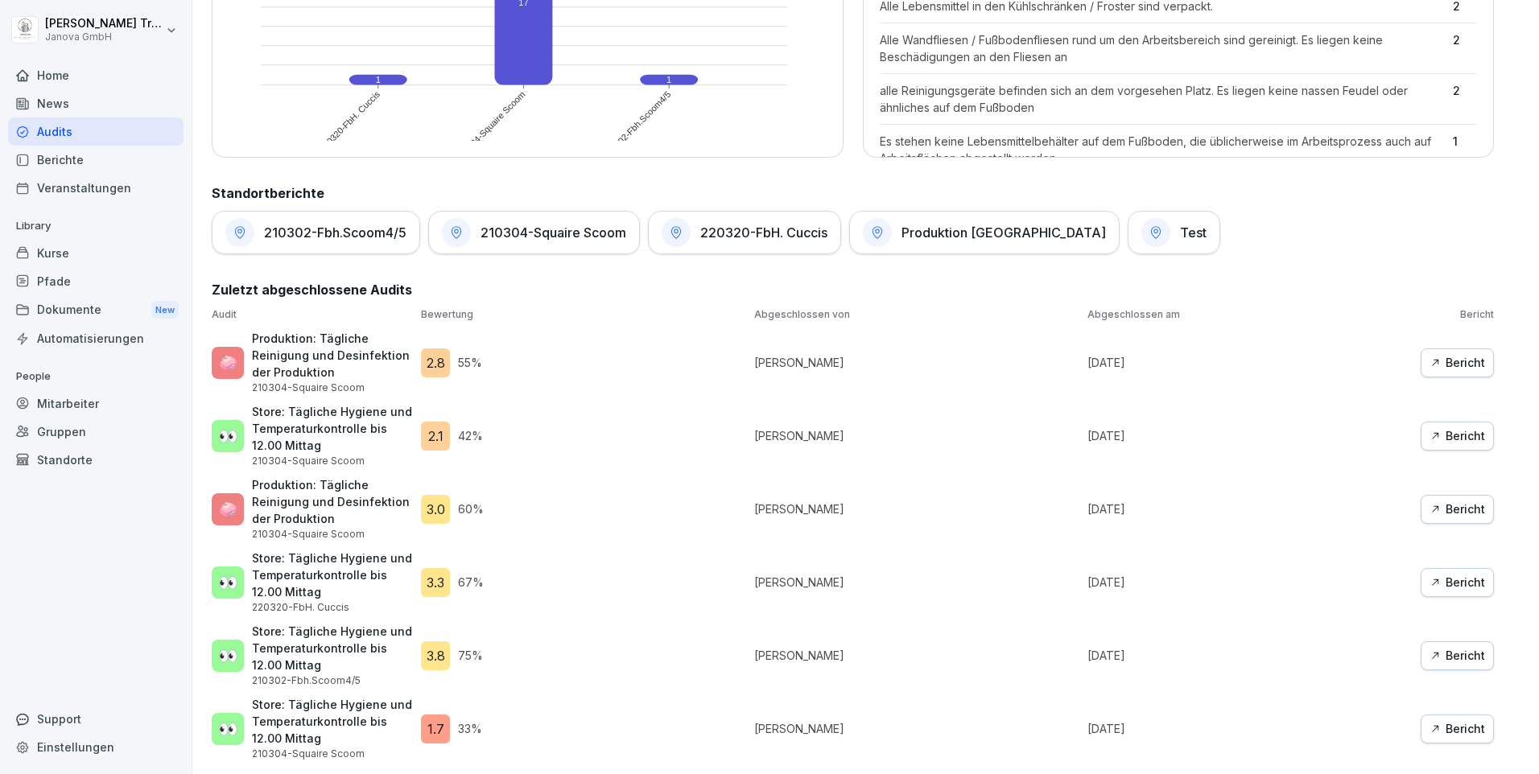
click at [63, 248] on div "Kurse" at bounding box center [95, 253] width 175 height 28
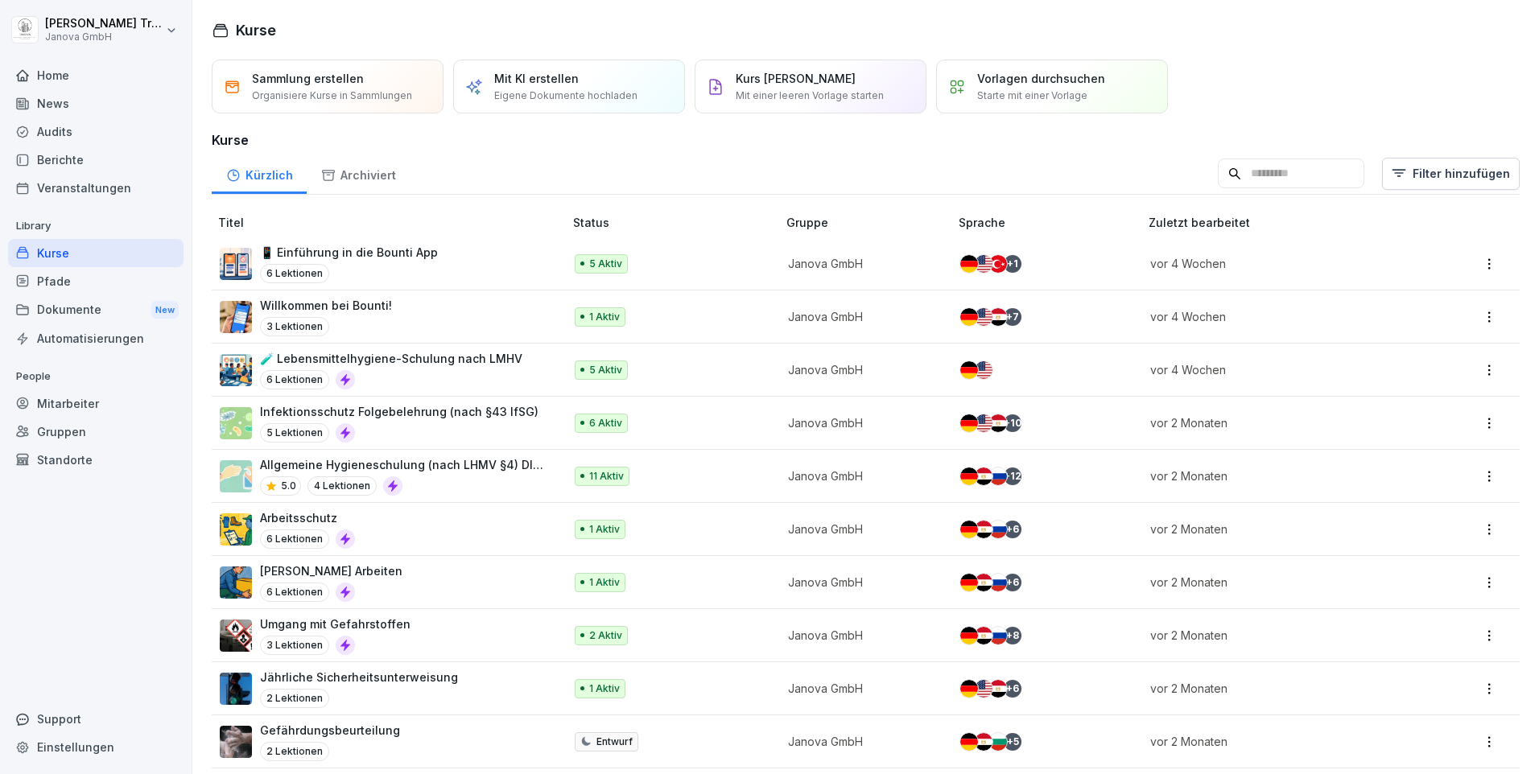
click at [375, 176] on div "Archiviert" at bounding box center [358, 173] width 103 height 41
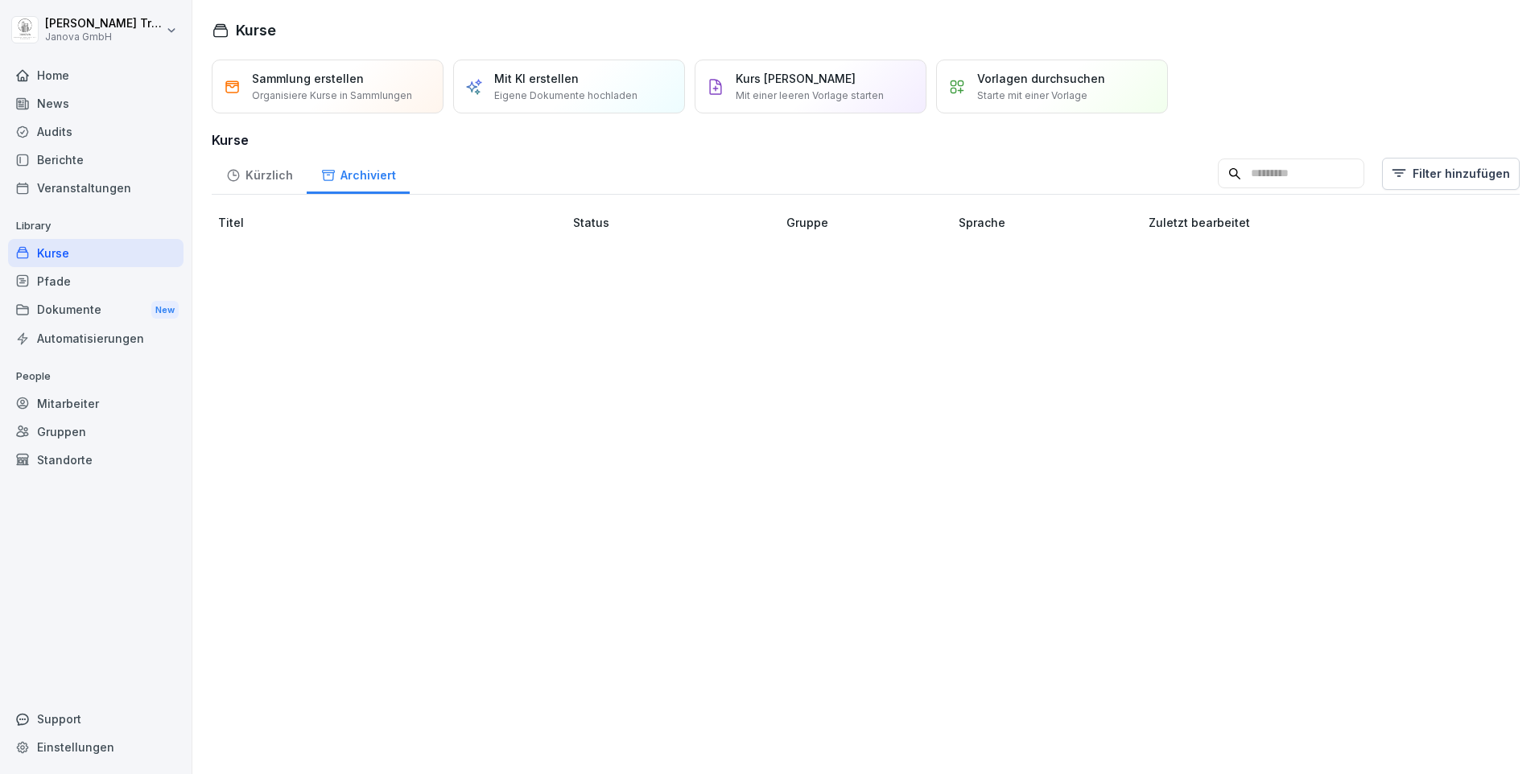
click at [60, 77] on div "Home" at bounding box center [95, 75] width 175 height 28
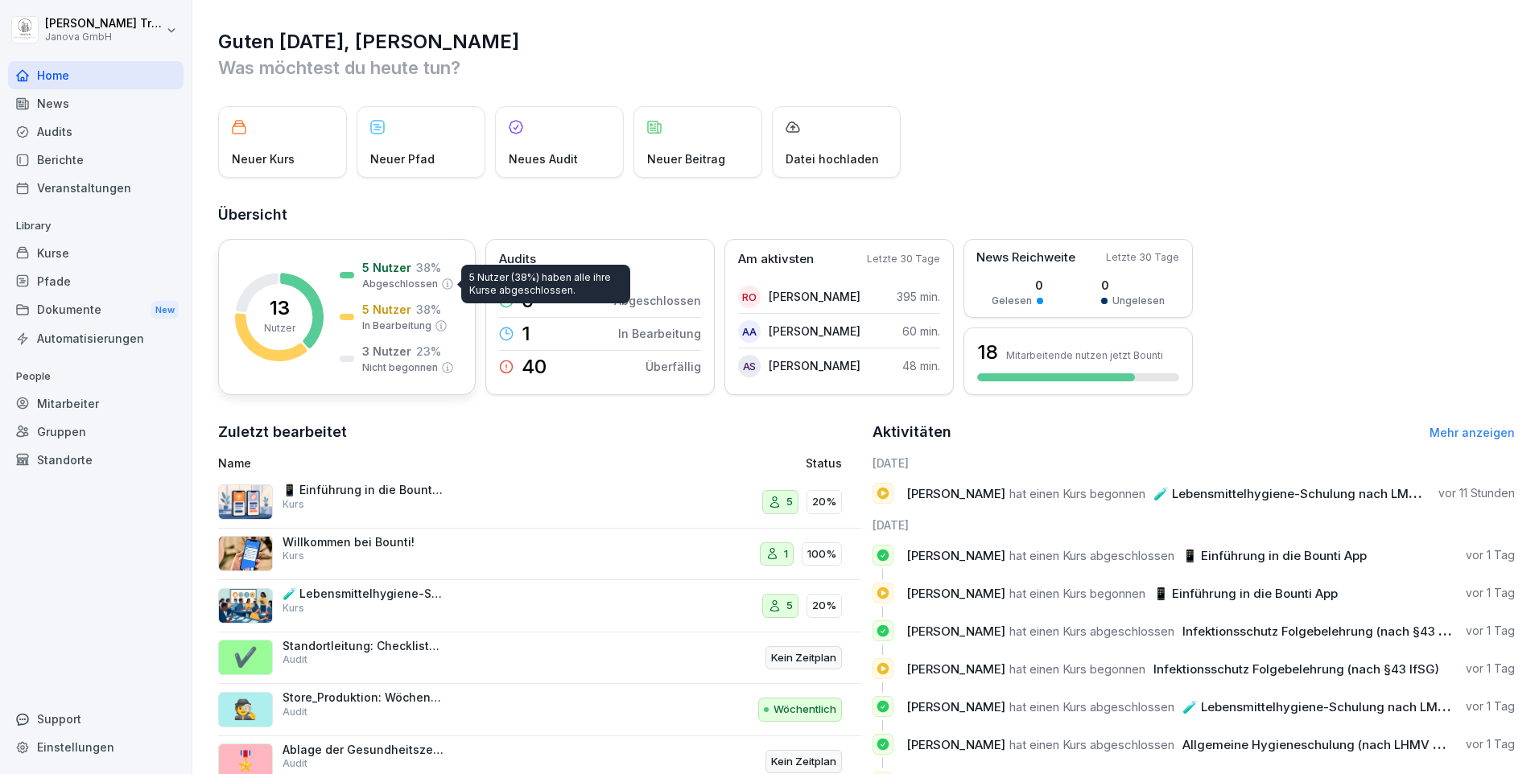
click at [396, 278] on p "Abgeschlossen" at bounding box center [400, 284] width 76 height 14
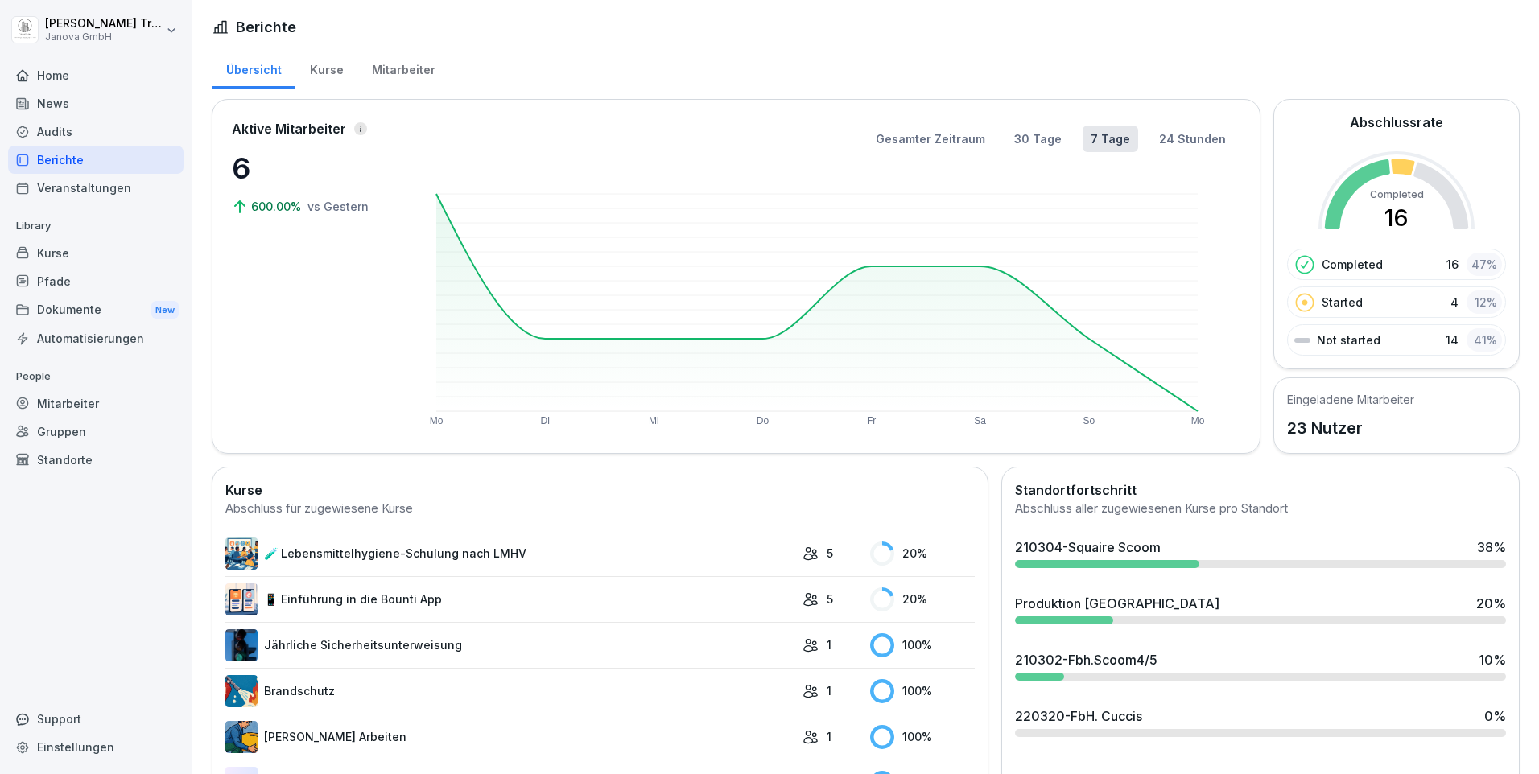
scroll to position [161, 0]
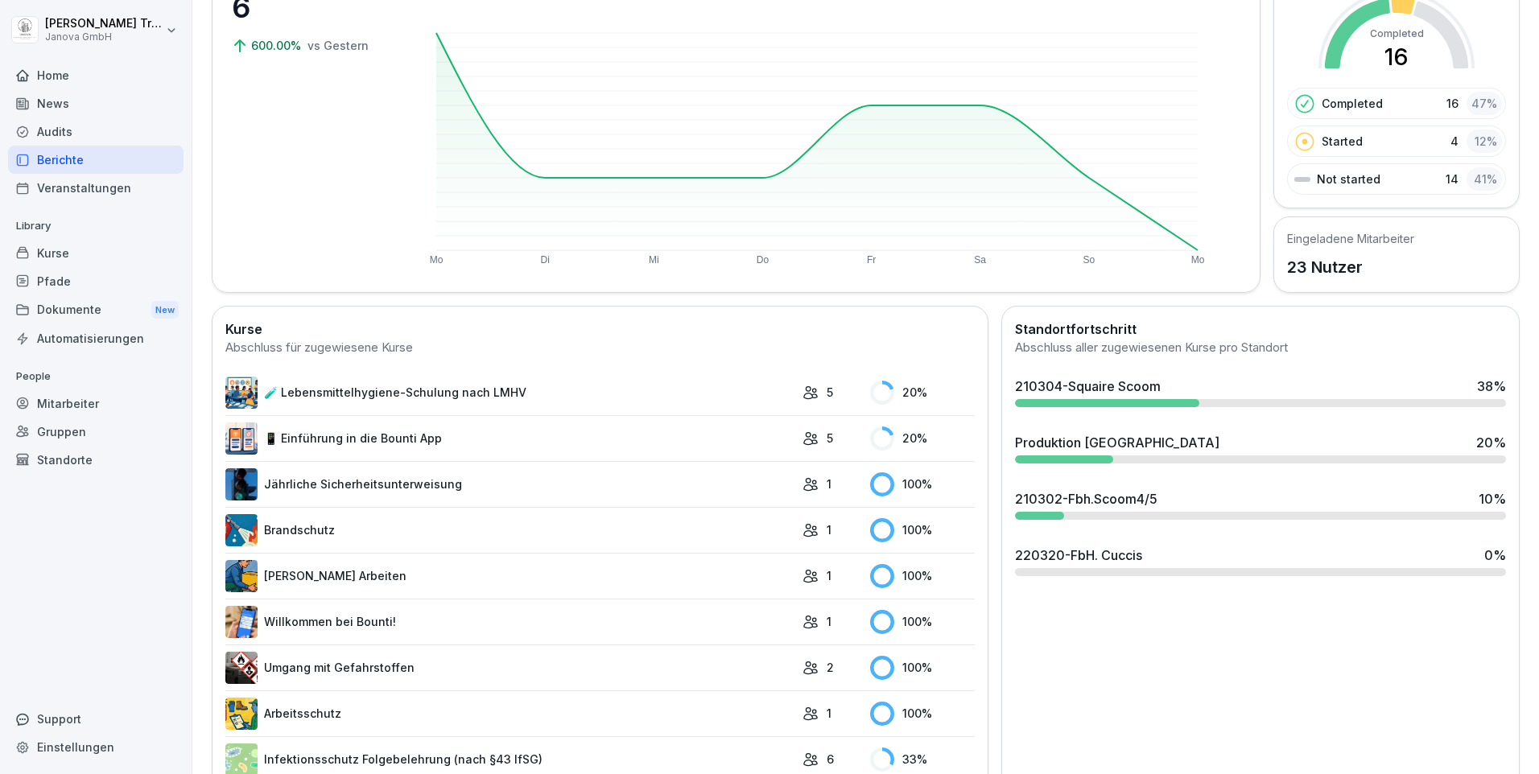
click at [429, 396] on link "🧪 Lebensmittelhygiene-Schulung nach LMHV" at bounding box center [509, 393] width 569 height 32
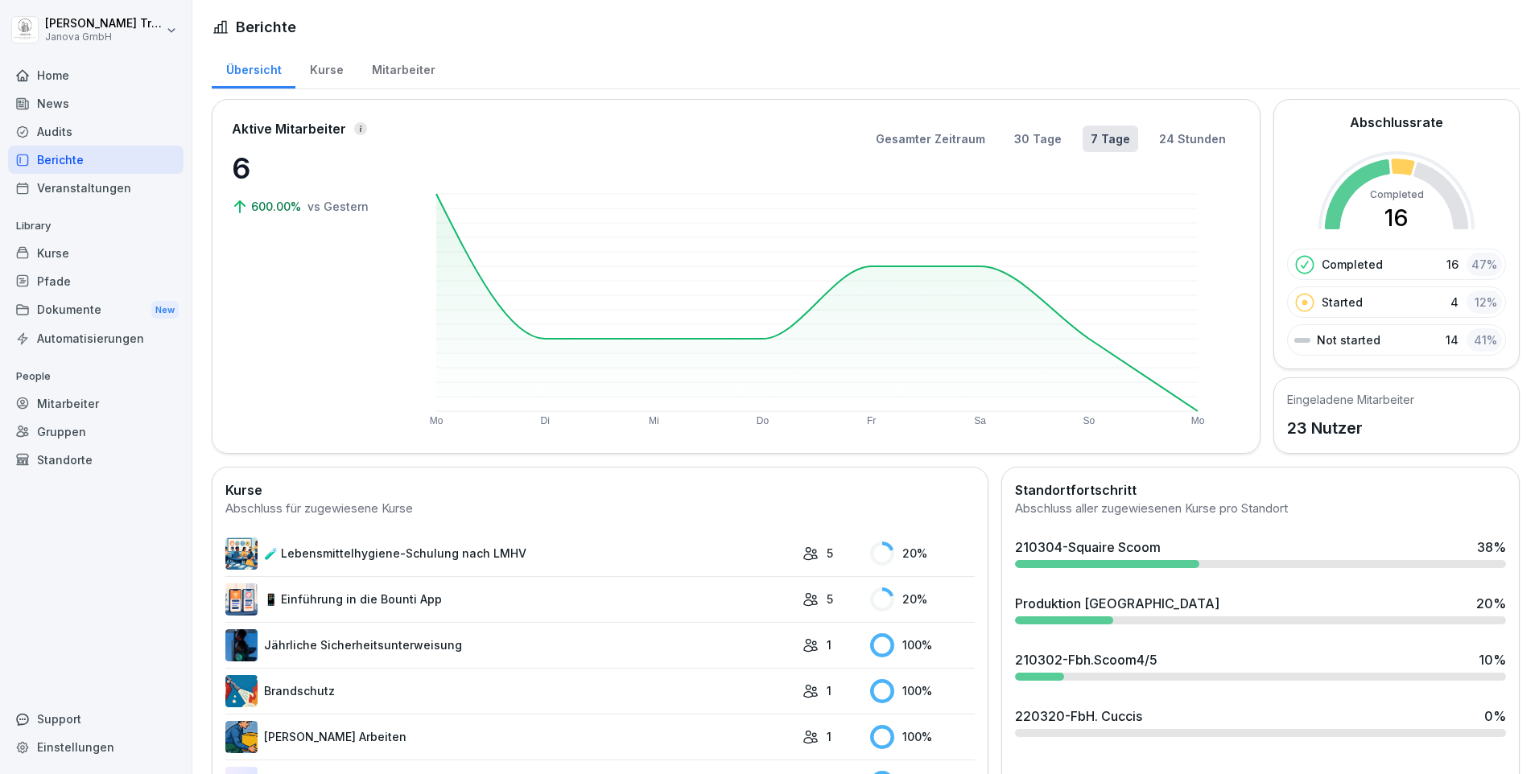
click at [382, 597] on link "📱 Einführung in die Bounti App" at bounding box center [509, 600] width 569 height 32
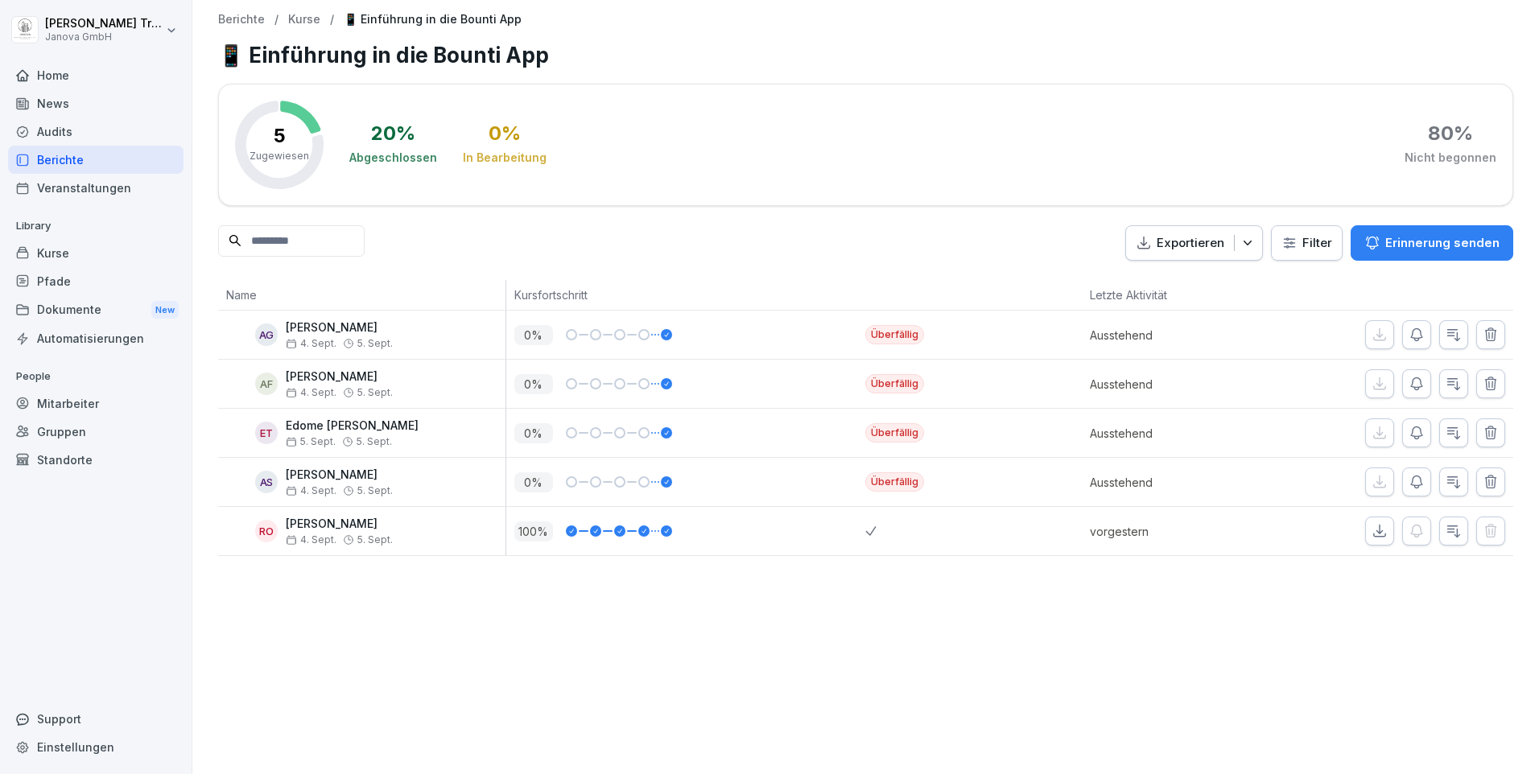
click at [84, 166] on div "Berichte" at bounding box center [95, 160] width 175 height 28
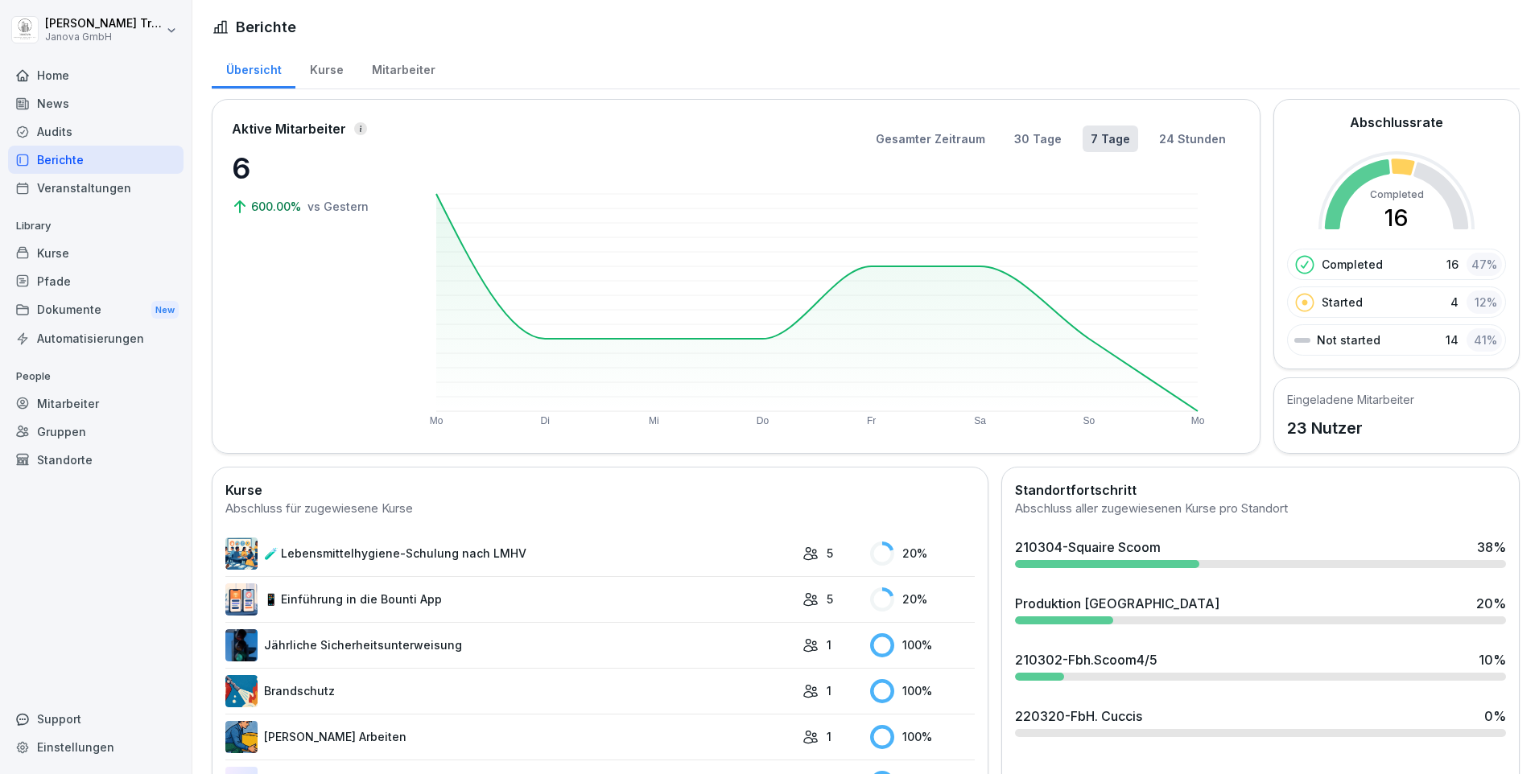
click at [404, 555] on link "🧪 Lebensmittelhygiene-Schulung nach LMHV" at bounding box center [509, 554] width 569 height 32
click at [377, 588] on link "📱 Einführung in die Bounti App" at bounding box center [509, 600] width 569 height 32
click at [58, 126] on div "Audits" at bounding box center [95, 132] width 175 height 28
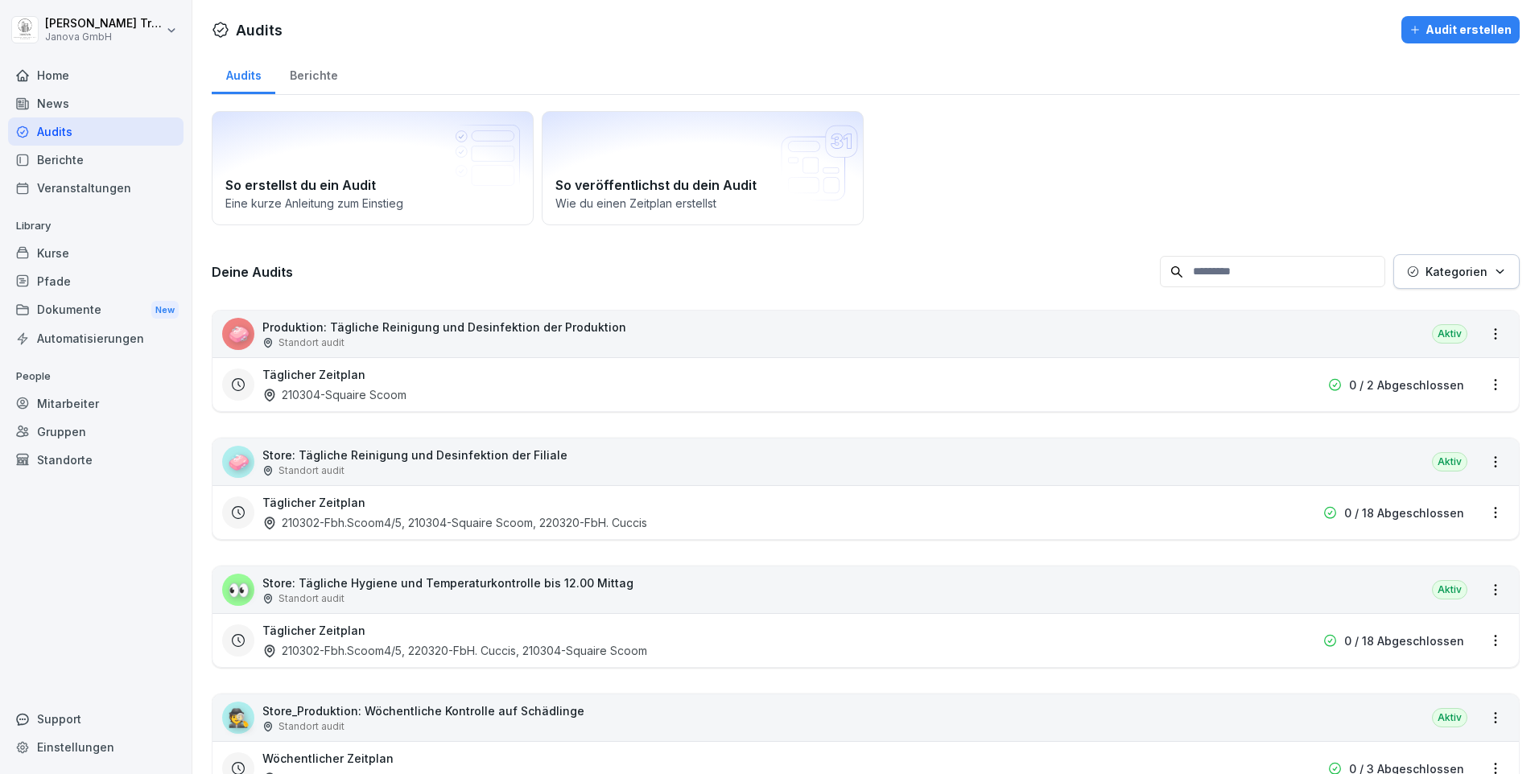
click at [64, 161] on div "Berichte" at bounding box center [95, 160] width 175 height 28
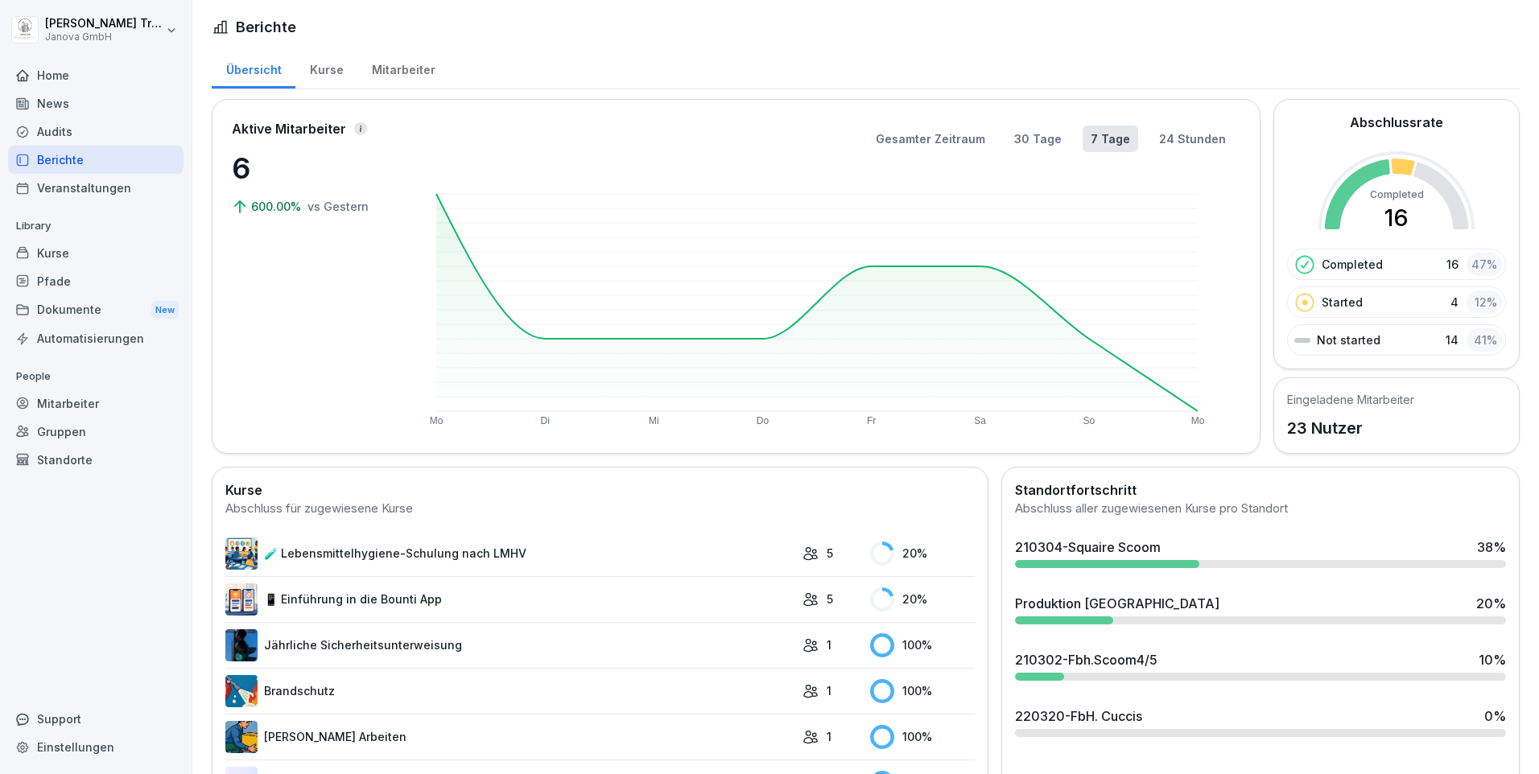
click at [60, 130] on div "Audits" at bounding box center [95, 132] width 175 height 28
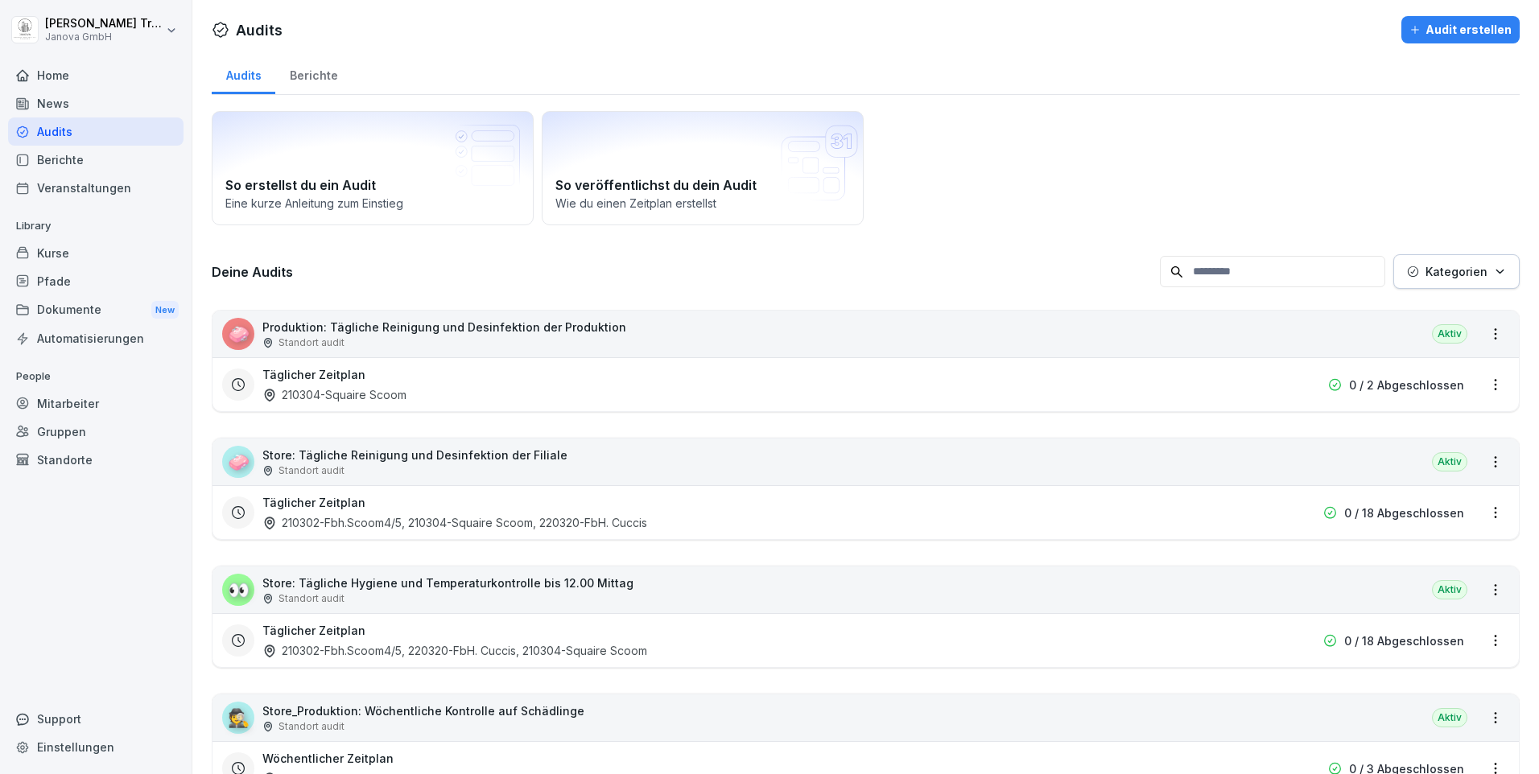
click at [319, 68] on div "Berichte" at bounding box center [313, 73] width 76 height 41
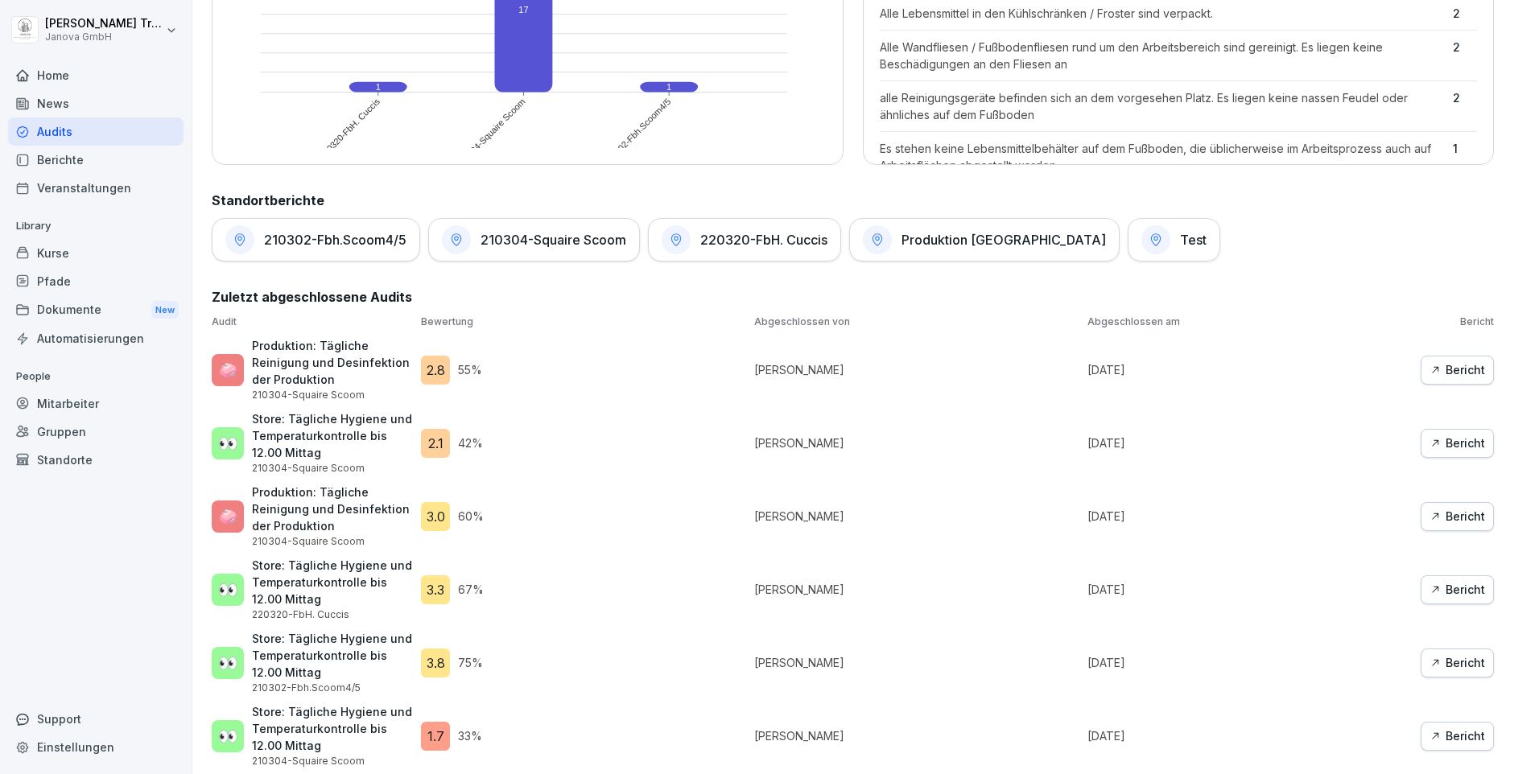
scroll to position [663, 0]
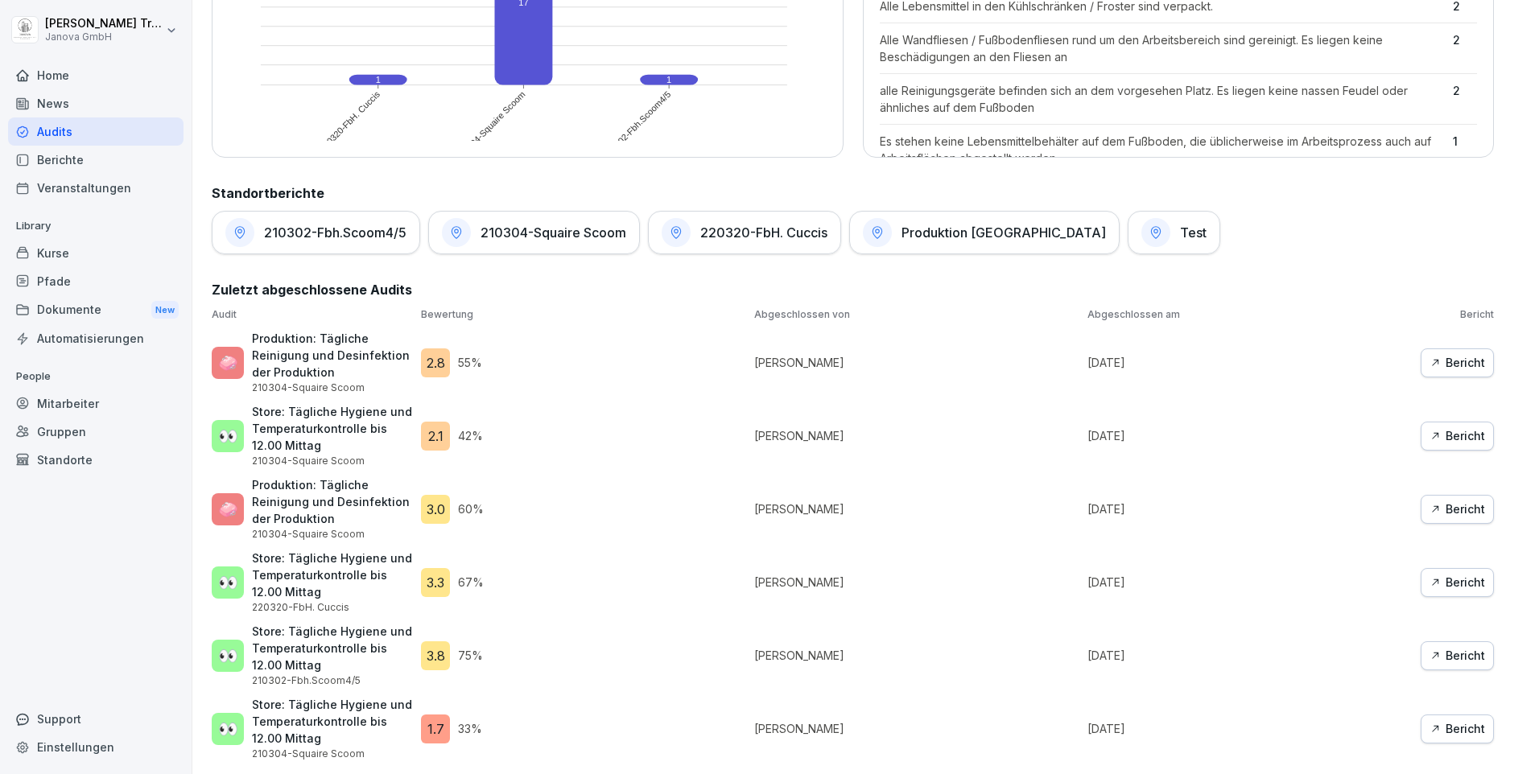
click at [77, 160] on div "Berichte" at bounding box center [95, 160] width 175 height 28
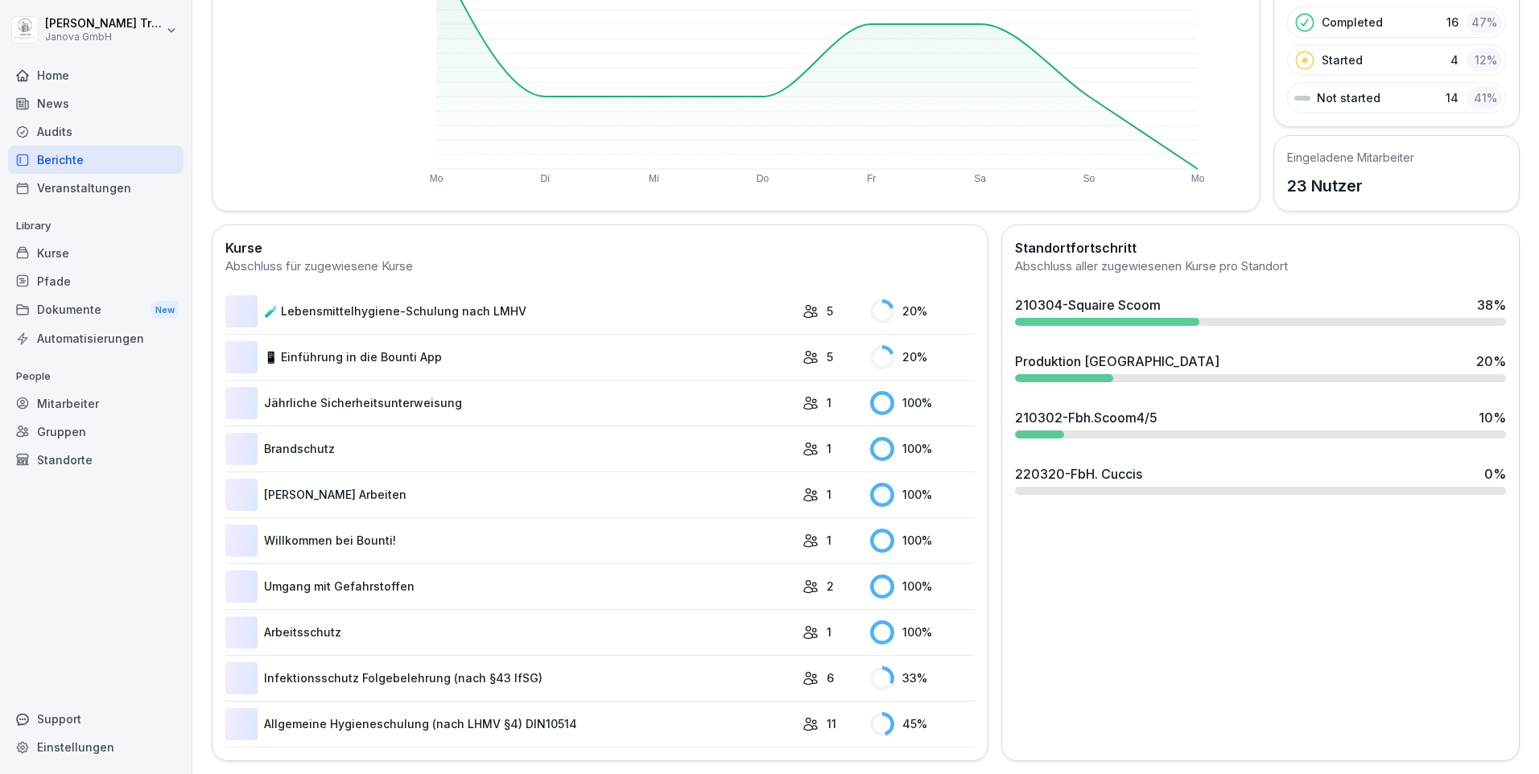
scroll to position [99, 0]
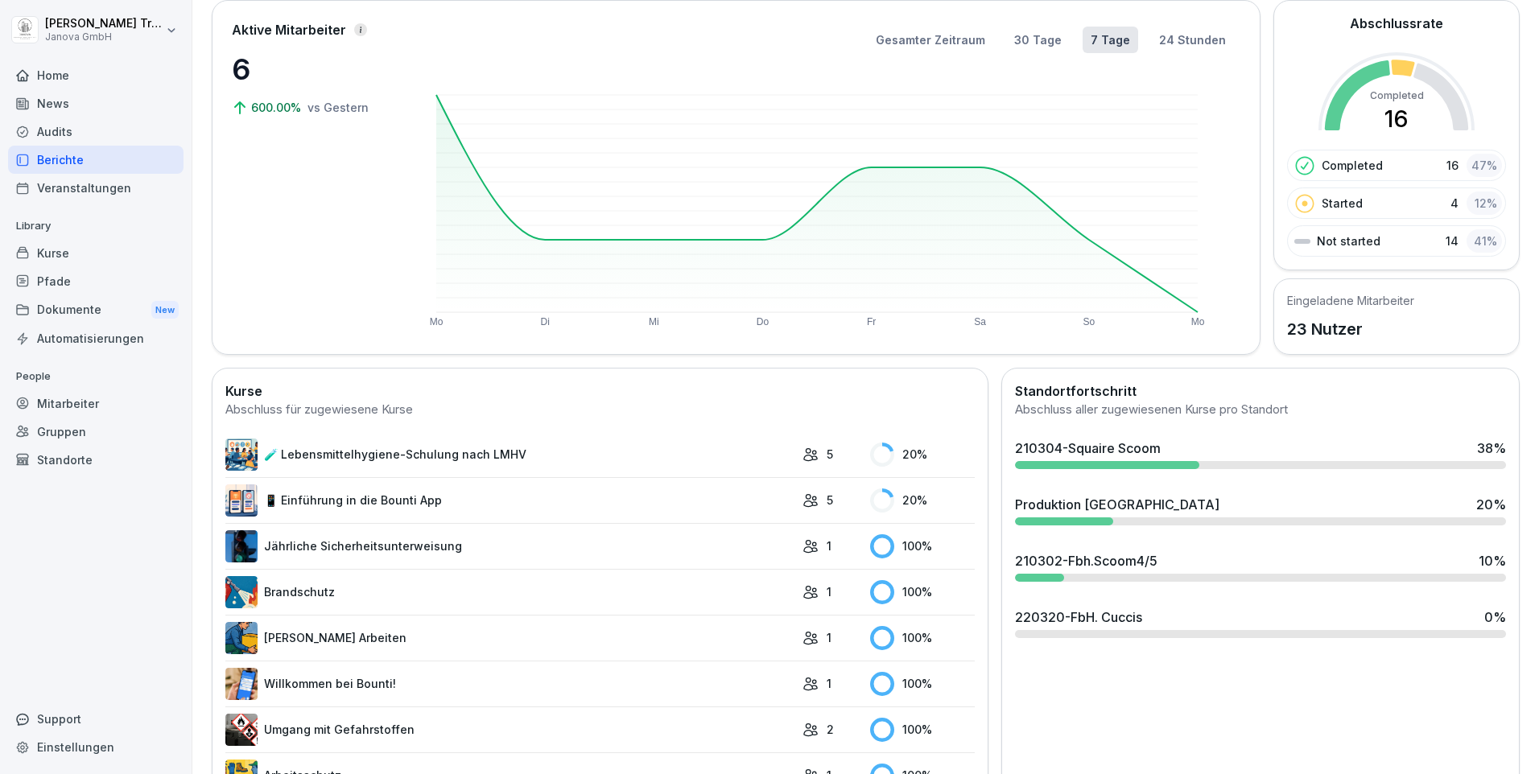
click at [47, 249] on div "Kurse" at bounding box center [95, 253] width 175 height 28
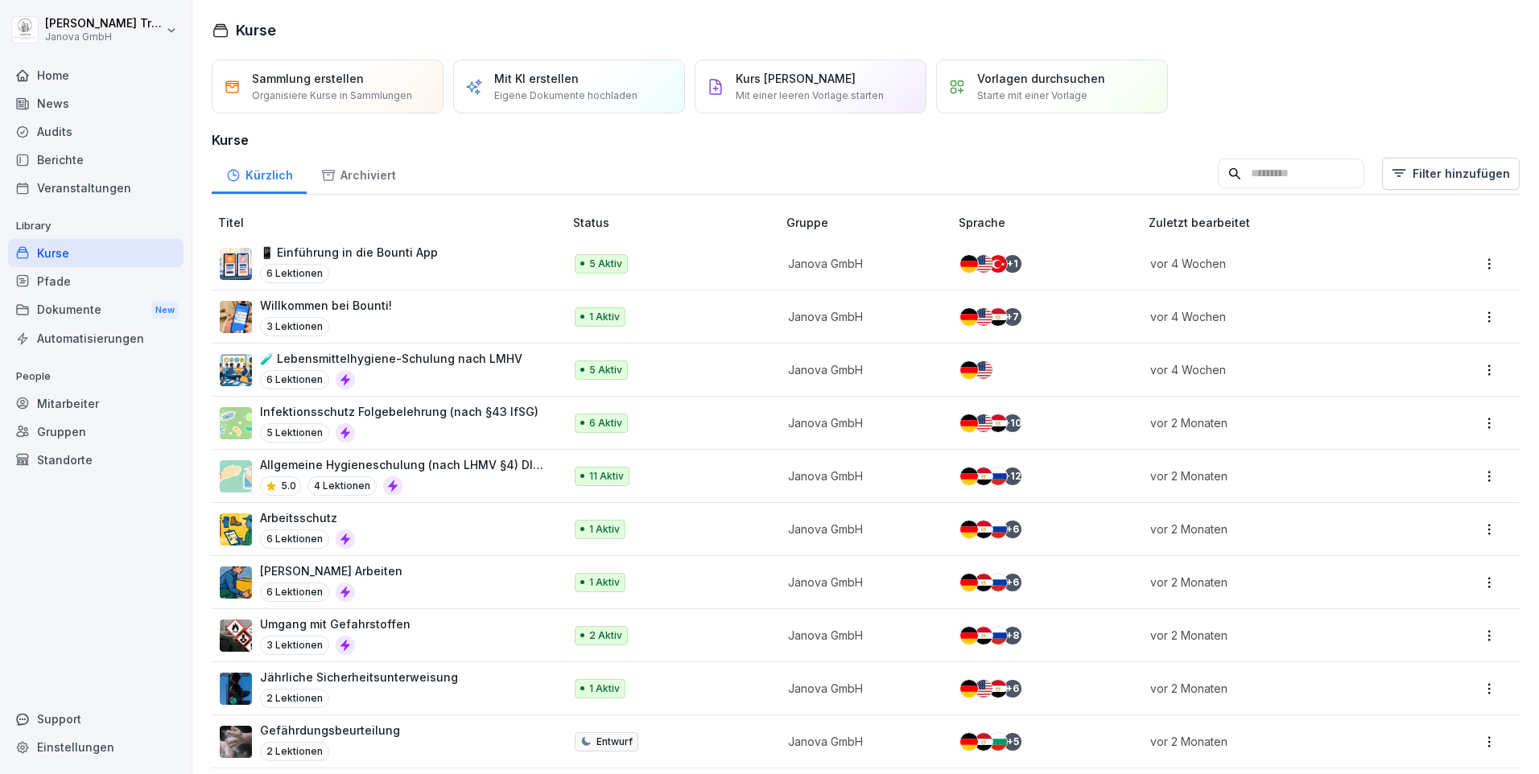
click at [65, 72] on div "Home" at bounding box center [95, 75] width 175 height 28
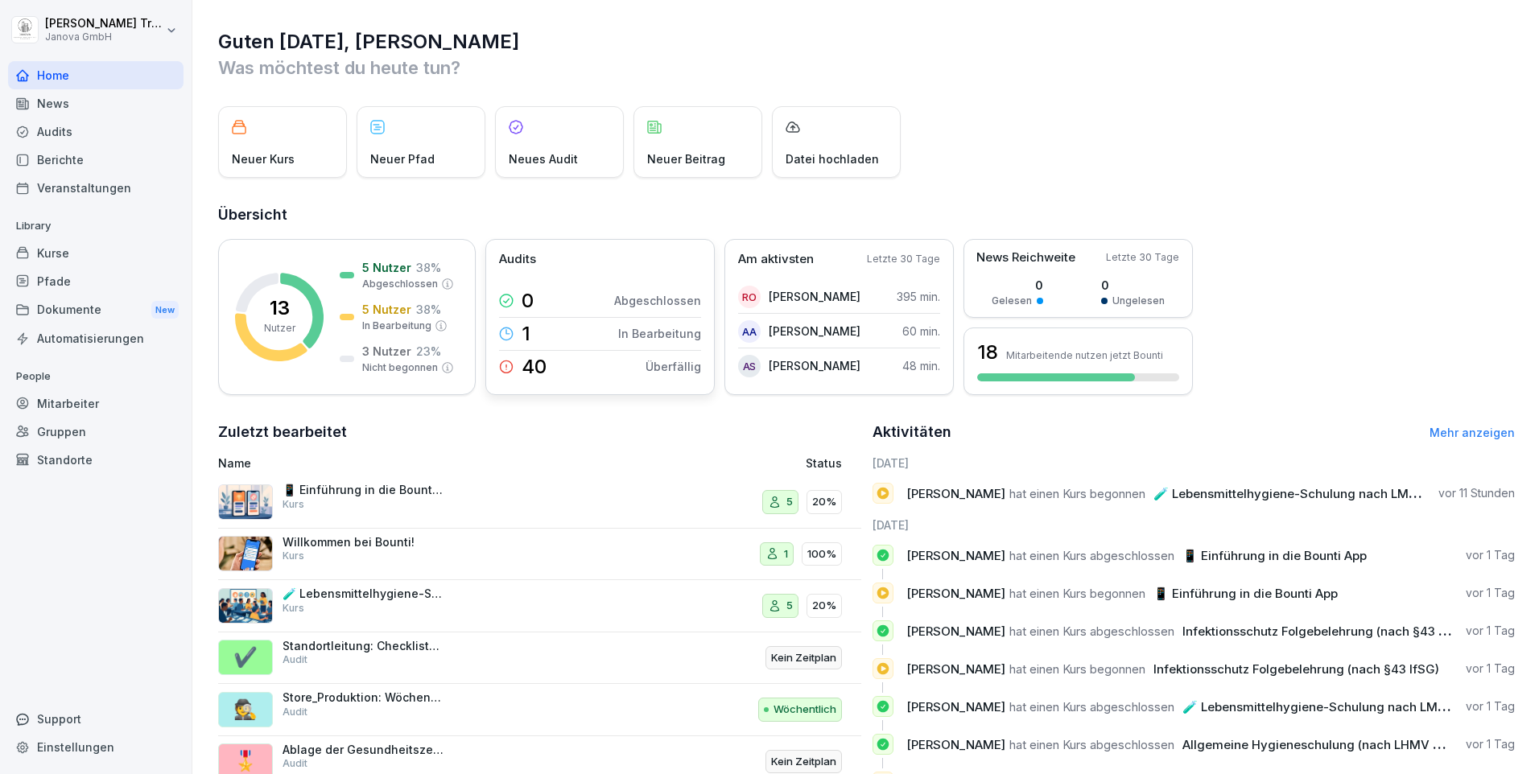
click at [678, 364] on p "Überfällig" at bounding box center [673, 366] width 56 height 17
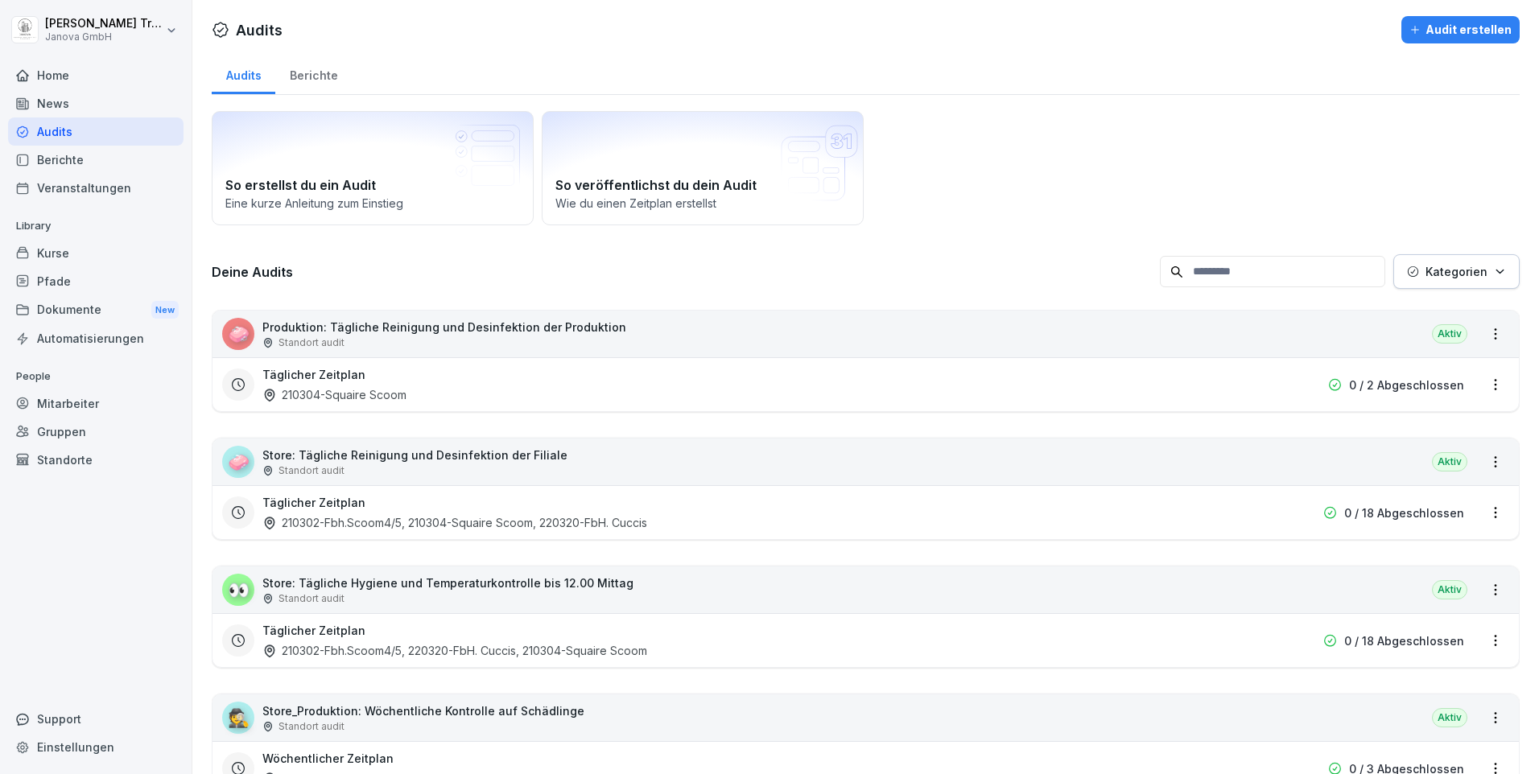
click at [62, 76] on div "Home" at bounding box center [95, 75] width 175 height 28
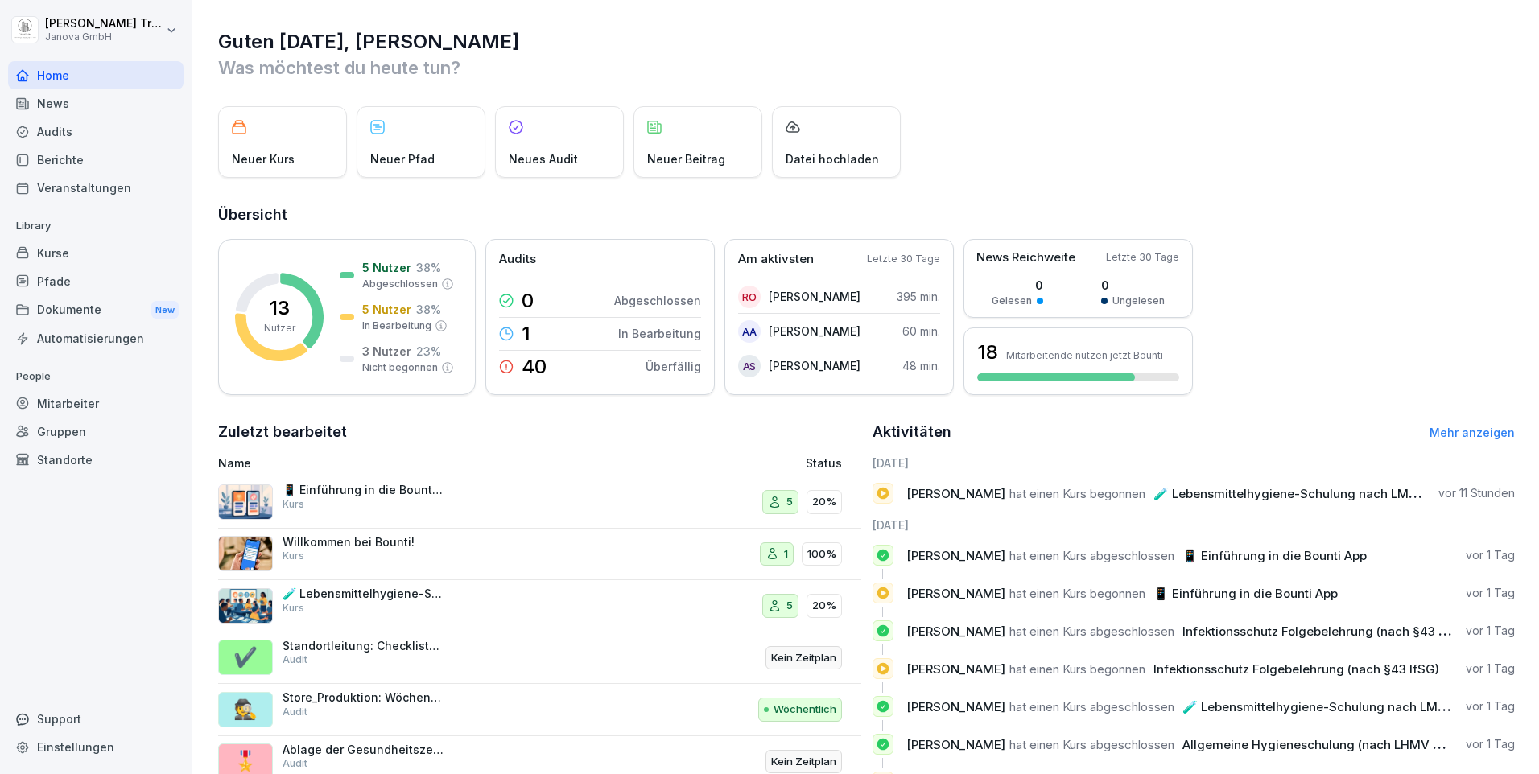
click at [67, 253] on div "Kurse" at bounding box center [95, 253] width 175 height 28
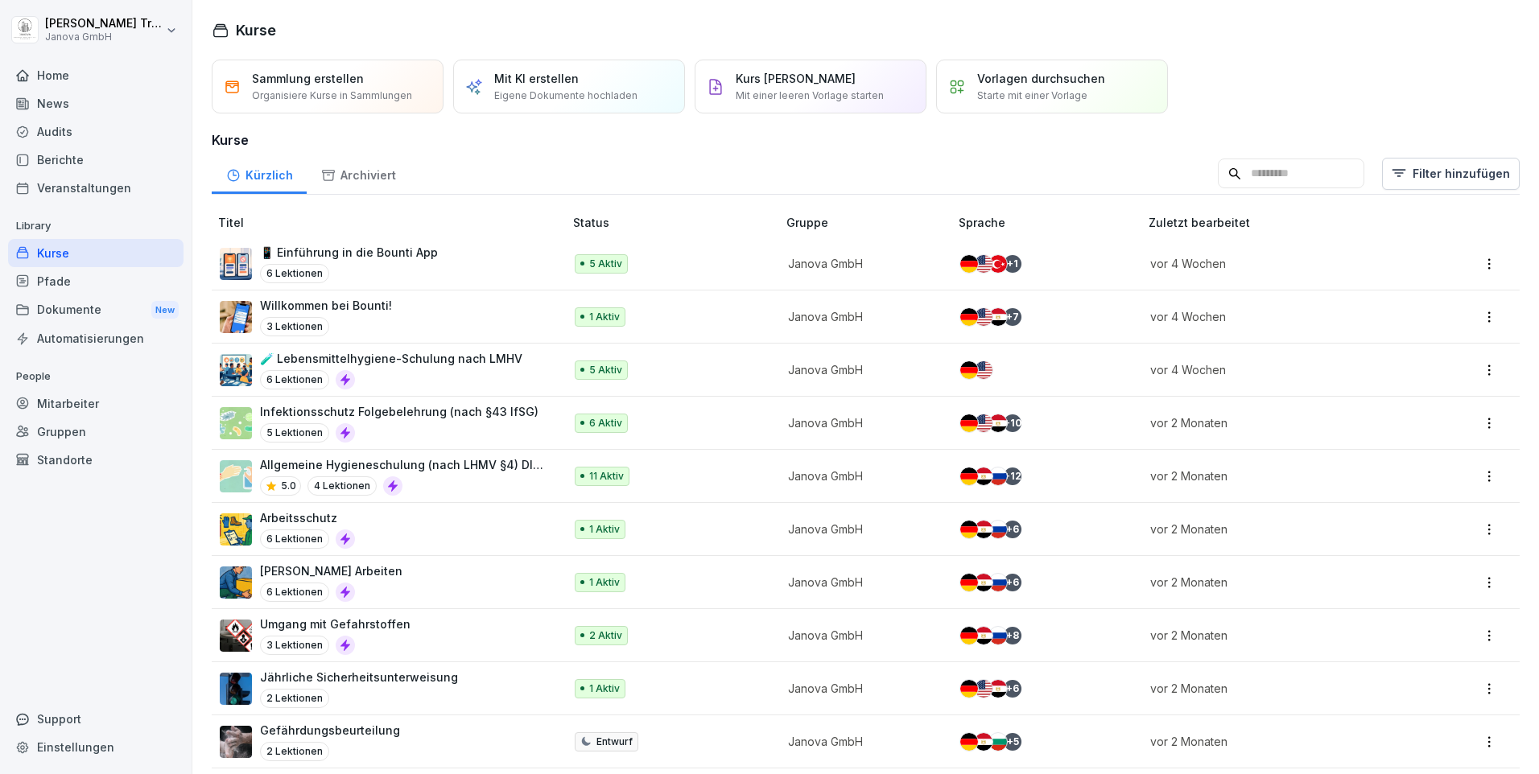
click at [66, 76] on div "Home" at bounding box center [95, 75] width 175 height 28
